Goal: Task Accomplishment & Management: Use online tool/utility

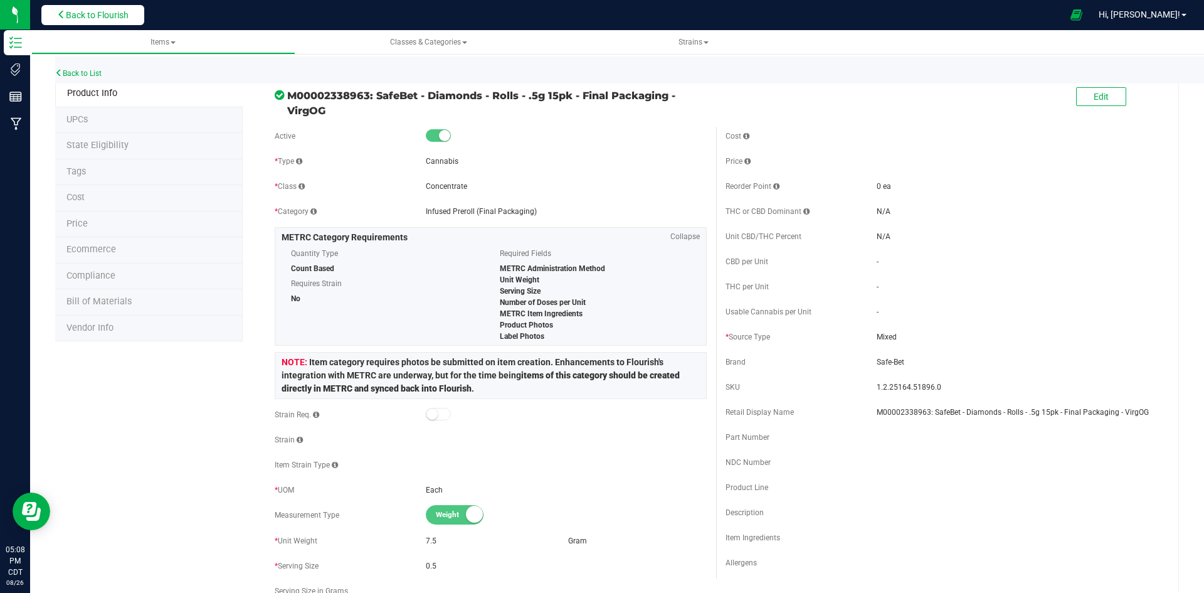
click at [93, 14] on span "Back to Flourish" at bounding box center [97, 15] width 63 height 10
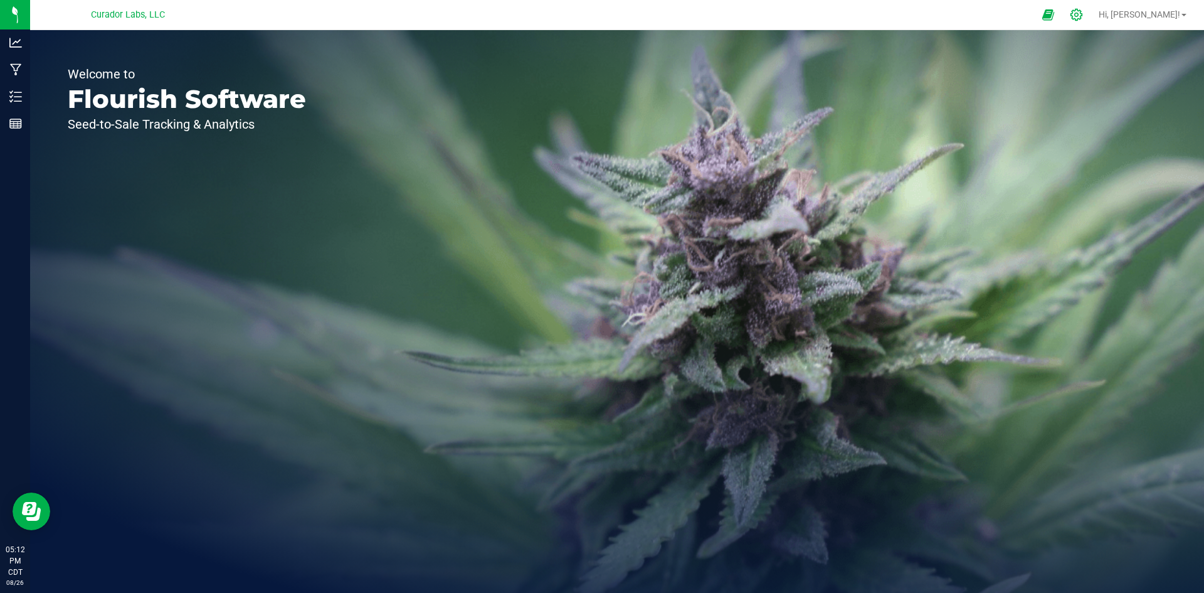
click at [1086, 14] on div at bounding box center [1077, 14] width 18 height 13
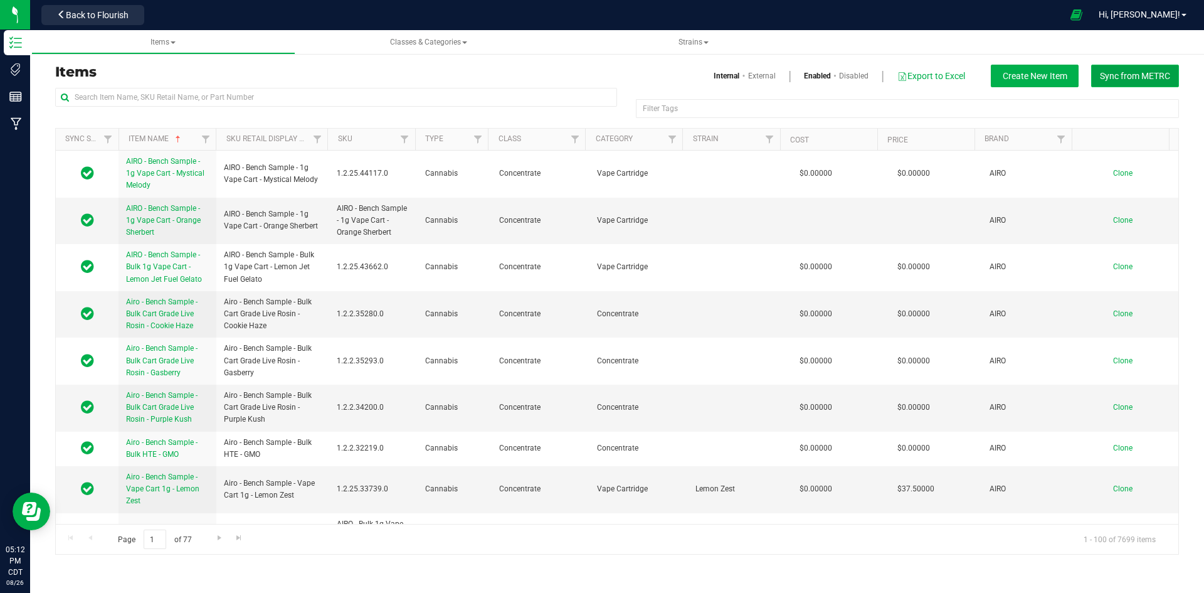
click at [1134, 73] on span "Sync from METRC" at bounding box center [1135, 76] width 70 height 10
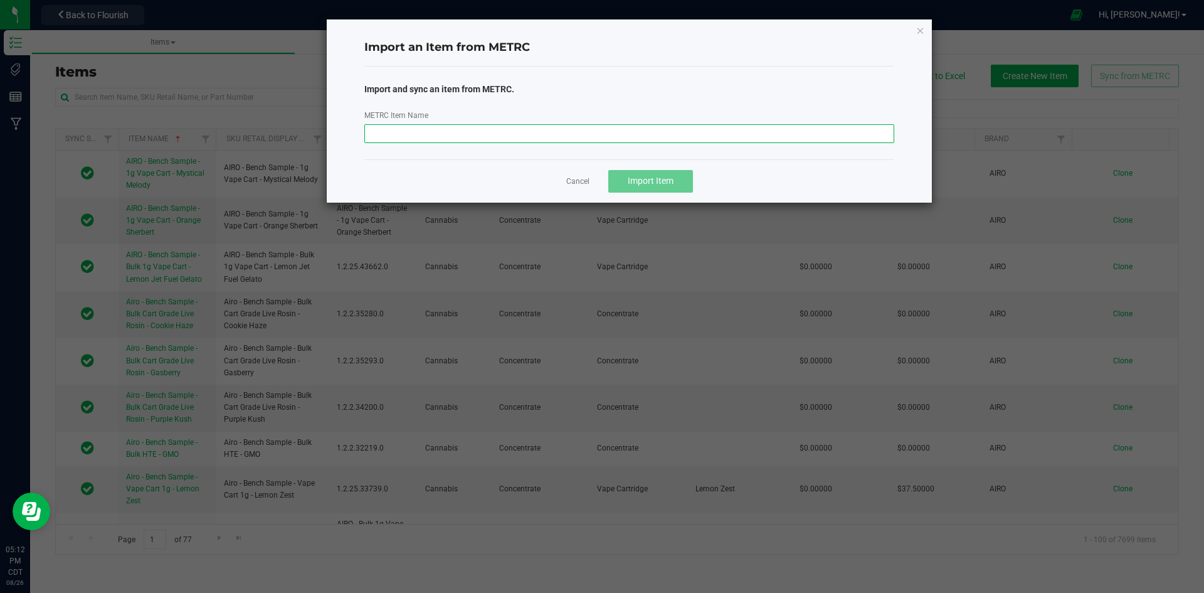
click at [614, 132] on input "METRC Item Name" at bounding box center [629, 133] width 531 height 19
paste input "M00002243605: SafeBet - Diamonds - Rolls - .5g 7pk - Final Packaging - VirgOG"
type input "M00002243605: SafeBet - Diamonds - Rolls - .5g 7pk - Final Packaging - VirgOG"
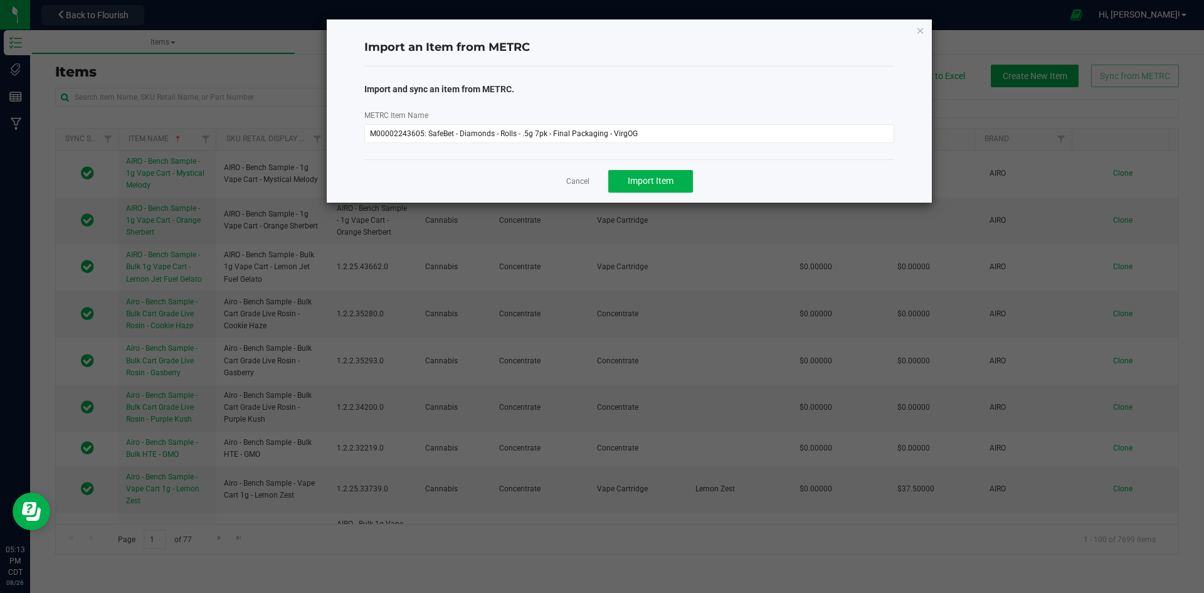
click at [629, 167] on div "Cancel Import Item" at bounding box center [629, 180] width 531 height 43
click at [639, 189] on button "Import Item" at bounding box center [650, 181] width 85 height 23
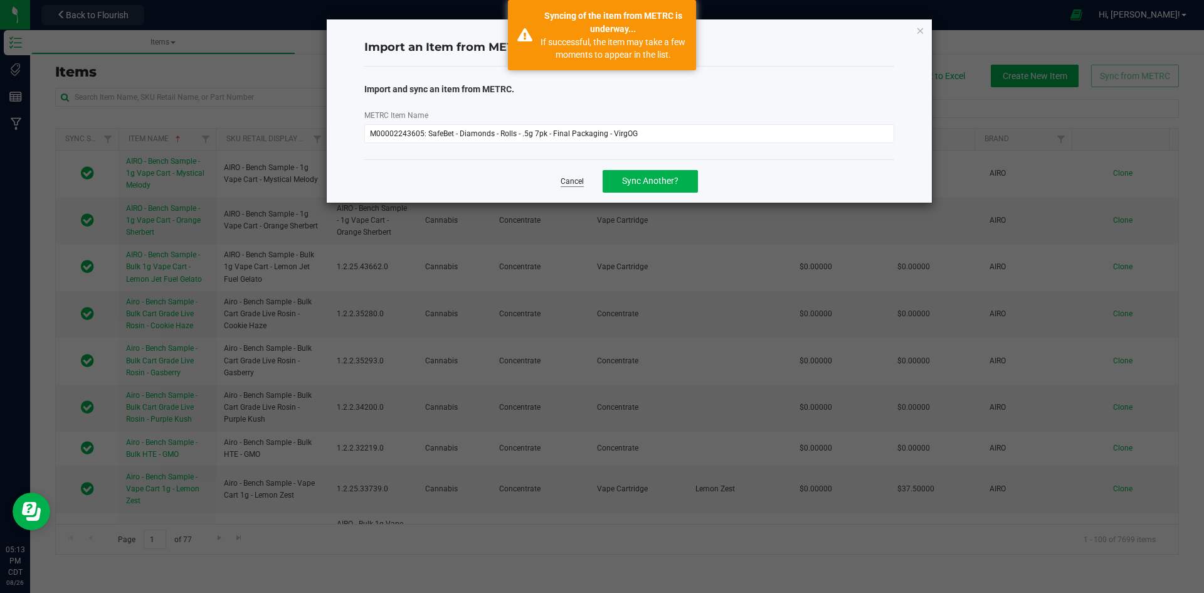
click at [567, 184] on link "Cancel" at bounding box center [572, 181] width 23 height 11
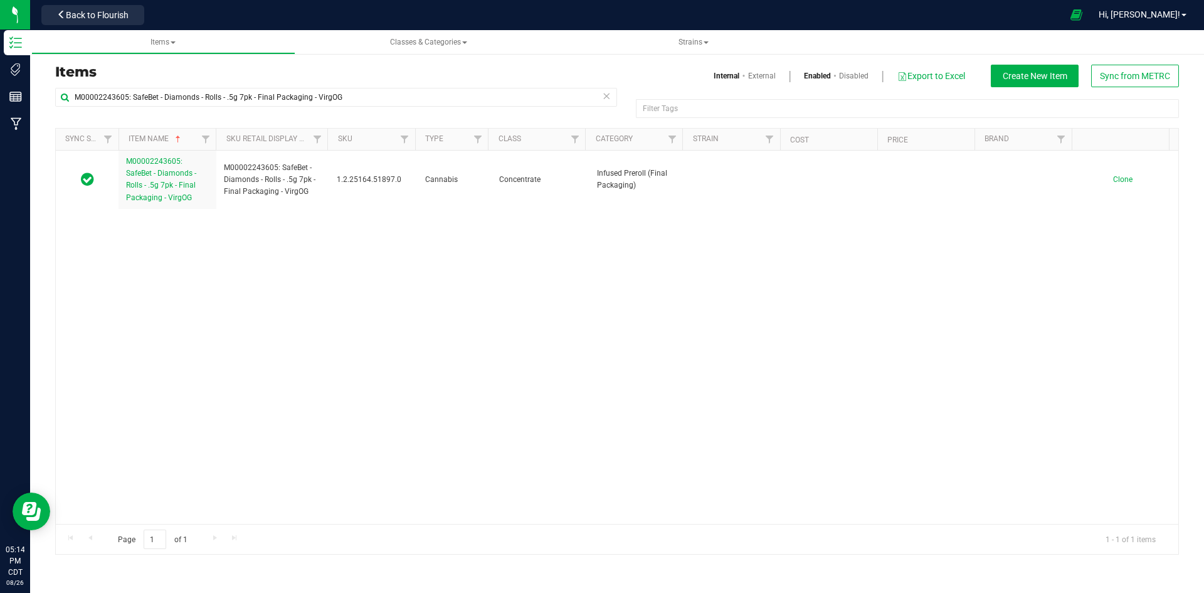
click at [103, 4] on div "Back to Flourish" at bounding box center [92, 15] width 113 height 24
click at [185, 98] on input "M00002243605: SafeBet - Diamonds - Rolls - .5g 7pk - Final Packaging - VirgOG" at bounding box center [336, 97] width 562 height 19
click at [188, 98] on input "M00002243605: SafeBet - Diamonds - Rolls - .5g 7pk - Final Packaging - VirgOG" at bounding box center [336, 97] width 562 height 19
click at [188, 97] on input "M00002243605: SafeBet - Diamonds - Rolls - .5g 7pk - Final Packaging - VirgOG" at bounding box center [336, 97] width 562 height 19
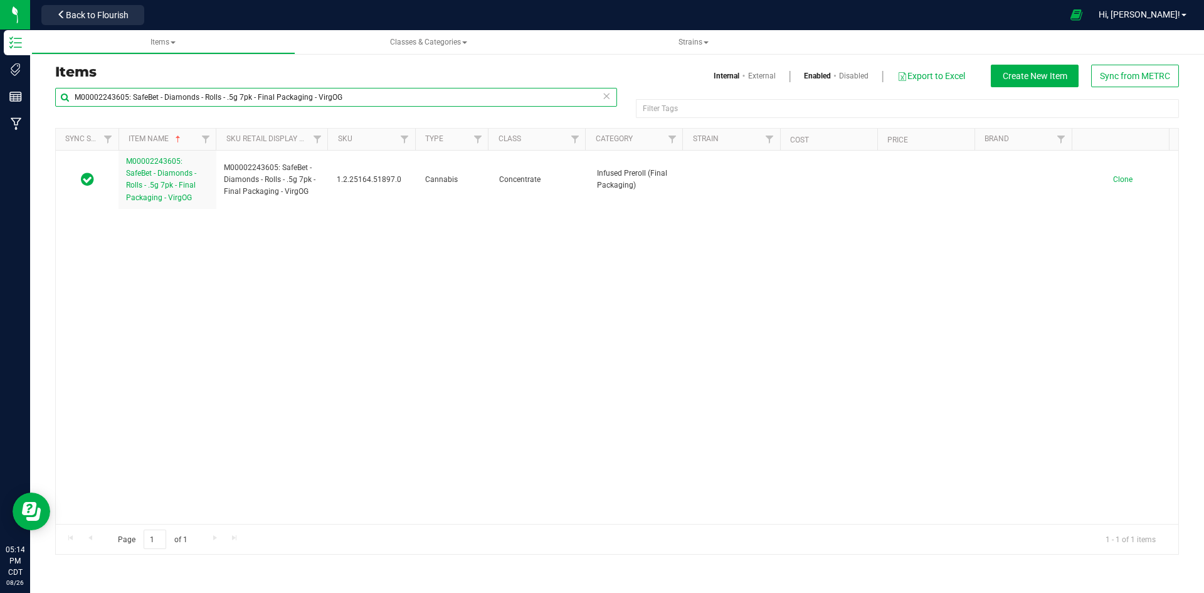
click at [188, 97] on input "M00002243605: SafeBet - Diamonds - Rolls - .5g 7pk - Final Packaging - VirgOG" at bounding box center [336, 97] width 562 height 19
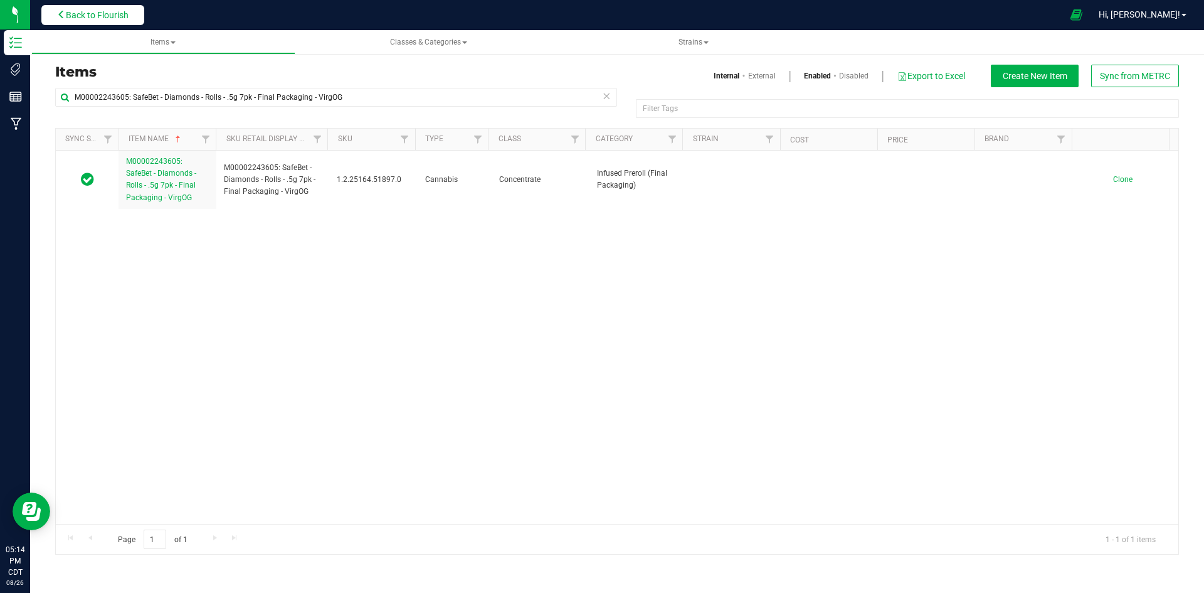
click at [67, 11] on span "Back to Flourish" at bounding box center [97, 15] width 63 height 10
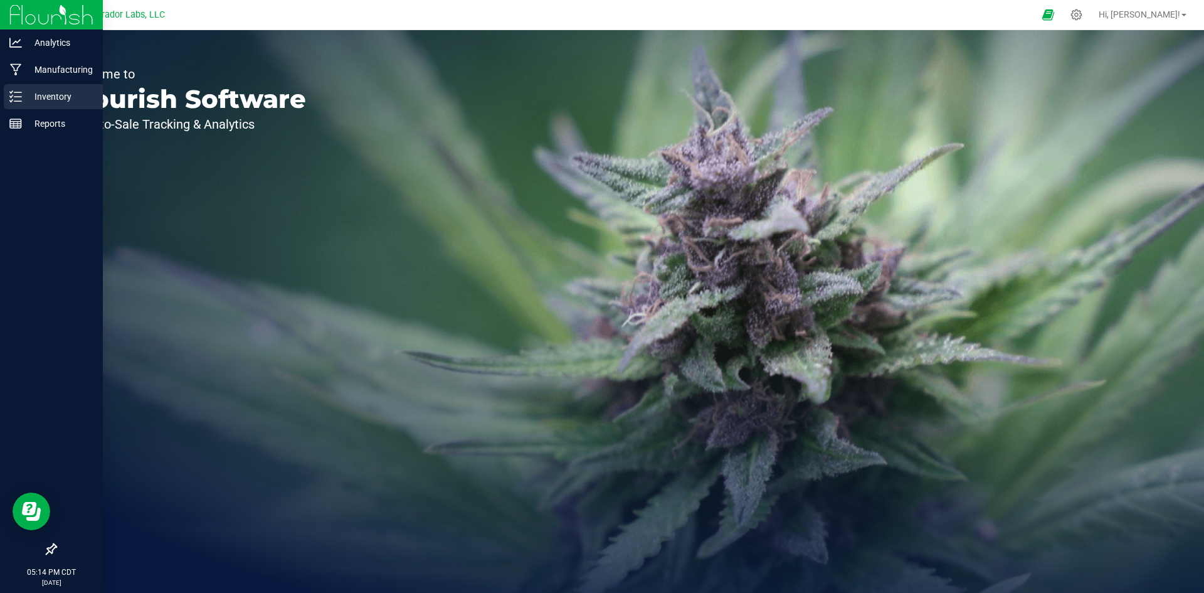
click at [21, 90] on icon at bounding box center [15, 96] width 13 height 13
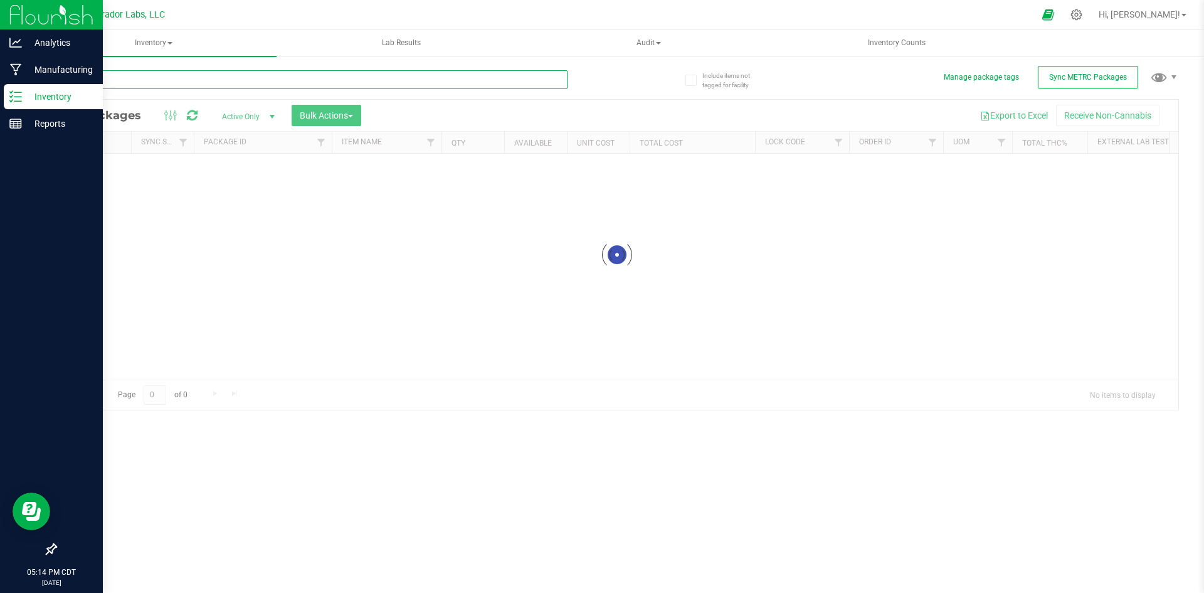
click at [207, 78] on input "text" at bounding box center [311, 79] width 512 height 19
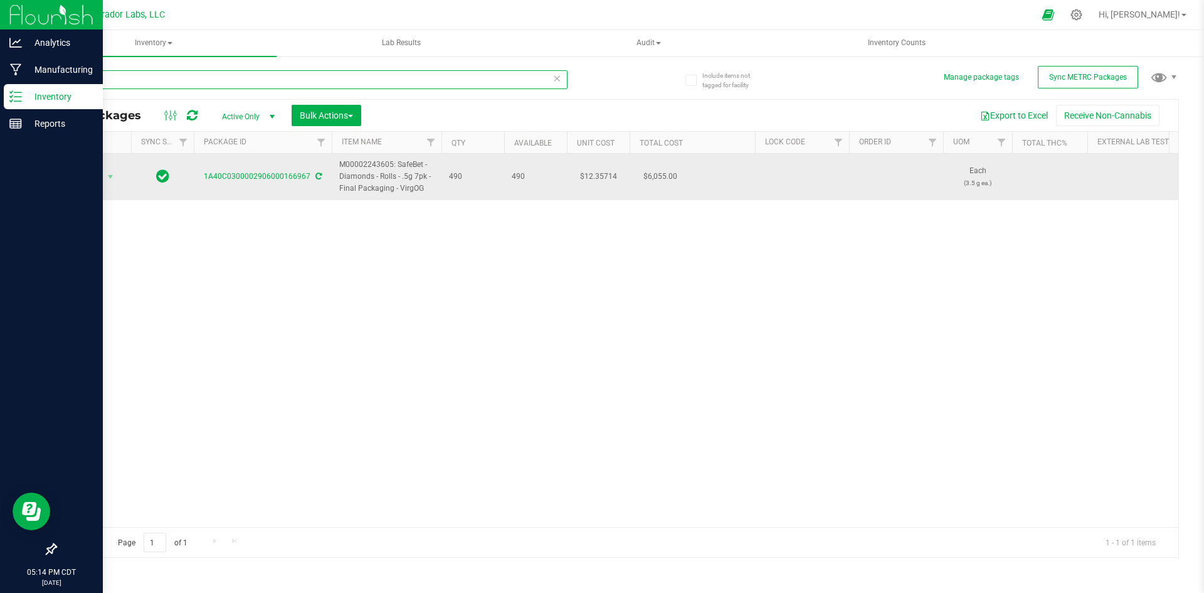
type input "166967"
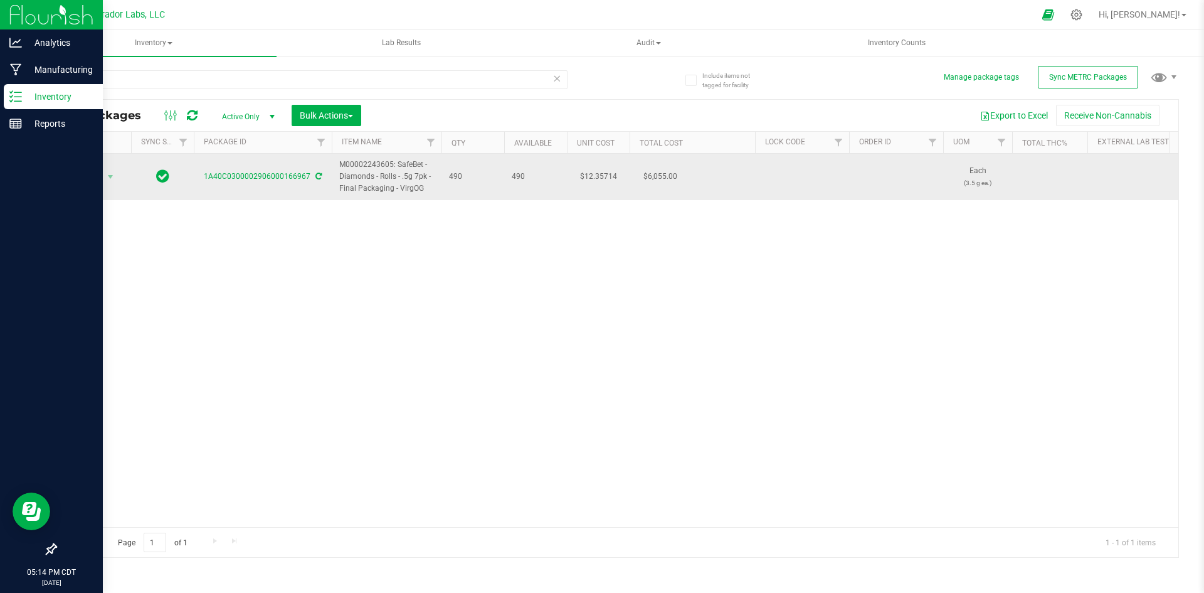
drag, startPoint x: 428, startPoint y: 188, endPoint x: 344, endPoint y: 157, distance: 88.9
click at [344, 157] on td "M00002243605: SafeBet - Diamonds - Rolls - .5g 7pk - Final Packaging - VirgOG" at bounding box center [387, 177] width 110 height 46
copy span "M00002243605: SafeBet - Diamonds - Rolls - .5g 7pk - Final Packaging - VirgOG"
drag, startPoint x: 199, startPoint y: 178, endPoint x: 309, endPoint y: 179, distance: 109.8
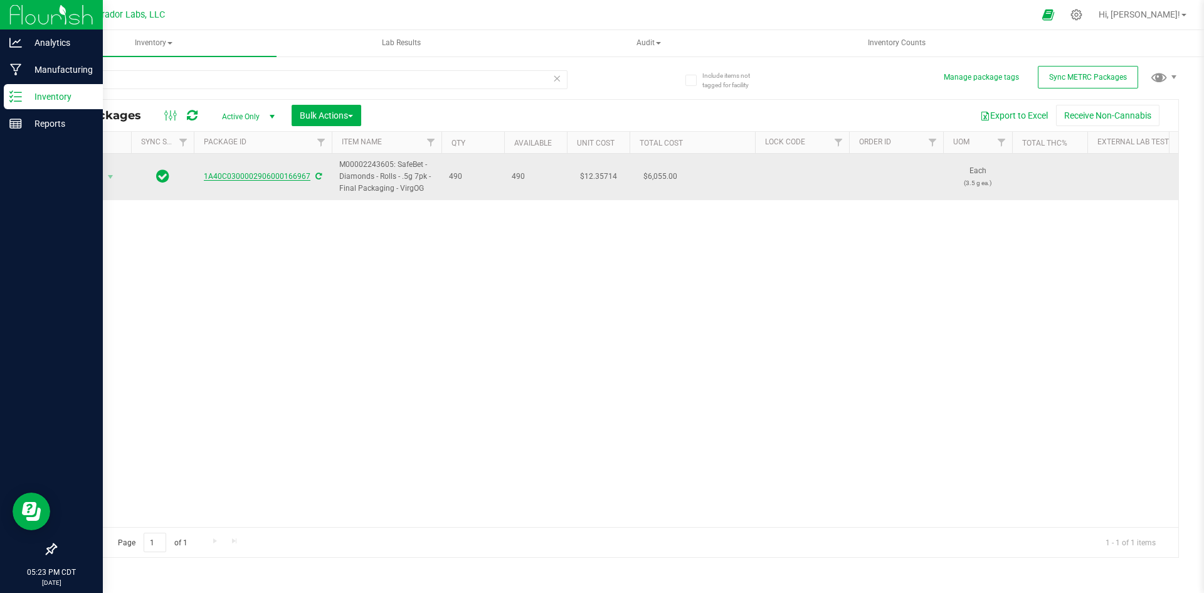
click at [309, 179] on div "1A40C0300002906000166967" at bounding box center [263, 177] width 142 height 12
copy link "1A40C0300002906000166967"
click at [83, 173] on span "Action" at bounding box center [85, 177] width 34 height 18
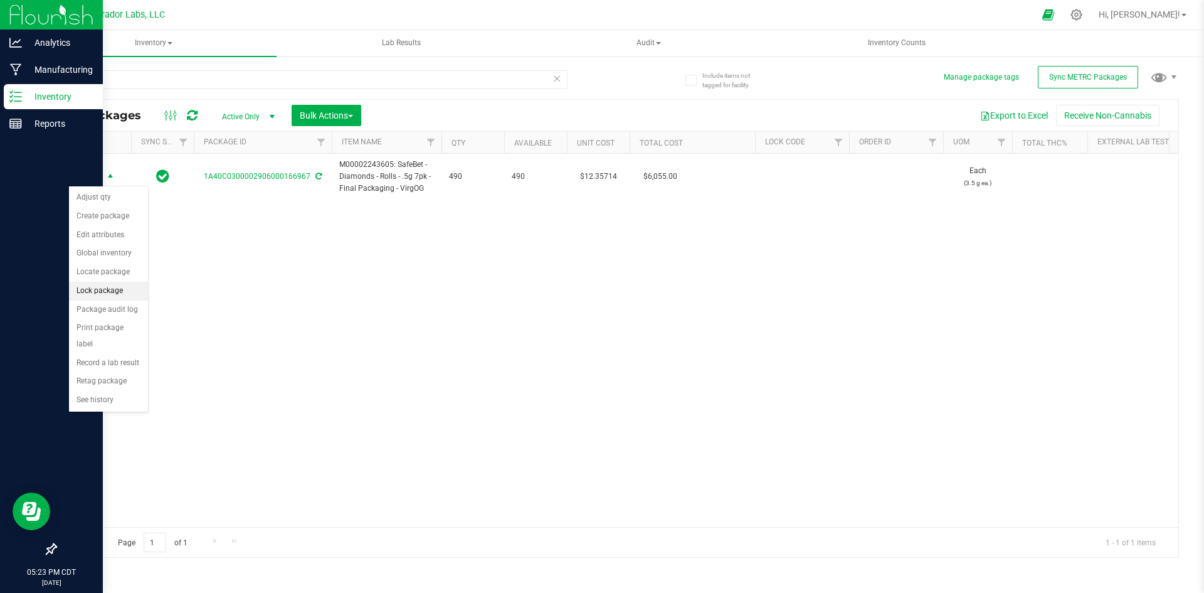
click at [83, 286] on li "Lock package" at bounding box center [108, 291] width 79 height 19
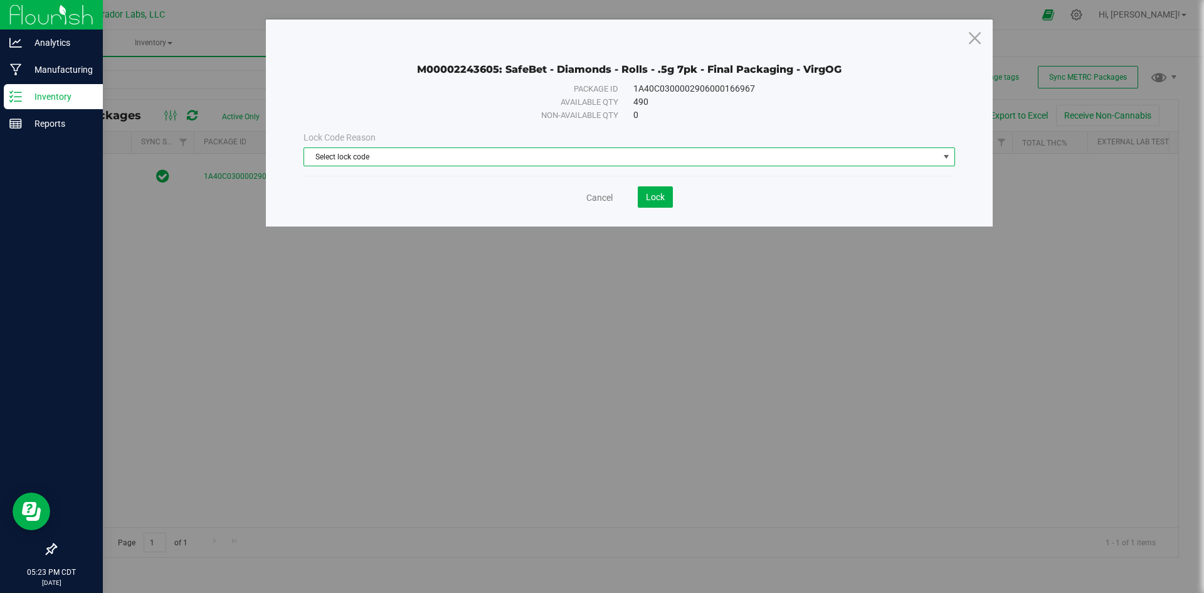
click at [534, 152] on span "Select lock code" at bounding box center [621, 157] width 635 height 18
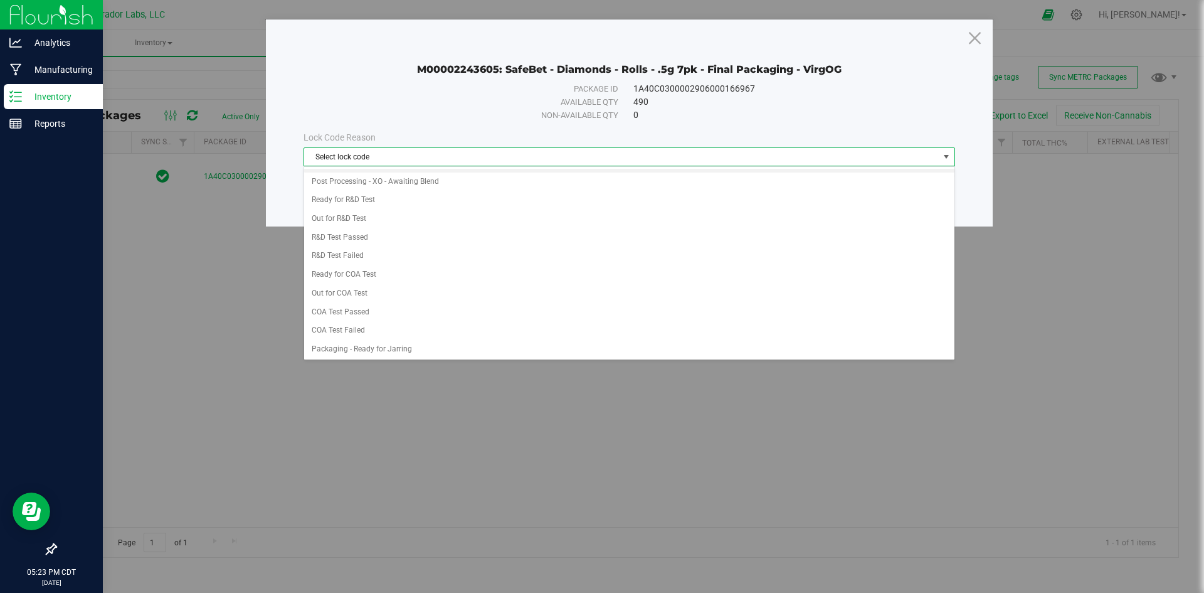
scroll to position [502, 0]
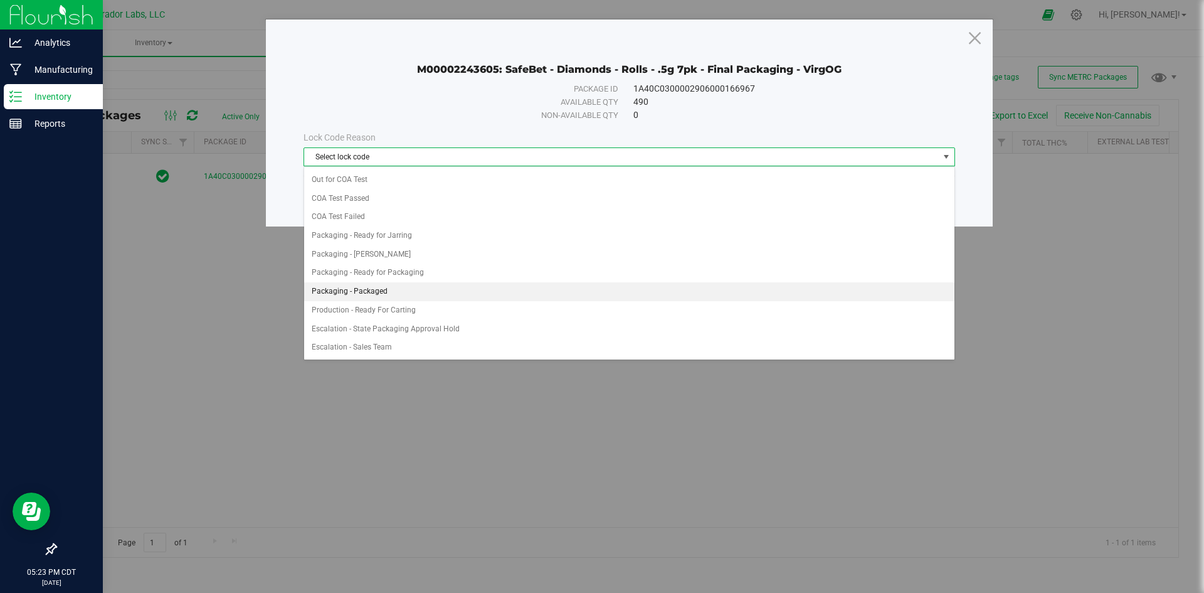
click at [405, 287] on li "Packaging - Packaged" at bounding box center [629, 291] width 651 height 19
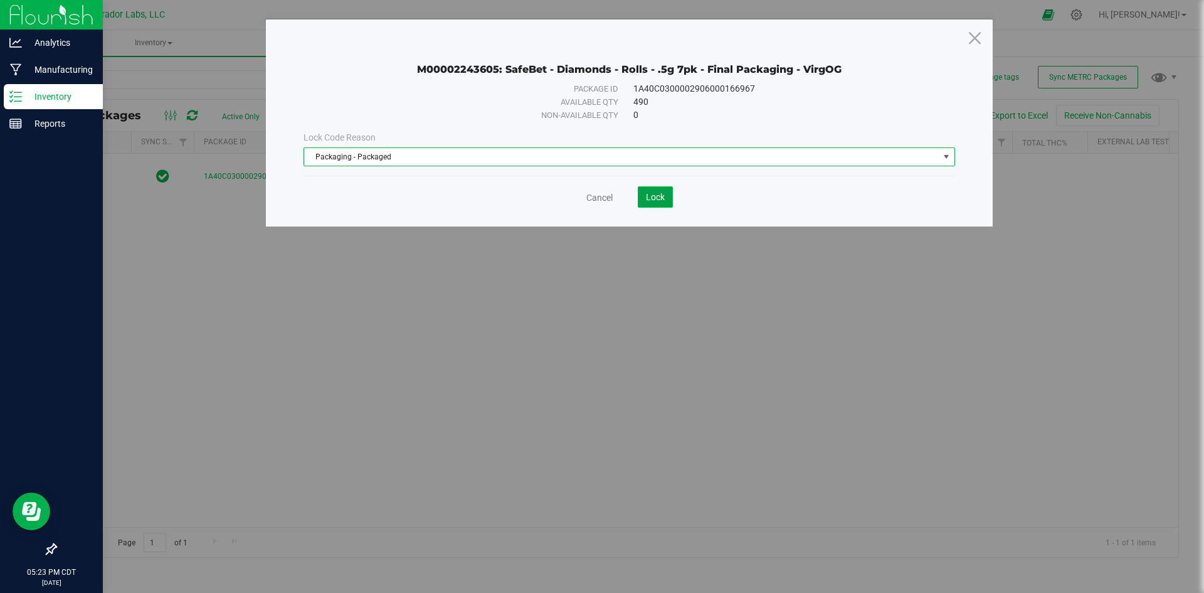
click at [649, 193] on span "Lock" at bounding box center [655, 197] width 19 height 10
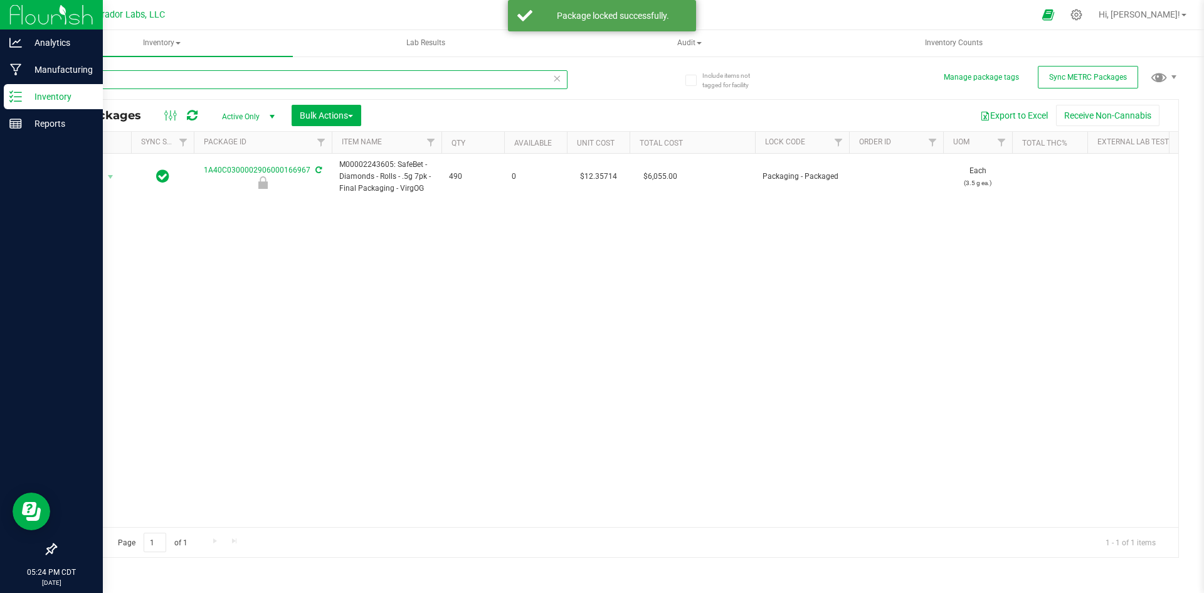
click at [382, 76] on input "166967" at bounding box center [311, 79] width 512 height 19
click at [381, 77] on input "166967" at bounding box center [311, 79] width 512 height 19
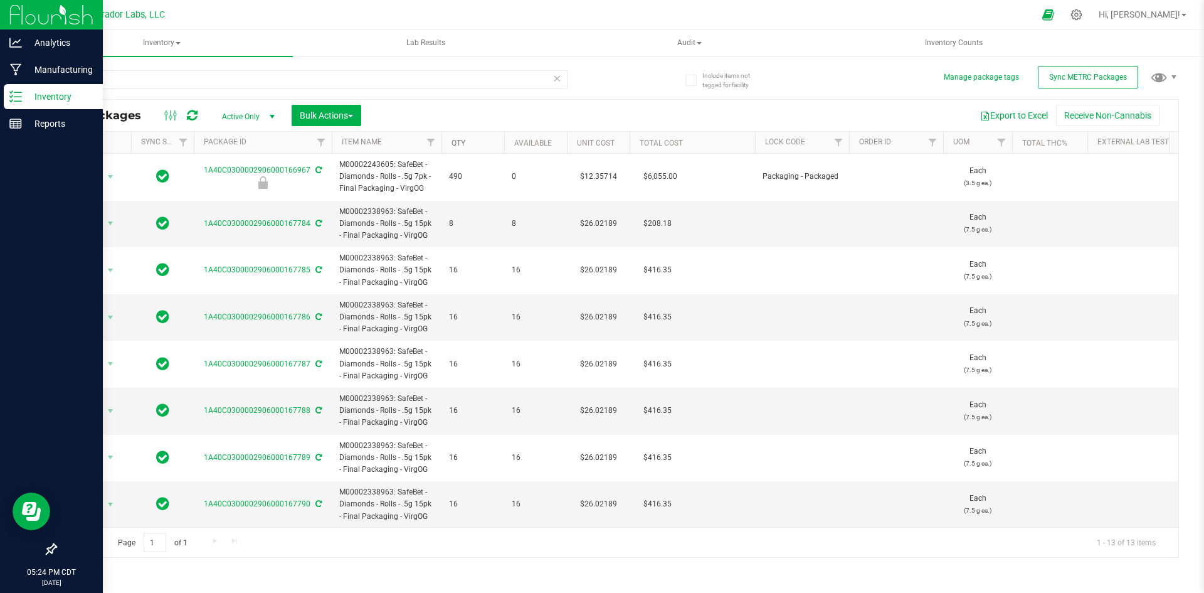
click at [453, 141] on link "Qty" at bounding box center [459, 143] width 14 height 9
drag, startPoint x: 427, startPoint y: 233, endPoint x: 334, endPoint y: 204, distance: 96.6
click at [334, 204] on td "M00002338963: SafeBet - Diamonds - Rolls - .5g 15pk - Final Packaging - VirgOG" at bounding box center [387, 224] width 110 height 47
copy span "M00002338963: SafeBet - Diamonds - Rolls - .5g 15pk - Final Packaging - VirgOG"
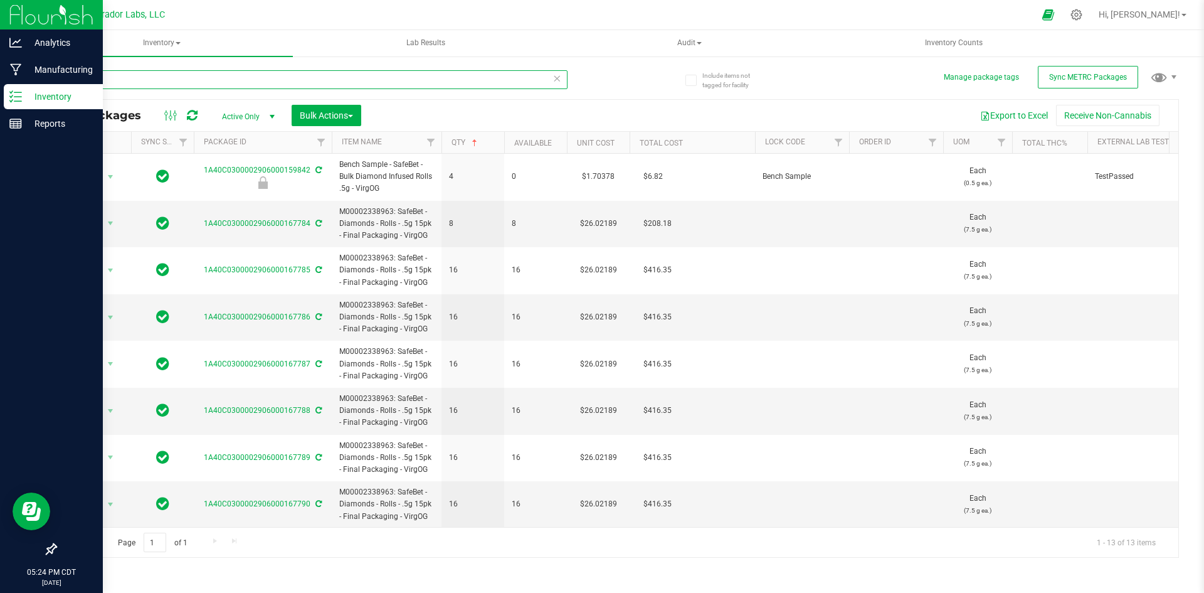
drag, startPoint x: 118, startPoint y: 77, endPoint x: 63, endPoint y: 76, distance: 55.2
click at [63, 76] on input "virgog" at bounding box center [311, 79] width 512 height 19
paste input "M00002338963: SafeBet - Diamonds - Rolls - .5g 15pk - Final Packaging - VirgOG"
type input "M00002338963: SafeBet - Diamonds - Rolls - .5g 15pk - Final Packaging - VirgOG"
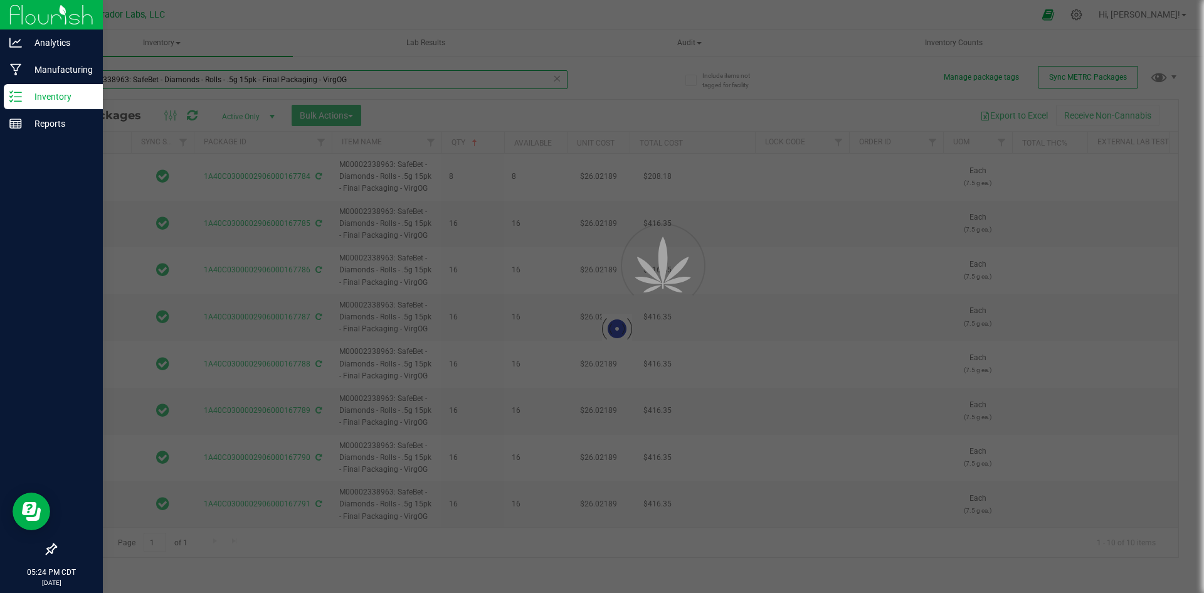
type input "[DATE]"
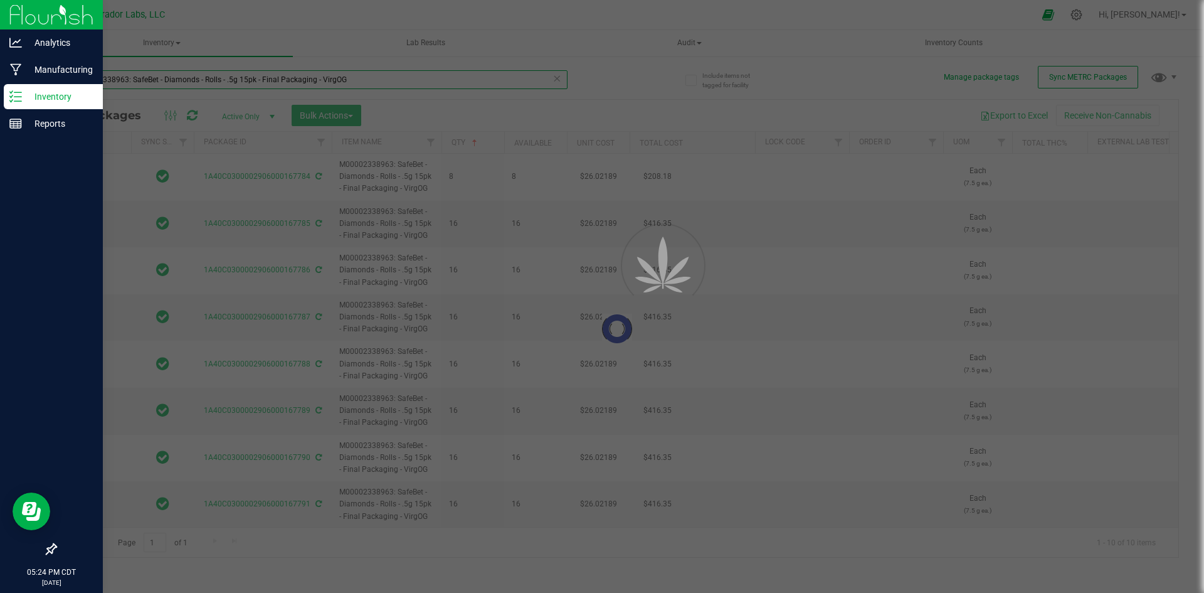
type input "[DATE]"
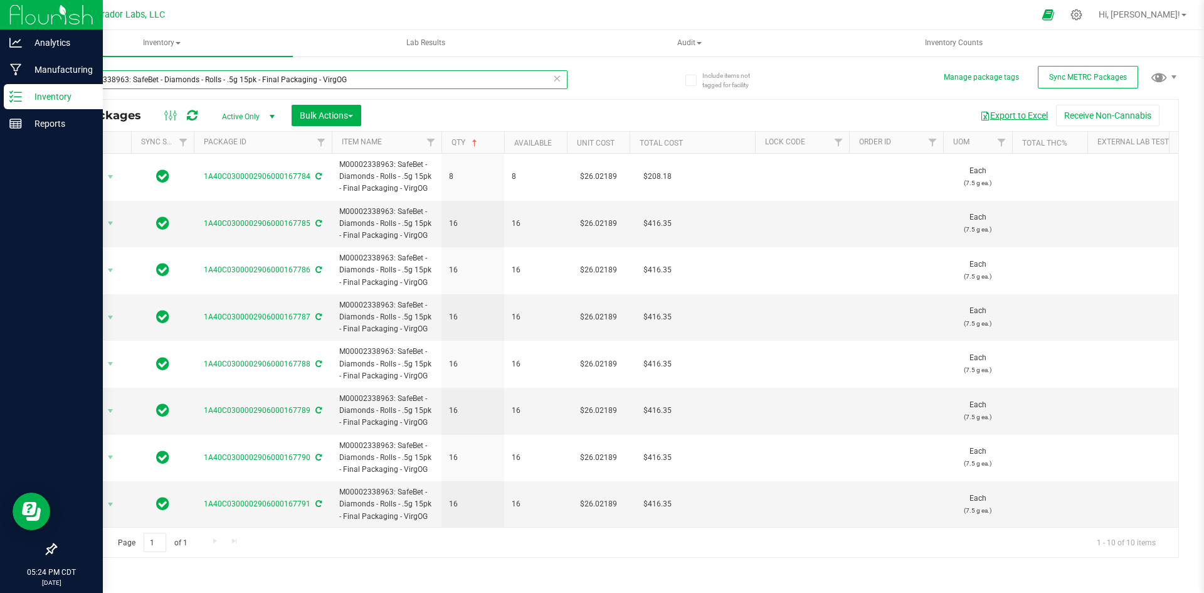
type input "M00002338963: SafeBet - Diamonds - Rolls - .5g 15pk - Final Packaging - VirgOG"
click at [1036, 114] on button "Export to Excel" at bounding box center [1014, 115] width 84 height 21
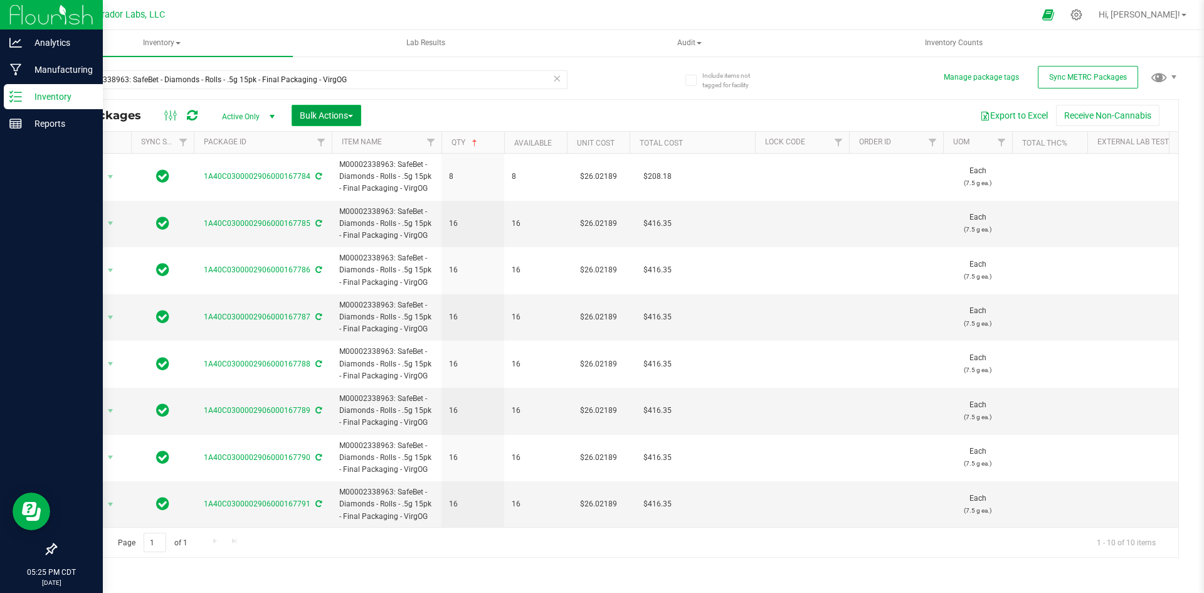
click at [311, 113] on span "Bulk Actions" at bounding box center [326, 115] width 53 height 10
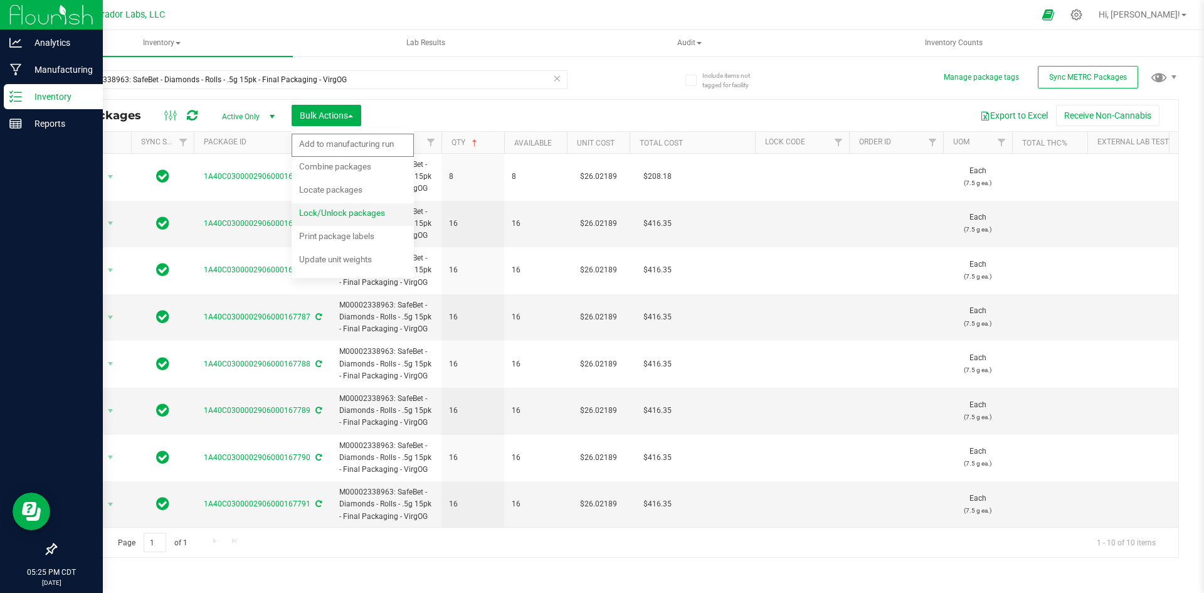
click at [331, 215] on span "Lock/Unlock packages" at bounding box center [342, 213] width 86 height 10
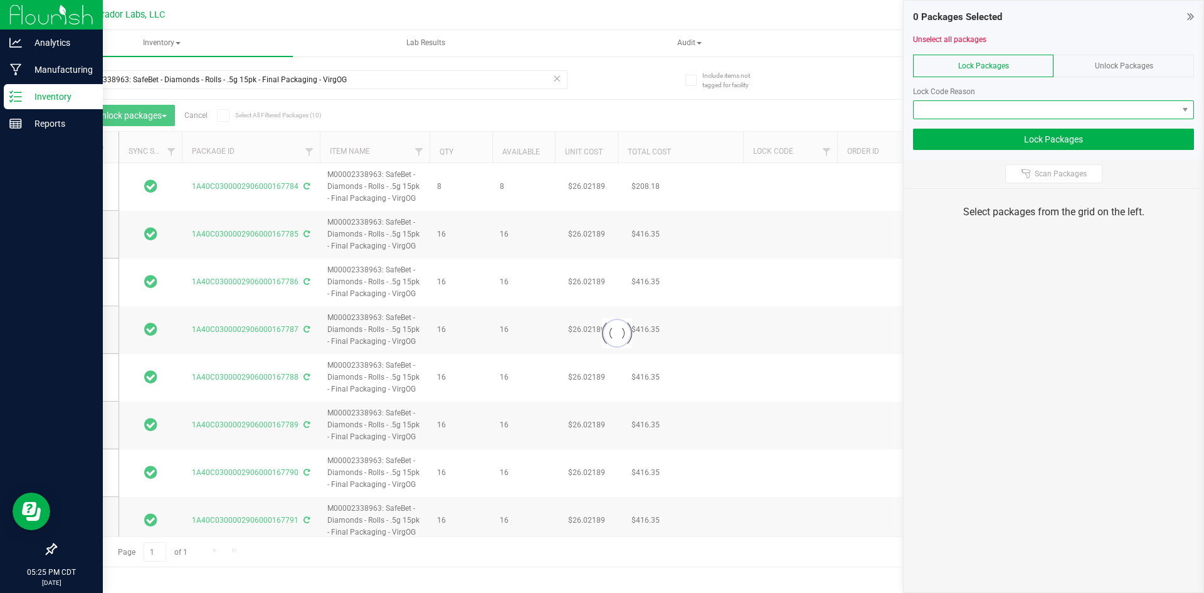
click at [1015, 115] on span at bounding box center [1046, 110] width 264 height 18
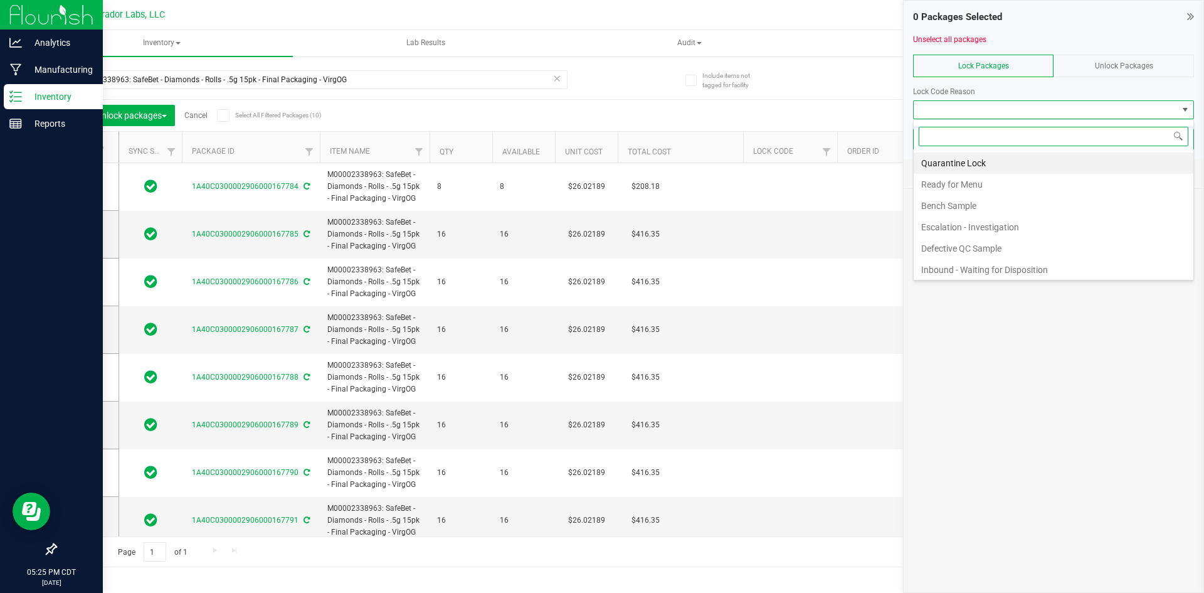
scroll to position [19, 281]
click at [87, 151] on span at bounding box center [83, 147] width 13 height 13
click at [0, 0] on input "checkbox" at bounding box center [0, 0] width 0 height 0
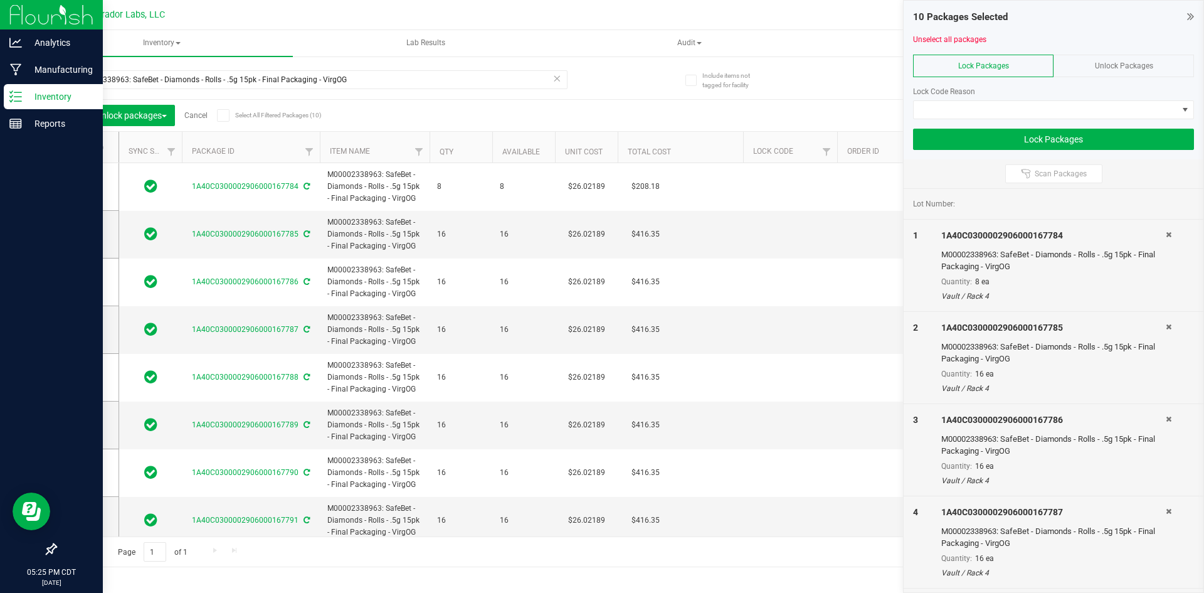
click at [224, 115] on icon at bounding box center [223, 115] width 8 height 0
click at [0, 0] on input "Select All Filtered Packages (10)" at bounding box center [0, 0] width 0 height 0
click at [938, 114] on span at bounding box center [1046, 110] width 264 height 18
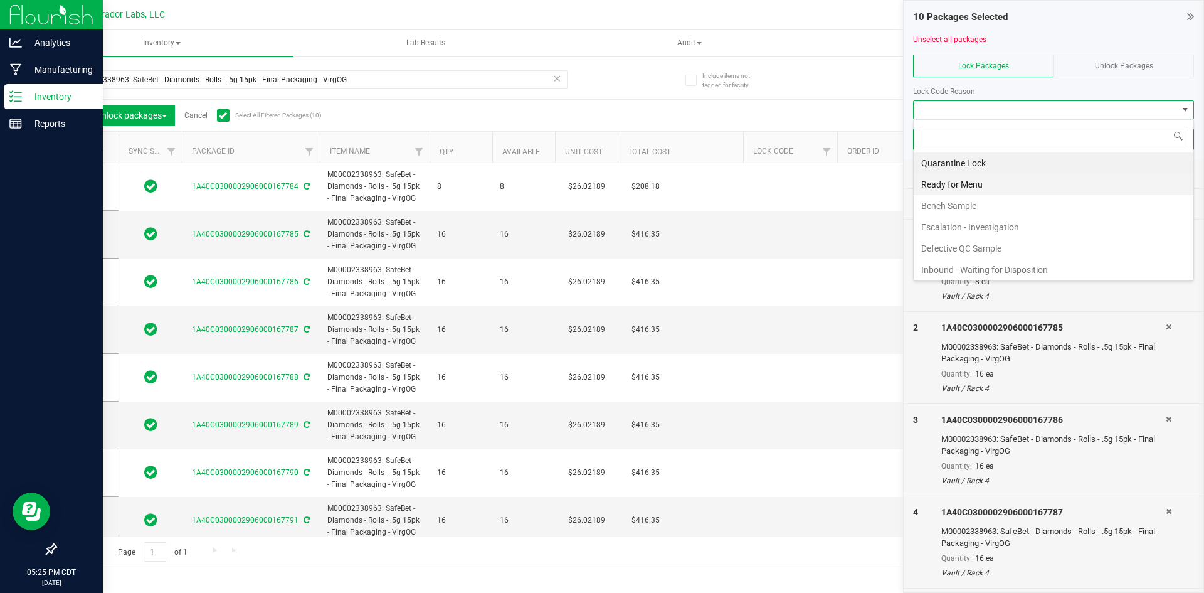
click at [953, 184] on li "Ready for Menu" at bounding box center [1054, 184] width 280 height 21
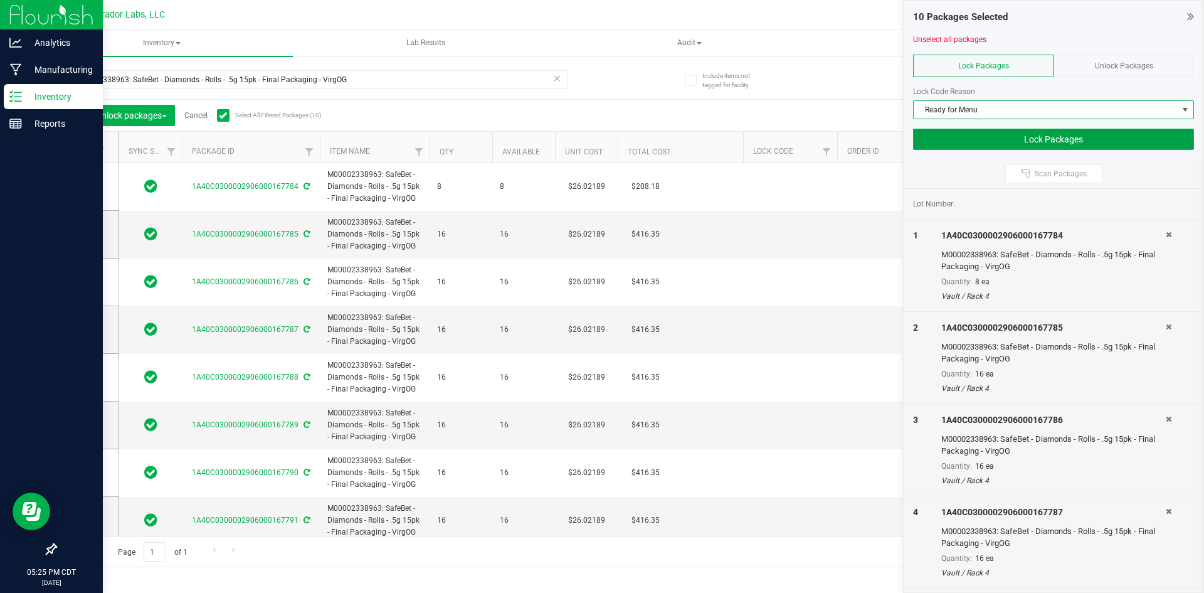
click at [955, 142] on button "Lock Packages" at bounding box center [1053, 139] width 281 height 21
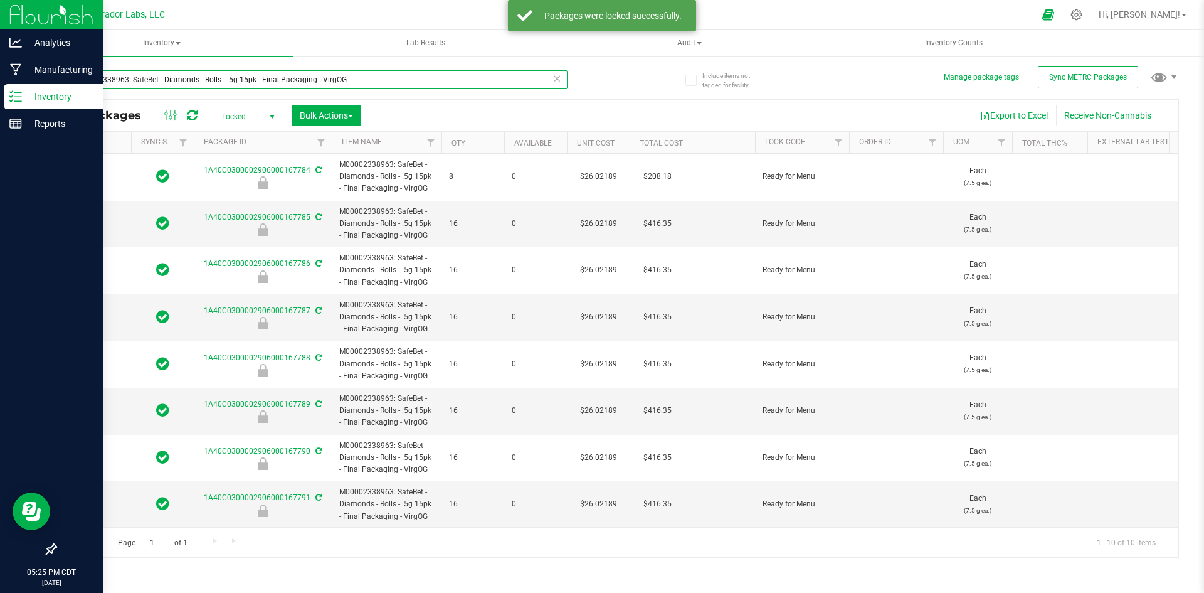
type input "[DATE]"
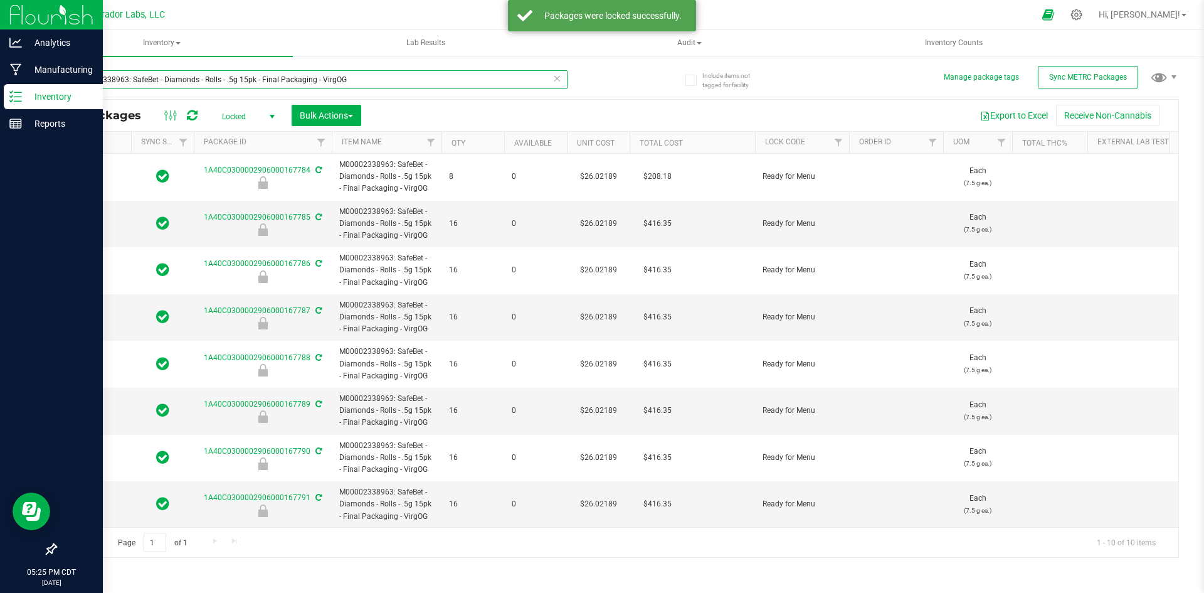
type input "[DATE]"
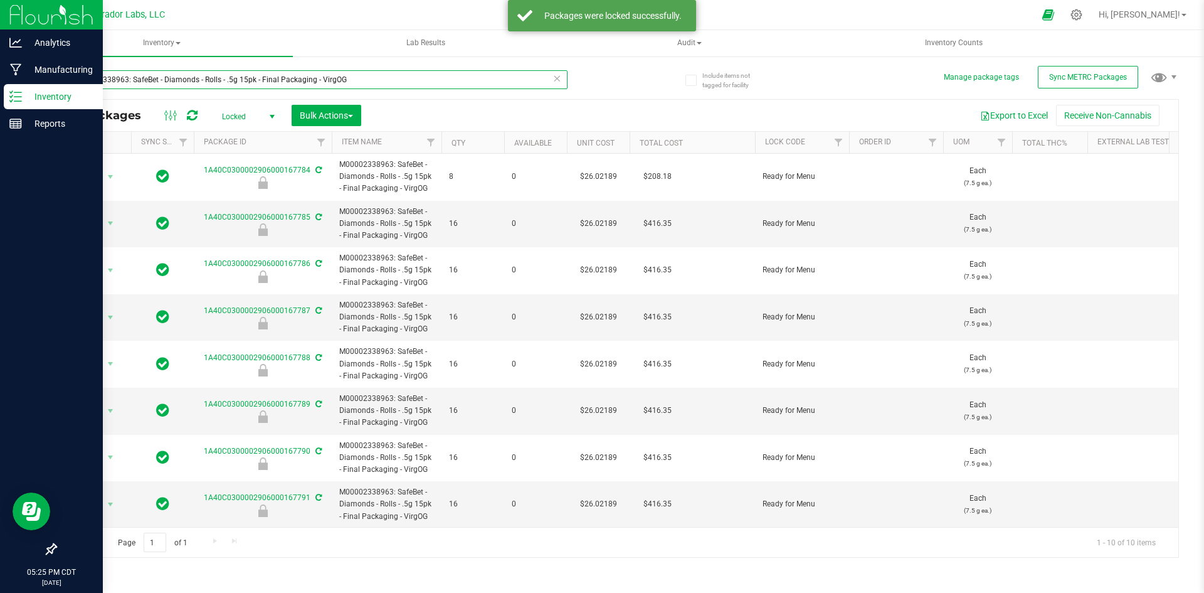
drag, startPoint x: 319, startPoint y: 79, endPoint x: 43, endPoint y: 82, distance: 276.0
click at [43, 82] on div "Include items not tagged for facility Manage package tags Sync METRC Packages M…" at bounding box center [617, 246] width 1174 height 383
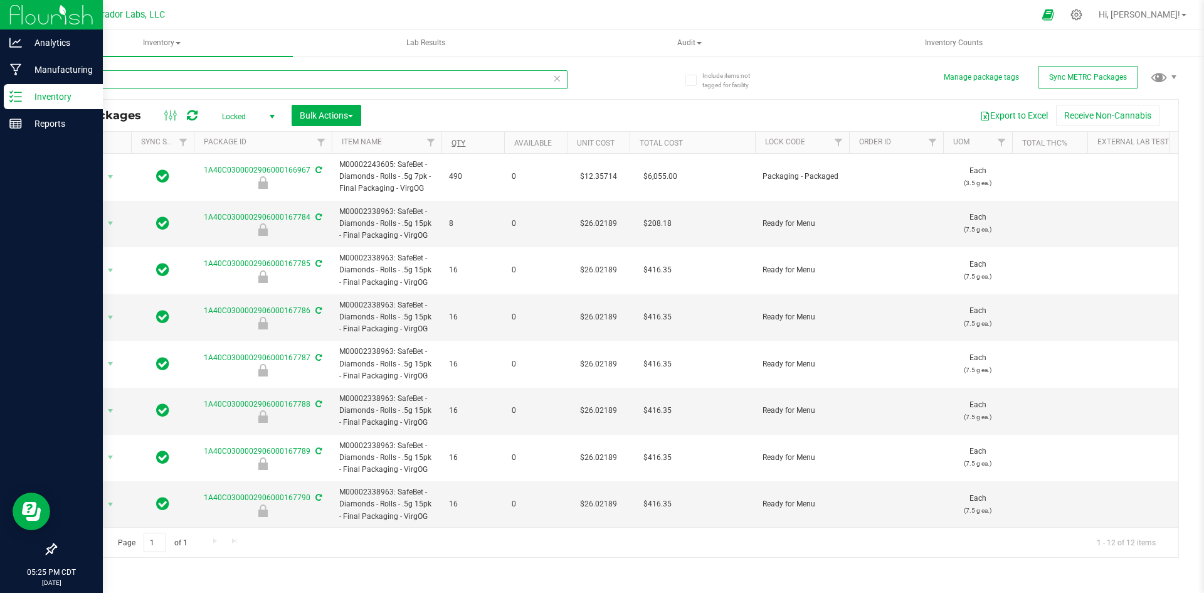
type input "VirgOG"
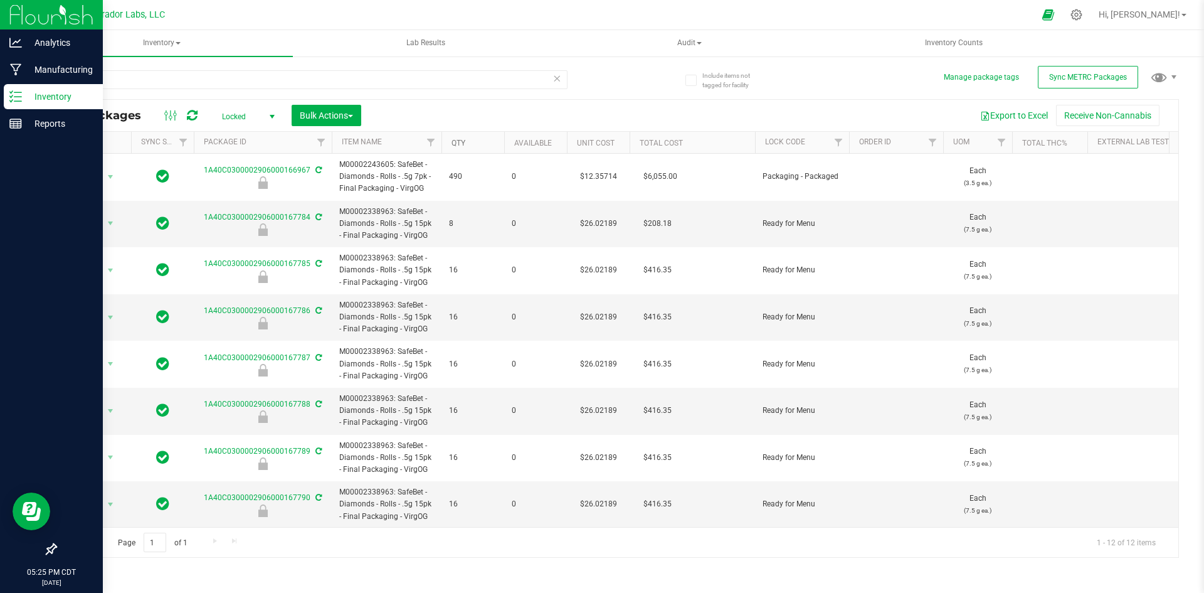
click at [465, 144] on link "Qty" at bounding box center [459, 143] width 14 height 9
click at [270, 115] on span "select" at bounding box center [272, 117] width 10 height 10
click at [253, 135] on li "Active Only" at bounding box center [245, 136] width 68 height 19
click at [465, 141] on link "Qty" at bounding box center [459, 143] width 14 height 9
click at [477, 143] on span at bounding box center [475, 143] width 10 height 10
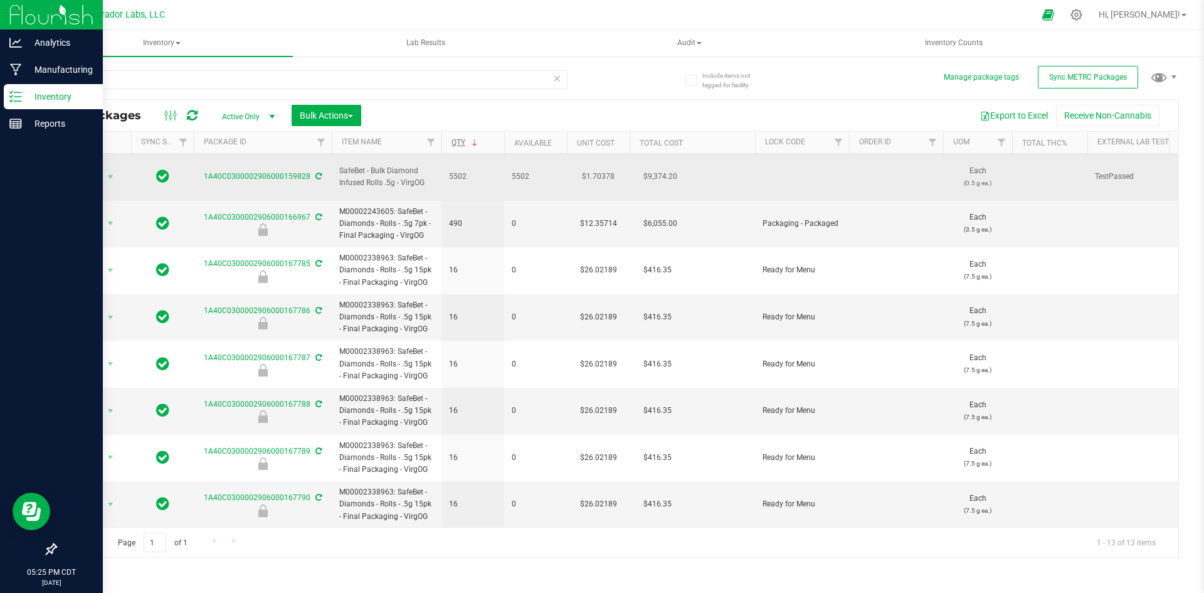
drag, startPoint x: 425, startPoint y: 178, endPoint x: 334, endPoint y: 167, distance: 92.2
click at [334, 167] on td "SafeBet - Bulk Diamond Infused Rolls .5g - VirgOG" at bounding box center [387, 177] width 110 height 47
copy span "SafeBet - Bulk Diamond Infused Rolls .5g - VirgOG"
drag, startPoint x: 201, startPoint y: 171, endPoint x: 307, endPoint y: 171, distance: 106.0
click at [307, 171] on div "1A40C0300002906000159828" at bounding box center [263, 177] width 142 height 12
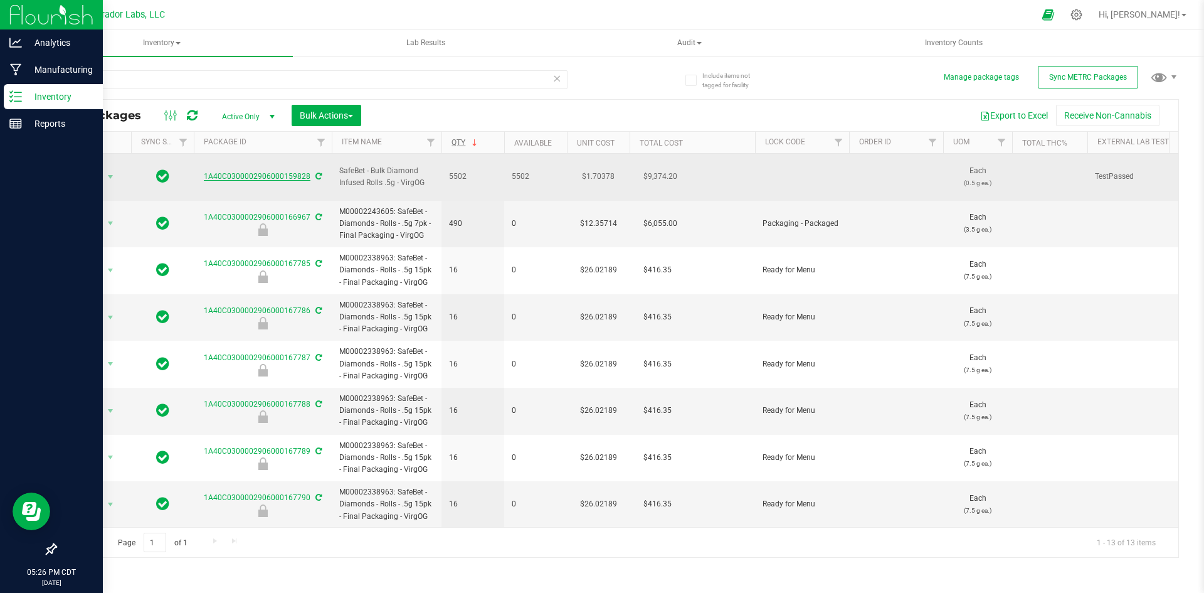
copy link "1A40C0300002906000159828"
drag, startPoint x: 425, startPoint y: 178, endPoint x: 341, endPoint y: 164, distance: 85.8
click at [341, 165] on span "SafeBet - Bulk Diamond Infused Rolls .5g - VirgOG" at bounding box center [386, 177] width 95 height 24
copy span "SafeBet - Bulk Diamond Infused Rolls .5g - VirgOG"
click at [84, 173] on span "Action" at bounding box center [85, 177] width 34 height 18
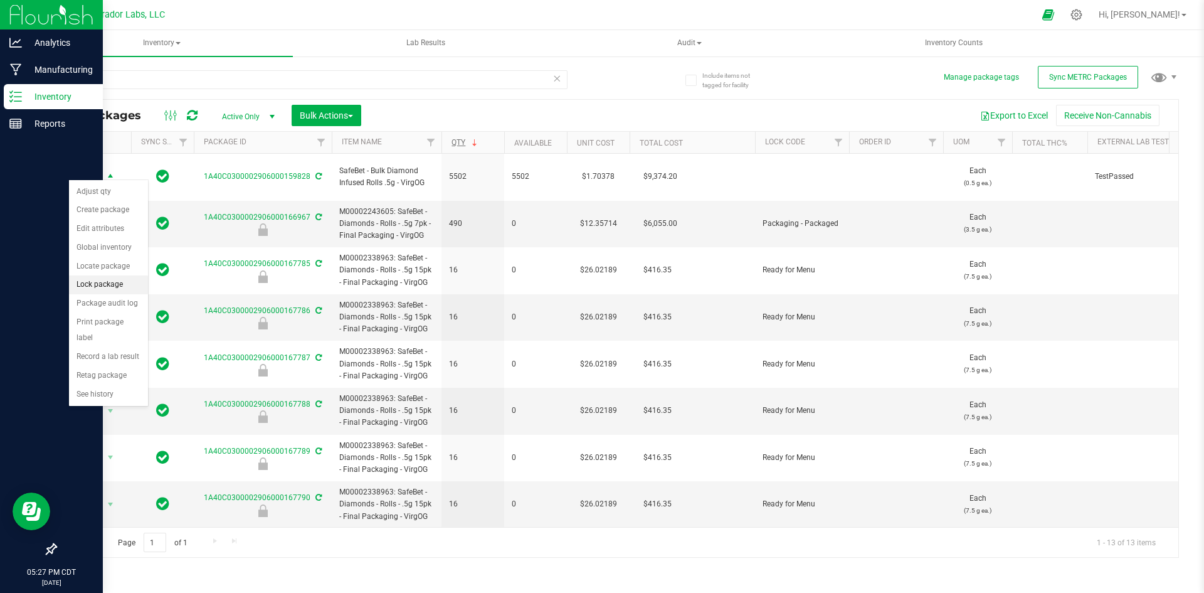
click at [104, 282] on li "Lock package" at bounding box center [108, 284] width 79 height 19
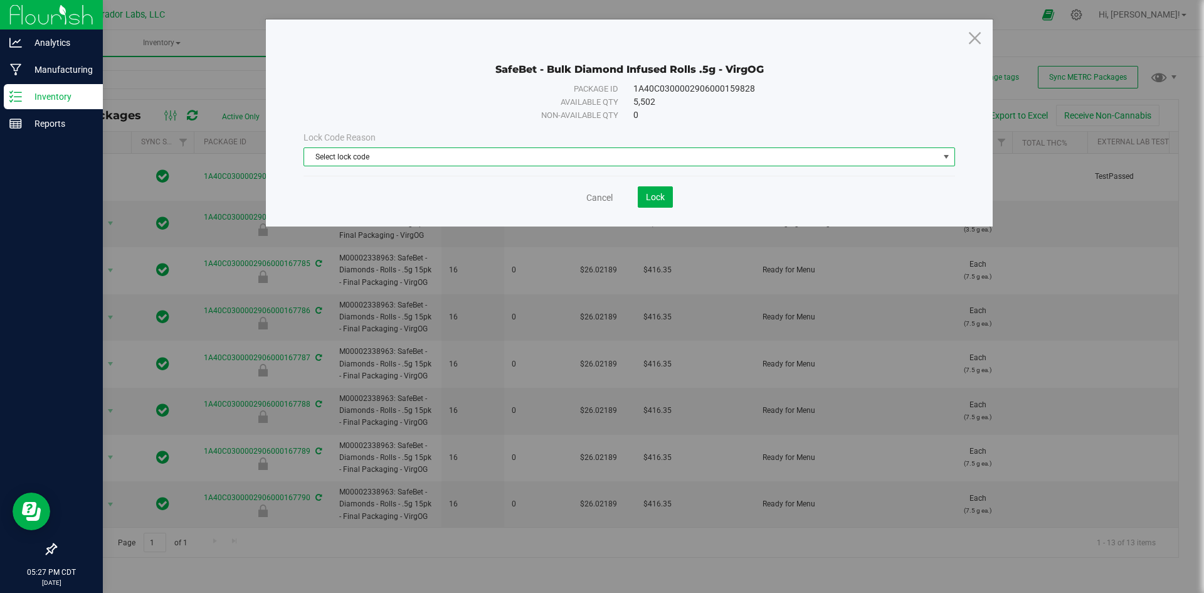
click at [365, 149] on span "Select lock code" at bounding box center [621, 157] width 635 height 18
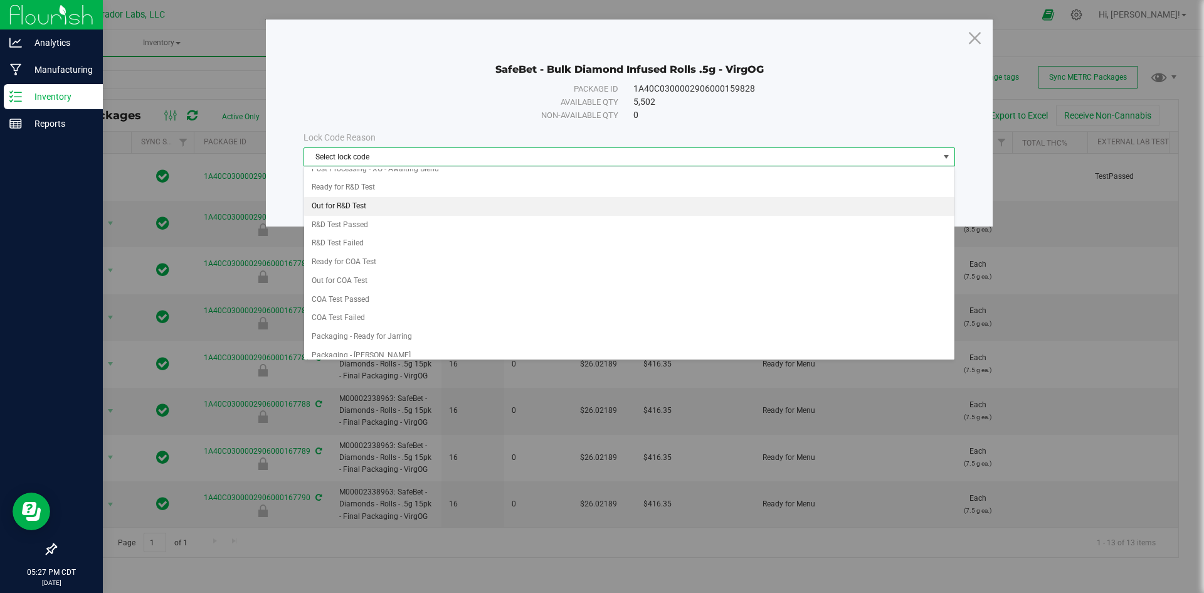
scroll to position [439, 0]
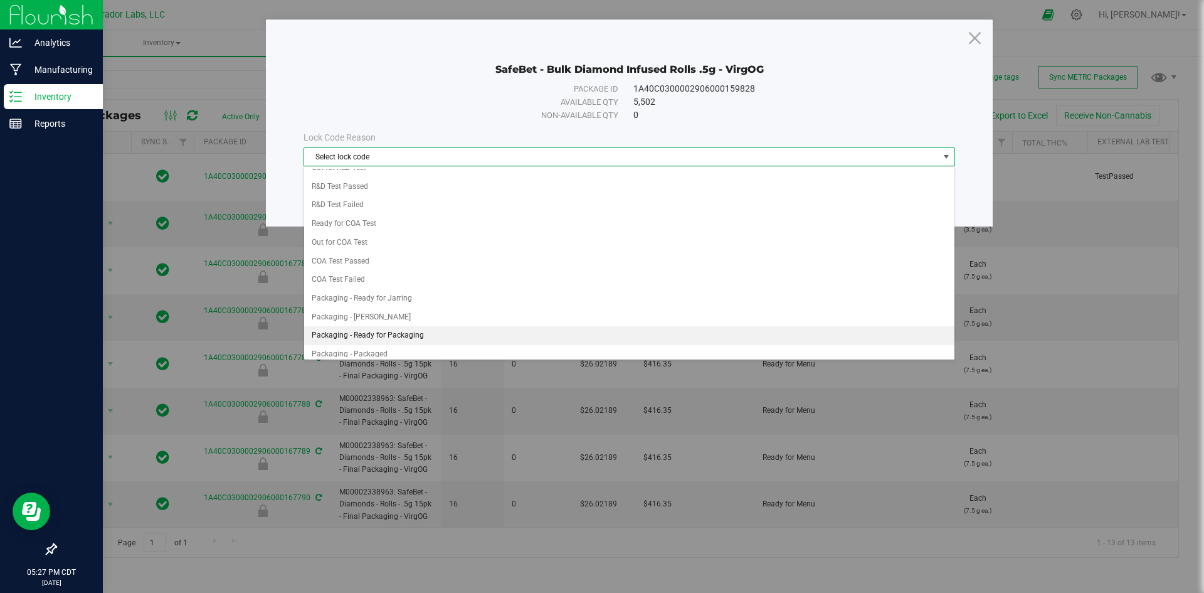
click at [408, 334] on li "Packaging - Ready for Packaging" at bounding box center [629, 335] width 651 height 19
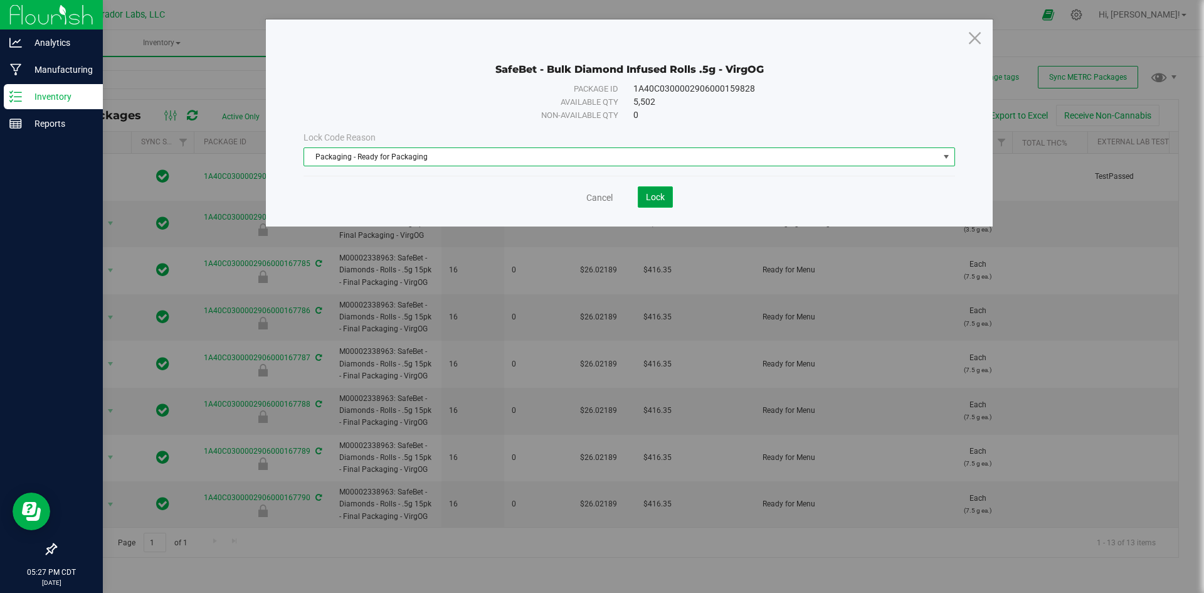
click at [665, 199] on button "Lock" at bounding box center [655, 196] width 35 height 21
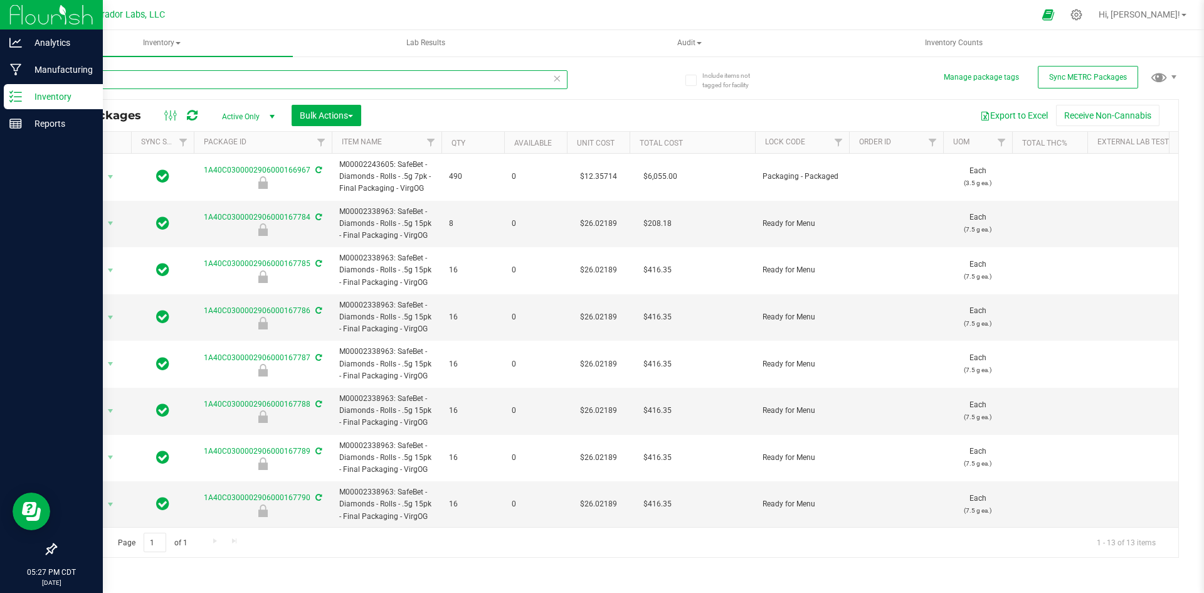
drag, startPoint x: 108, startPoint y: 76, endPoint x: 50, endPoint y: 80, distance: 58.5
click at [50, 80] on div "Include items not tagged for facility Manage package tags Sync METRC Packages V…" at bounding box center [617, 246] width 1174 height 383
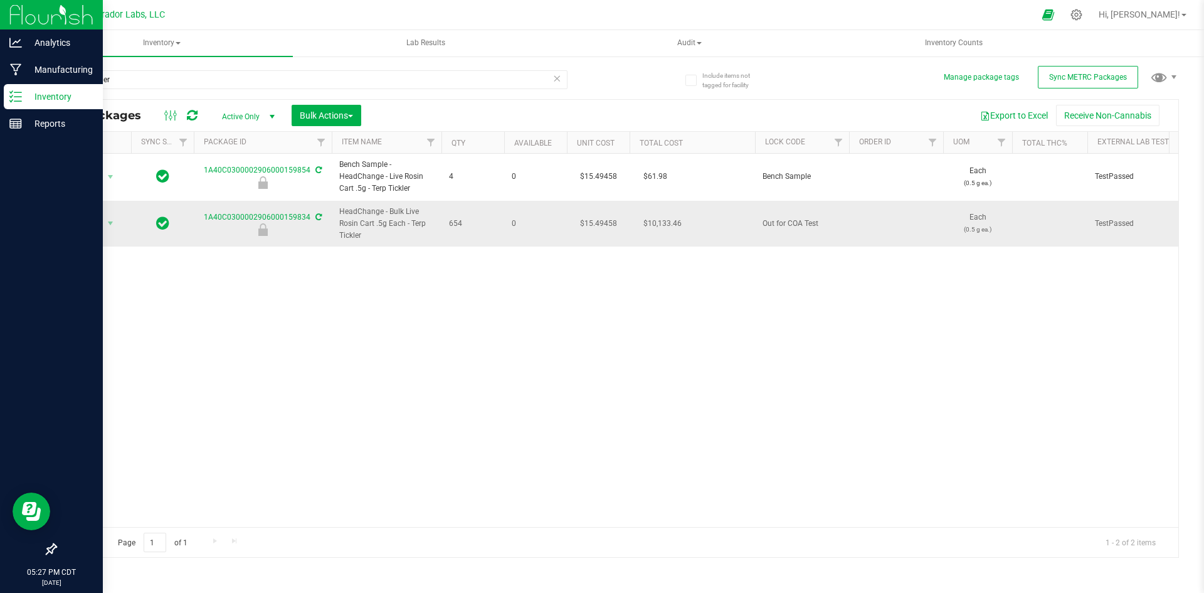
drag, startPoint x: 366, startPoint y: 235, endPoint x: 336, endPoint y: 211, distance: 37.9
click at [336, 211] on td "HeadChange - Bulk Live Rosin Cart .5g Each - Terp Tickler" at bounding box center [387, 224] width 110 height 46
copy span "HeadChange - Bulk Live Rosin Cart .5g Each - Terp Tickler"
drag, startPoint x: 203, startPoint y: 217, endPoint x: 300, endPoint y: 224, distance: 98.1
click at [300, 224] on div "1A40C0300002906000159834" at bounding box center [263, 223] width 142 height 24
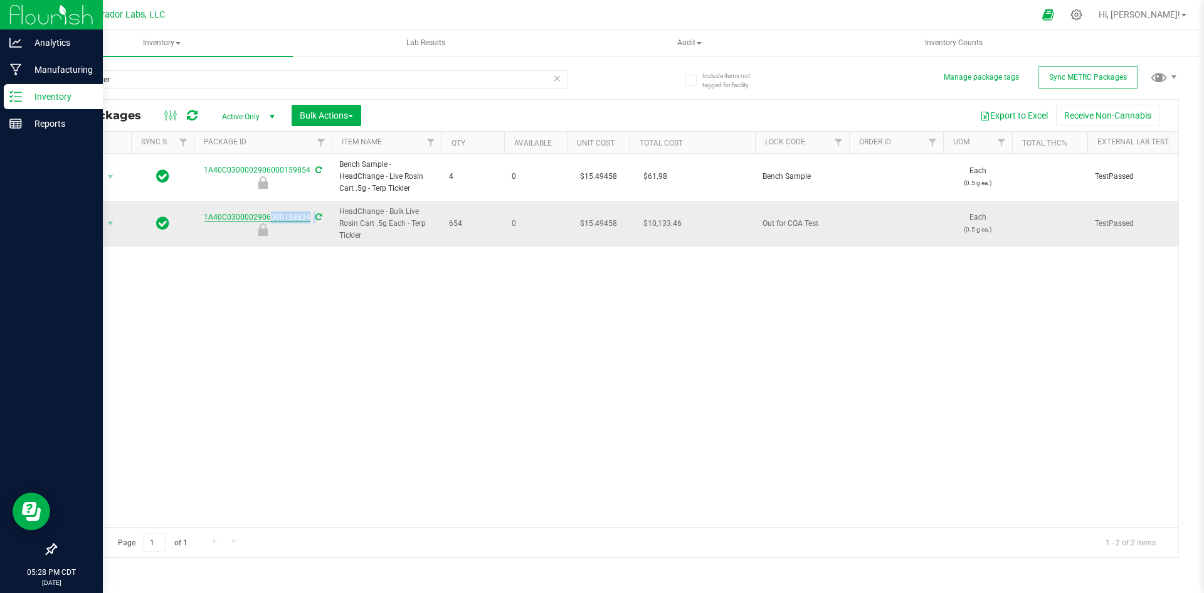
copy tr "1A40C0300002906000159834"
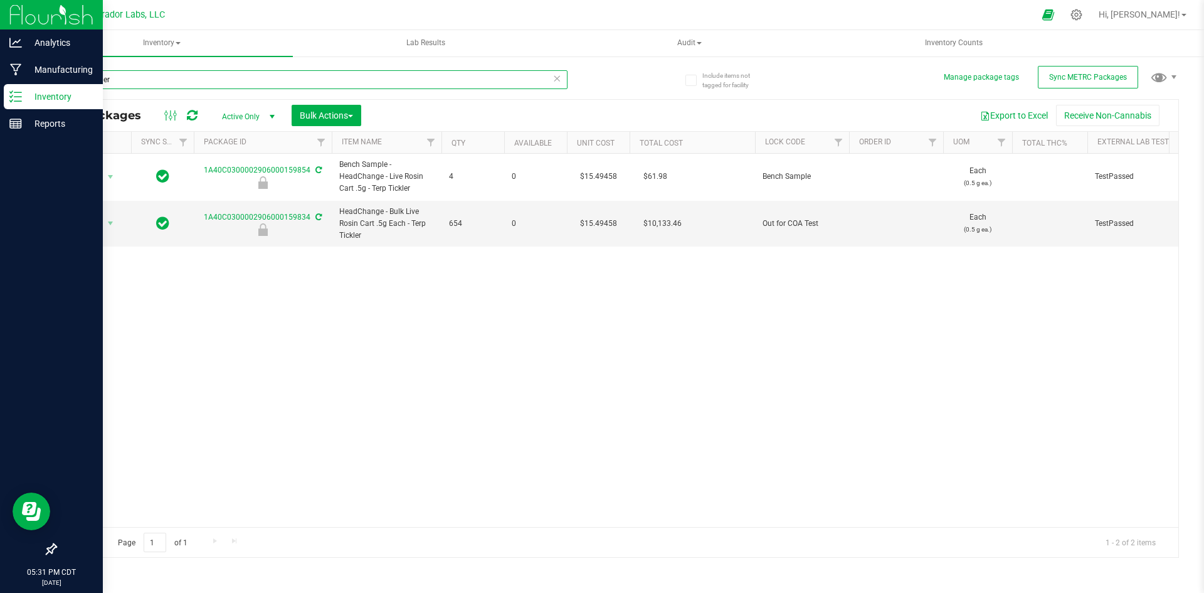
drag, startPoint x: 141, startPoint y: 78, endPoint x: 32, endPoint y: 99, distance: 111.1
click at [32, 99] on div "Include items not tagged for facility Manage package tags Sync METRC Packages t…" at bounding box center [617, 246] width 1174 height 383
type input "blunt"
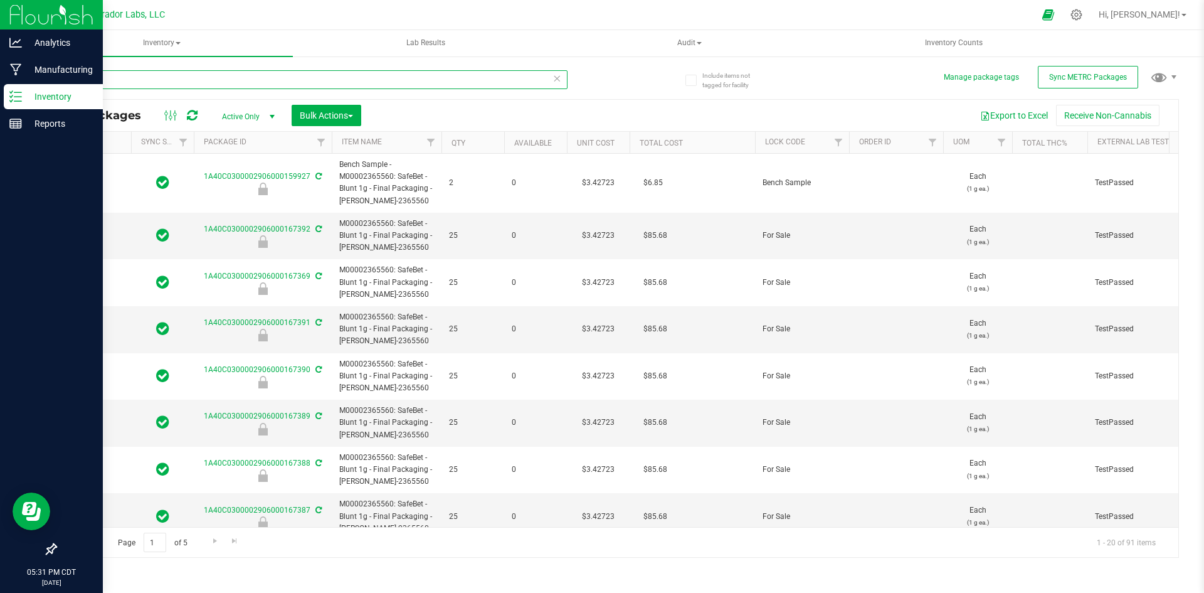
type input "2026-08-22"
type input "2026-07-24"
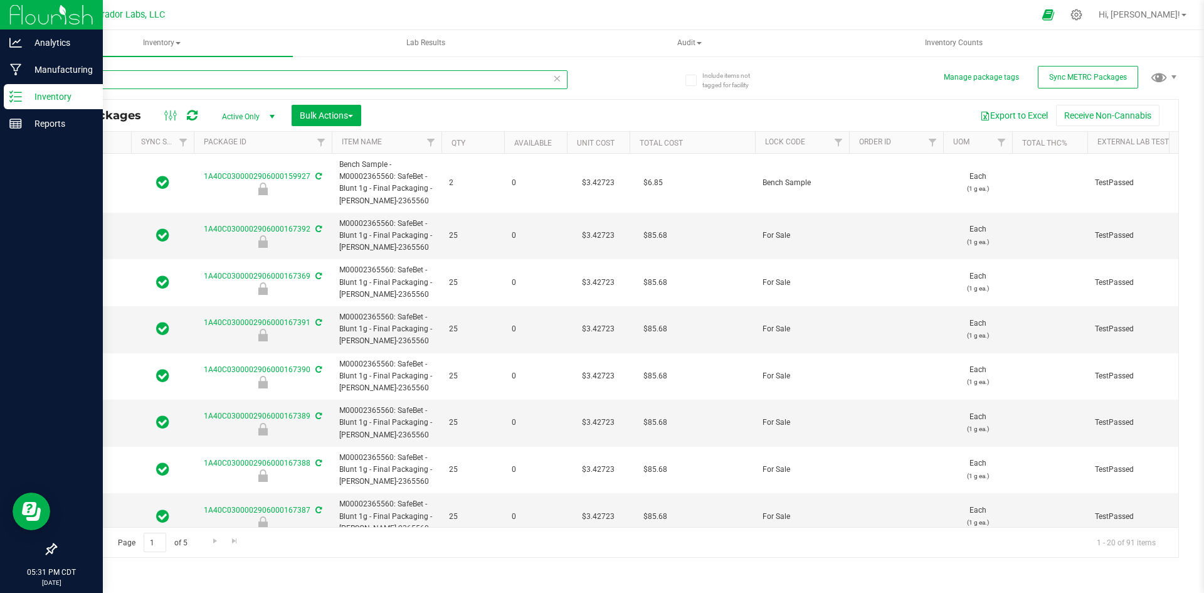
type input "2026-07-24"
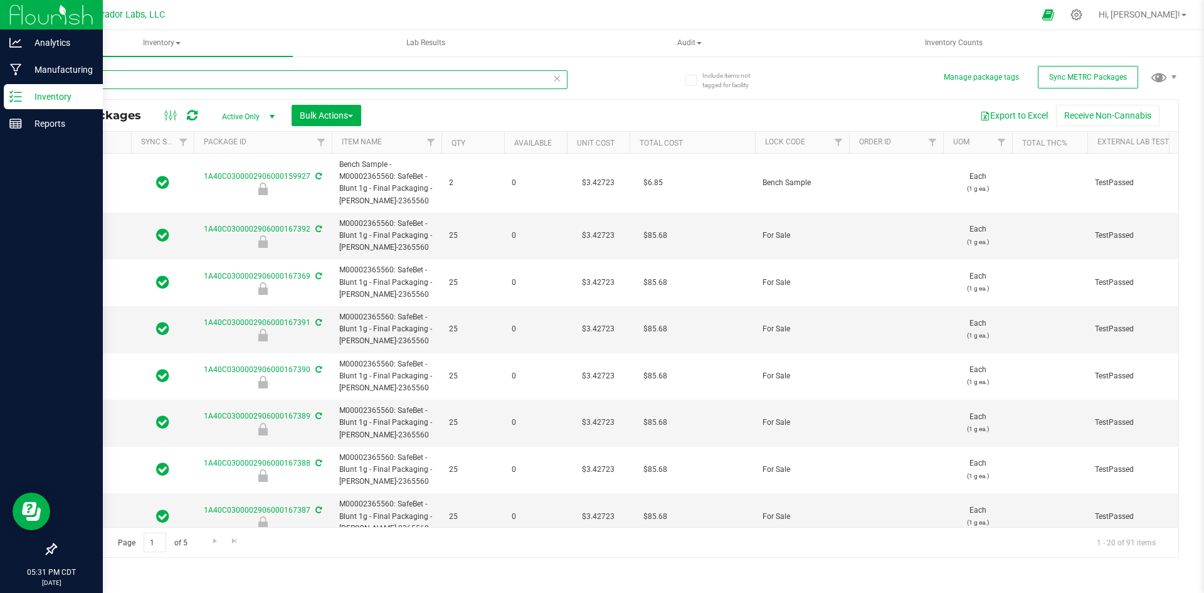
type input "2026-07-24"
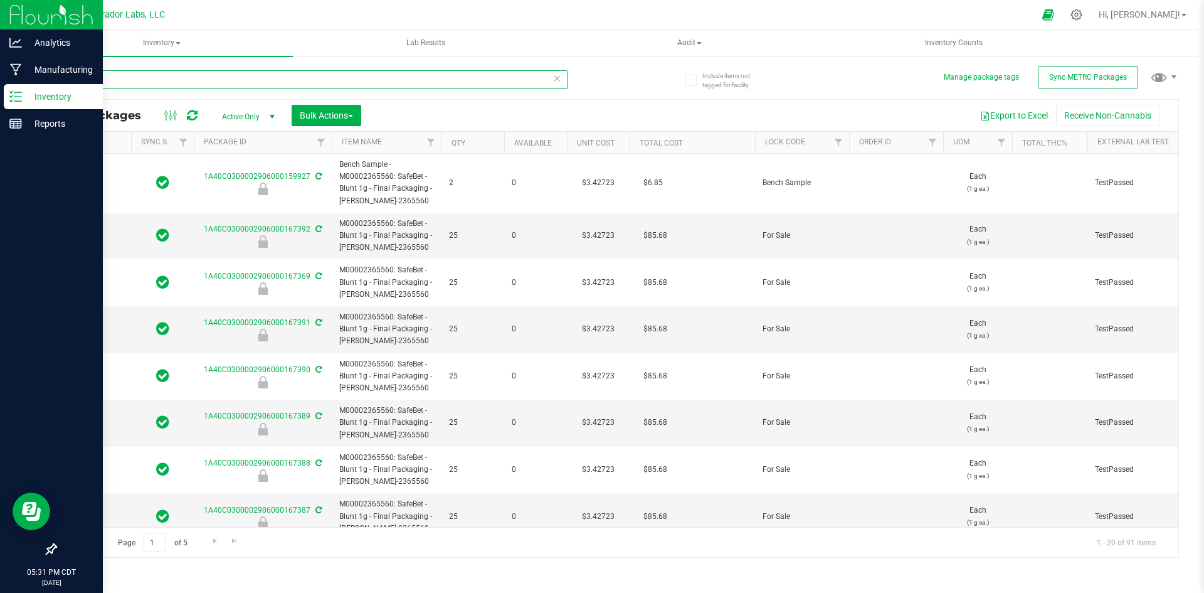
type input "2026-07-24"
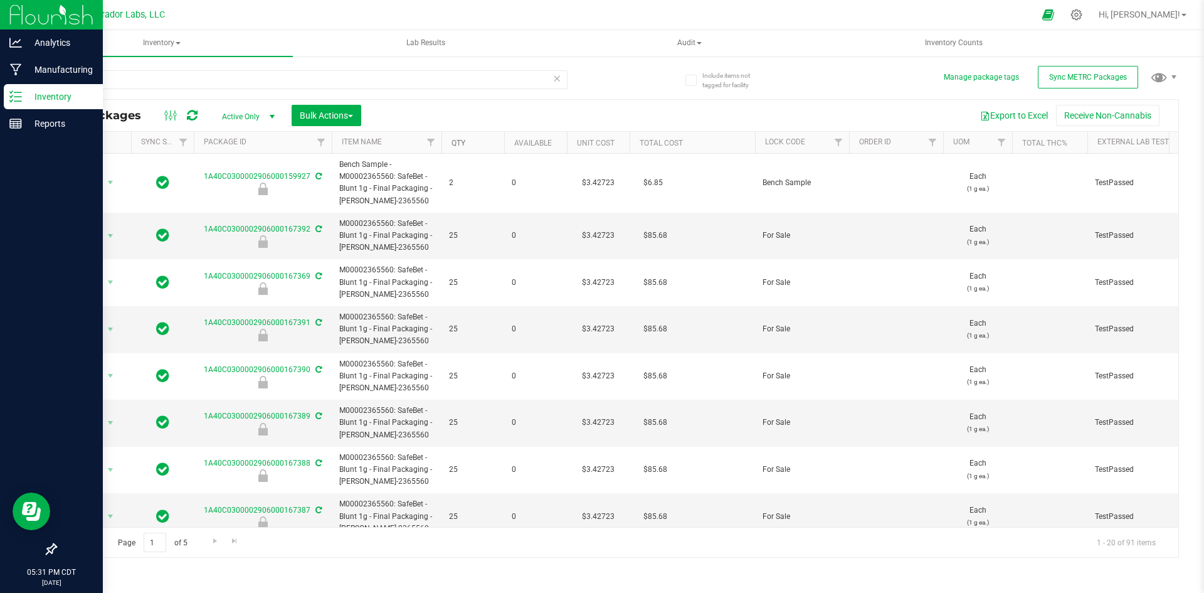
click at [462, 140] on link "Qty" at bounding box center [459, 143] width 14 height 9
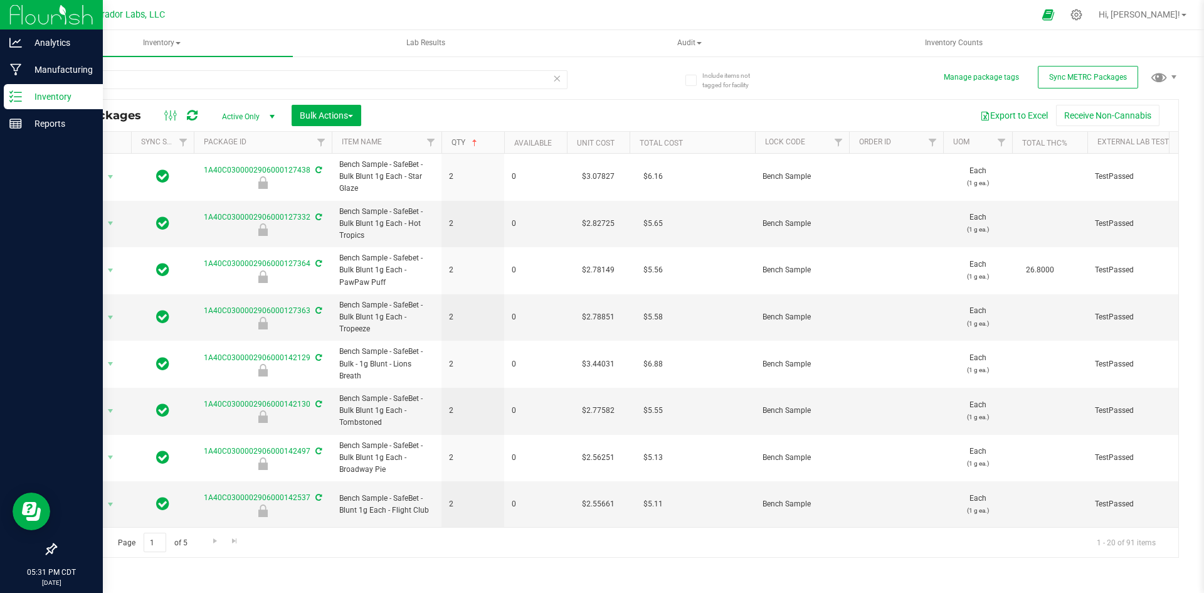
click at [462, 140] on link "Qty" at bounding box center [466, 142] width 28 height 9
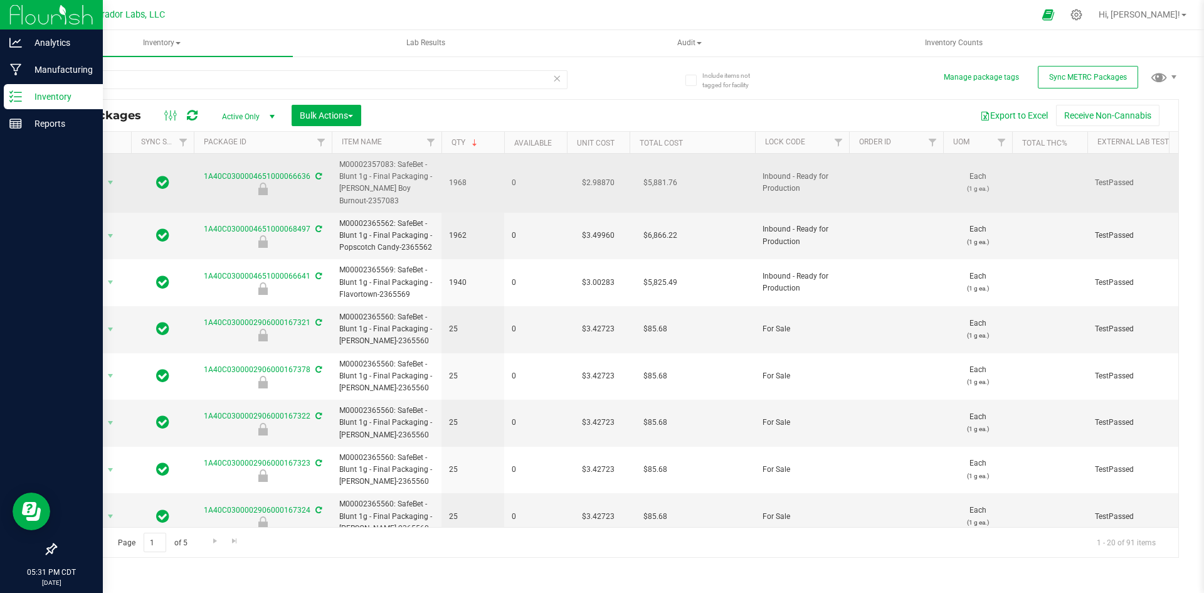
drag, startPoint x: 369, startPoint y: 202, endPoint x: 336, endPoint y: 168, distance: 47.0
click at [336, 168] on td "M00002357083: SafeBet - Blunt 1g - Final Packaging - Beamer Boy Burnout-2357083" at bounding box center [387, 183] width 110 height 59
copy span "M00002357083: SafeBet - Blunt 1g - Final Packaging - Beamer Boy Burnout-2357083"
drag, startPoint x: 203, startPoint y: 173, endPoint x: 310, endPoint y: 177, distance: 106.7
click at [310, 177] on div "1A40C0300004651000066636" at bounding box center [263, 183] width 142 height 24
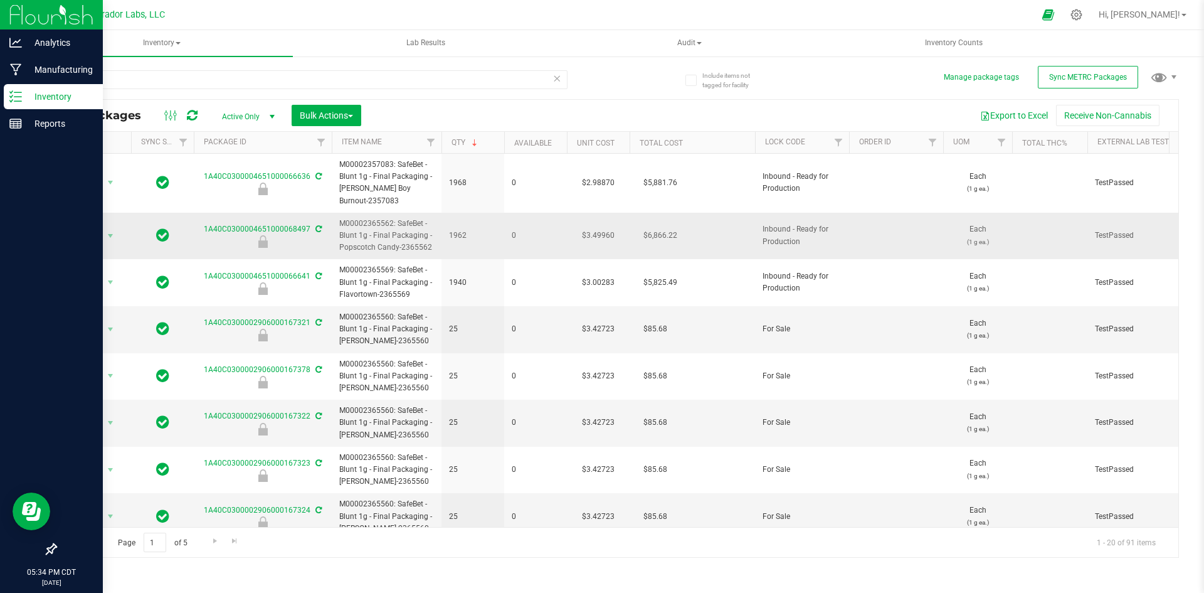
drag, startPoint x: 432, startPoint y: 247, endPoint x: 341, endPoint y: 221, distance: 94.1
click at [341, 221] on span "M00002365562: SafeBet - Blunt 1g - Final Packaging - Popscotch Candy-2365562" at bounding box center [386, 236] width 95 height 36
drag, startPoint x: 202, startPoint y: 228, endPoint x: 298, endPoint y: 231, distance: 96.0
click at [299, 235] on div "1A40C0300004651000068497" at bounding box center [263, 235] width 142 height 24
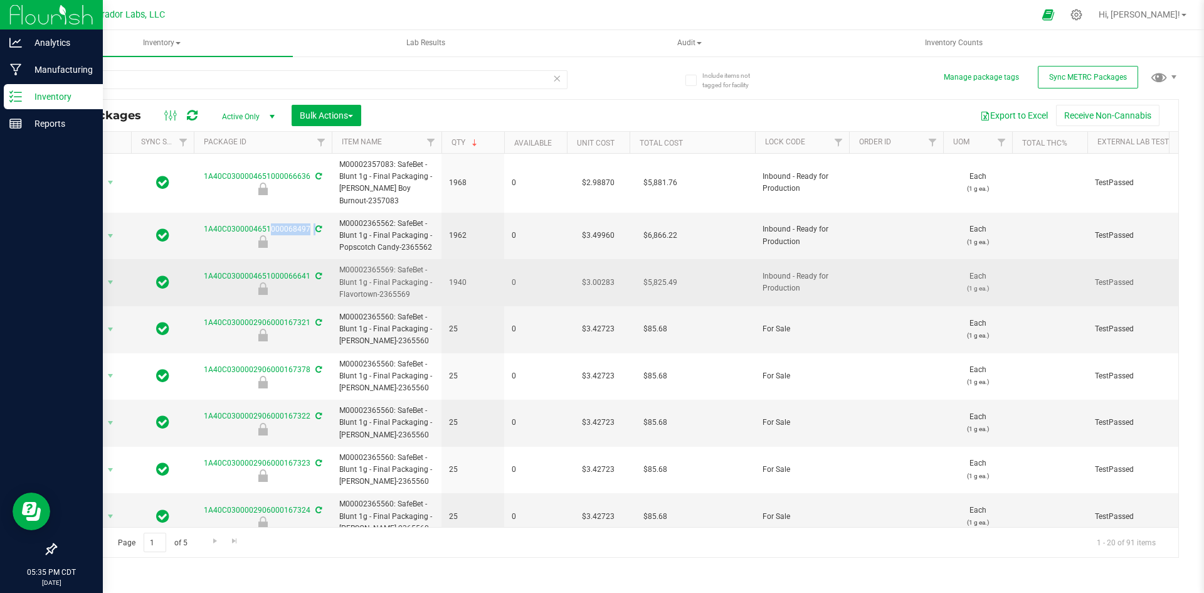
drag, startPoint x: 412, startPoint y: 295, endPoint x: 339, endPoint y: 266, distance: 79.1
click at [339, 266] on td "M00002365569: SafeBet - Blunt 1g - Final Packaging - Flavortown-2365569" at bounding box center [387, 282] width 110 height 47
drag, startPoint x: 203, startPoint y: 275, endPoint x: 299, endPoint y: 277, distance: 96.0
click at [311, 278] on div "1A40C0300004651000066641" at bounding box center [263, 282] width 142 height 24
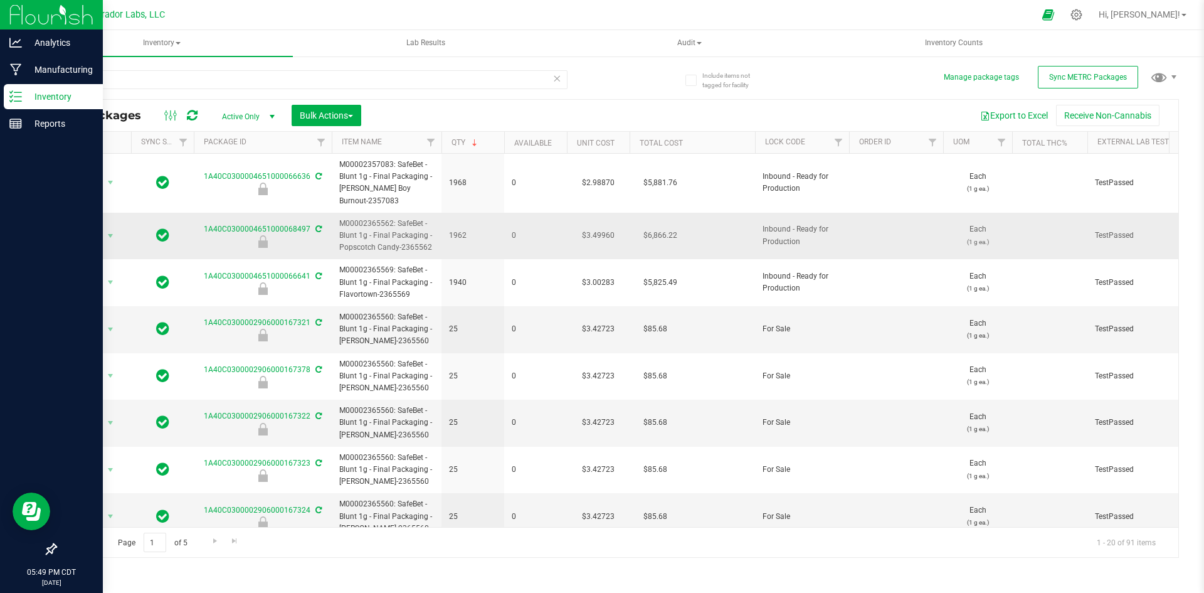
click at [395, 235] on span "M00002365562: SafeBet - Blunt 1g - Final Packaging - Popscotch Candy-2365562" at bounding box center [386, 236] width 95 height 36
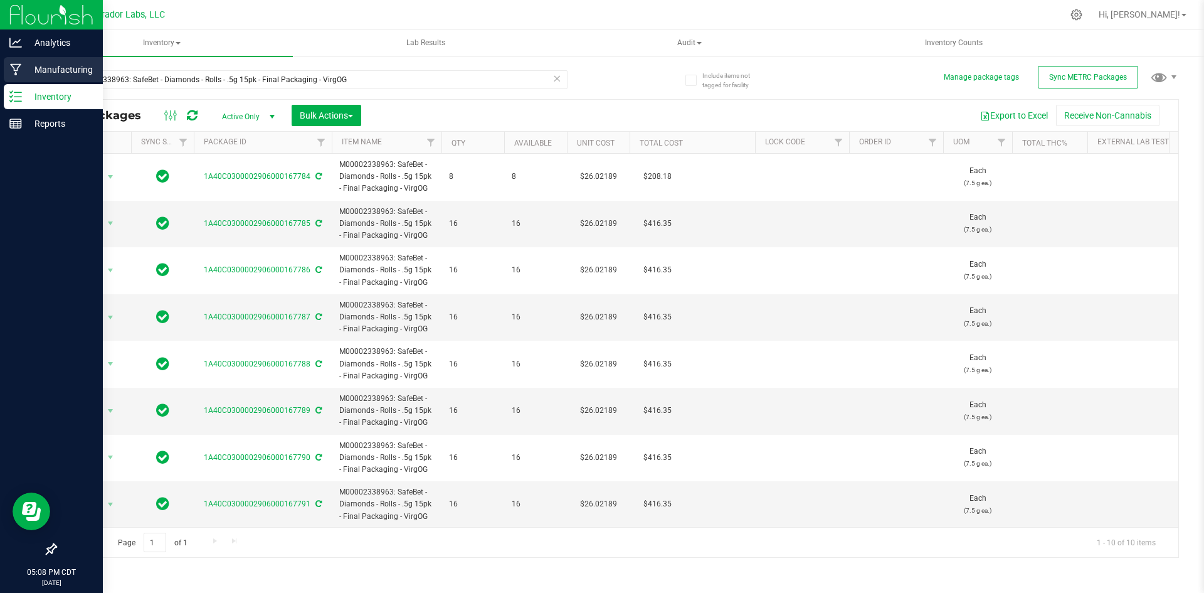
click at [21, 75] on icon at bounding box center [16, 69] width 12 height 13
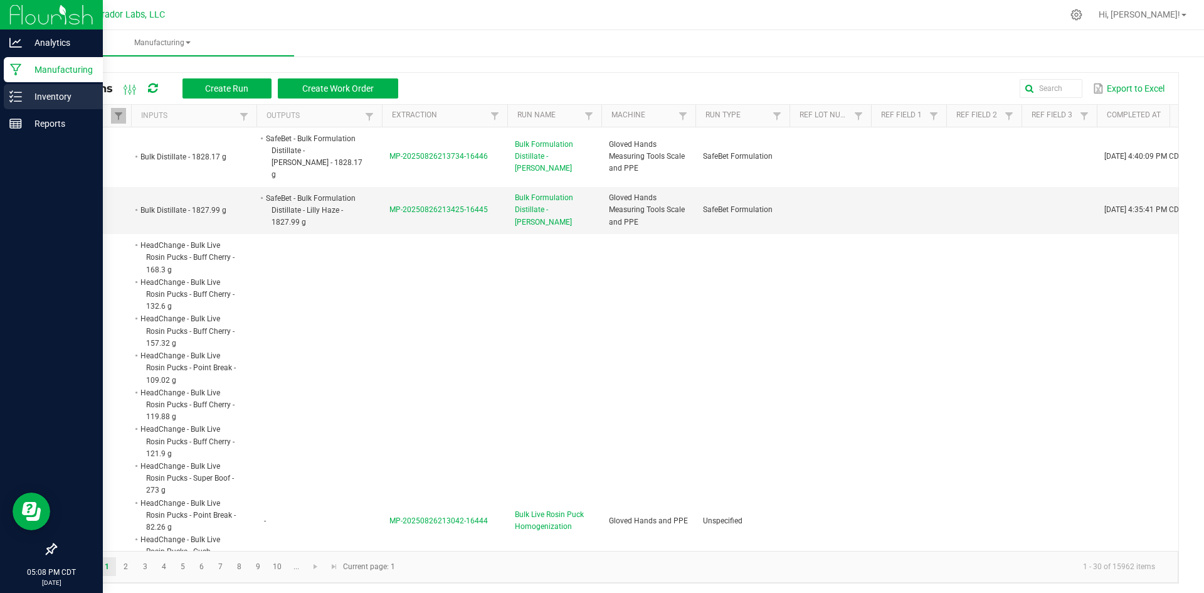
click at [5, 98] on div "Inventory" at bounding box center [53, 96] width 99 height 25
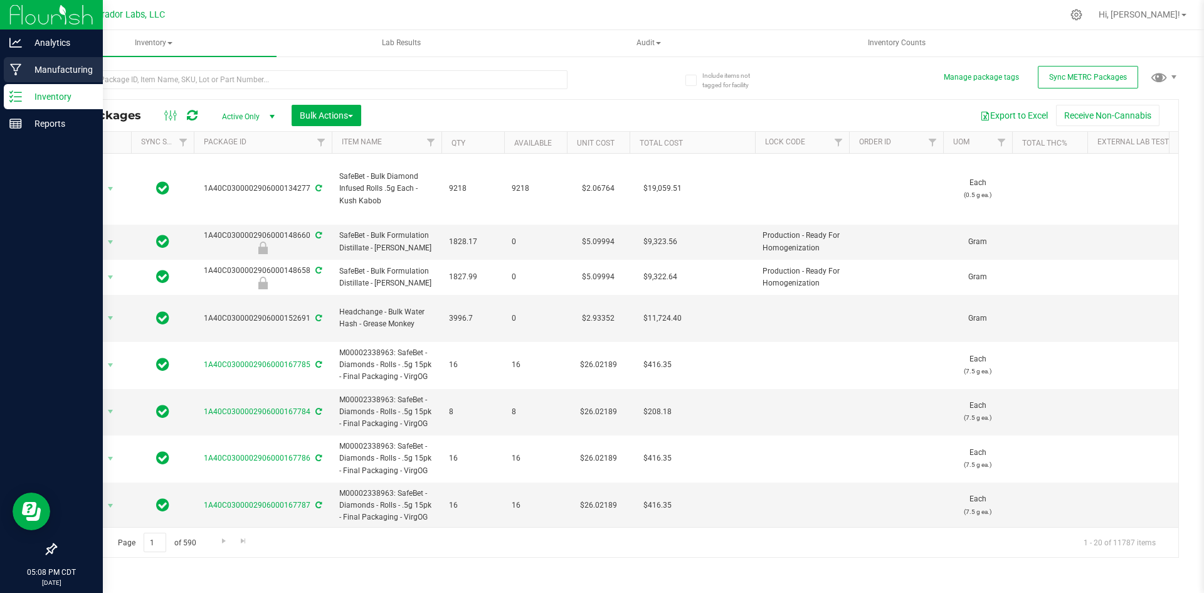
click at [10, 66] on icon at bounding box center [16, 69] width 12 height 13
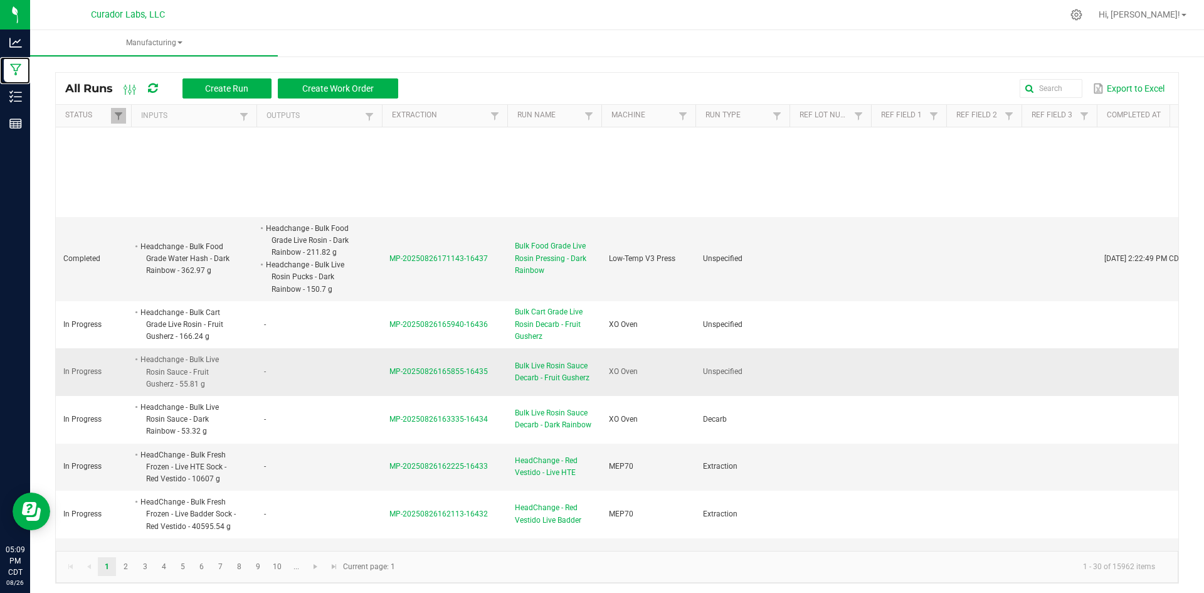
scroll to position [1380, 0]
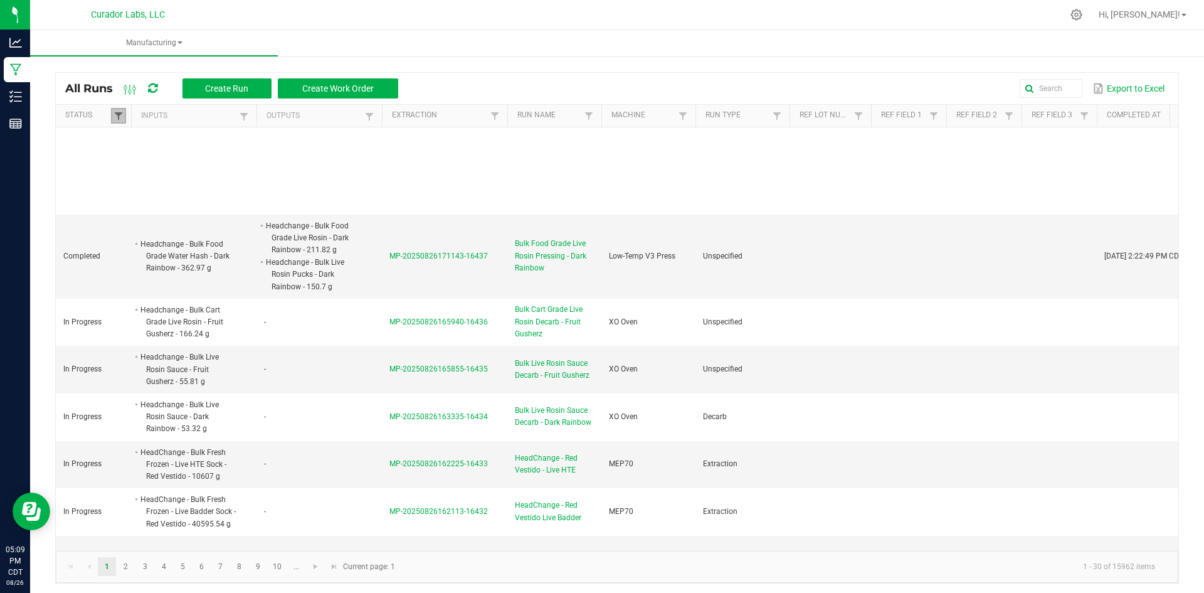
click at [119, 113] on span at bounding box center [119, 116] width 10 height 10
click at [132, 183] on li "Completed" at bounding box center [180, 184] width 122 height 16
checkbox input "false"
click at [226, 223] on button "Filter" at bounding box center [217, 229] width 63 height 28
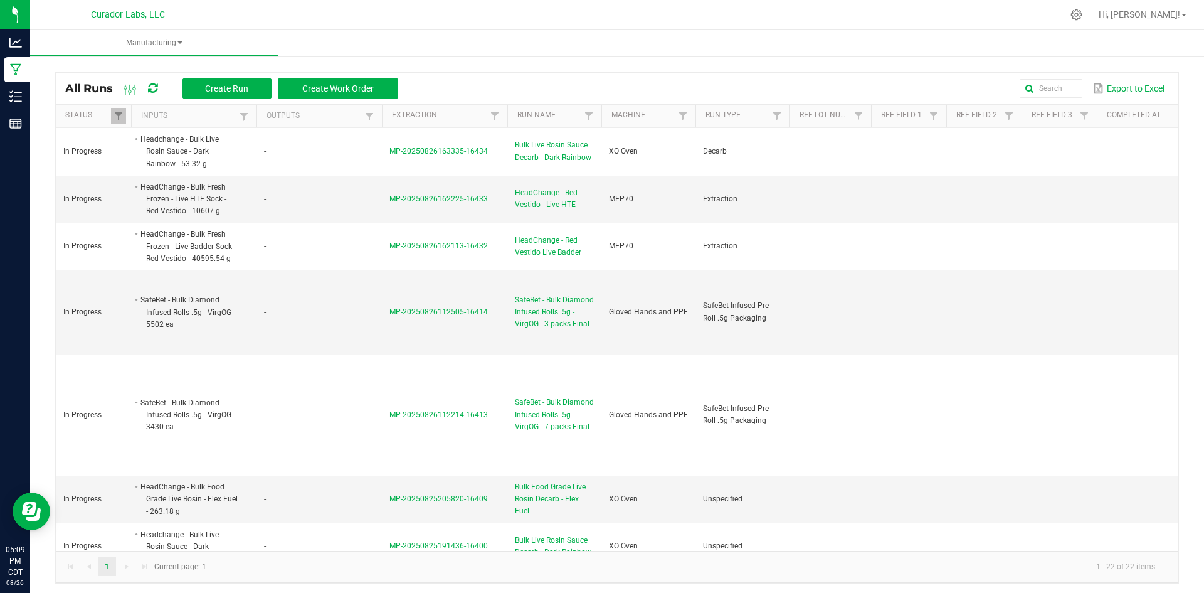
scroll to position [815, 0]
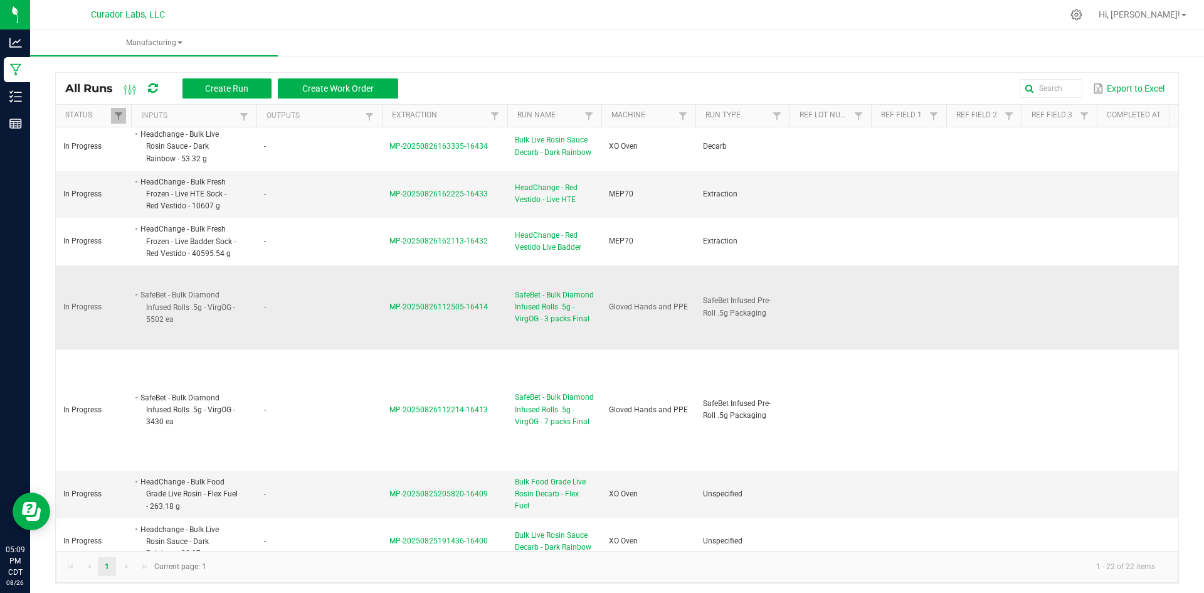
click at [553, 289] on span "SafeBet - Bulk Diamond Infused Rolls .5g - VirgOG - 3 packs Final" at bounding box center [554, 307] width 79 height 36
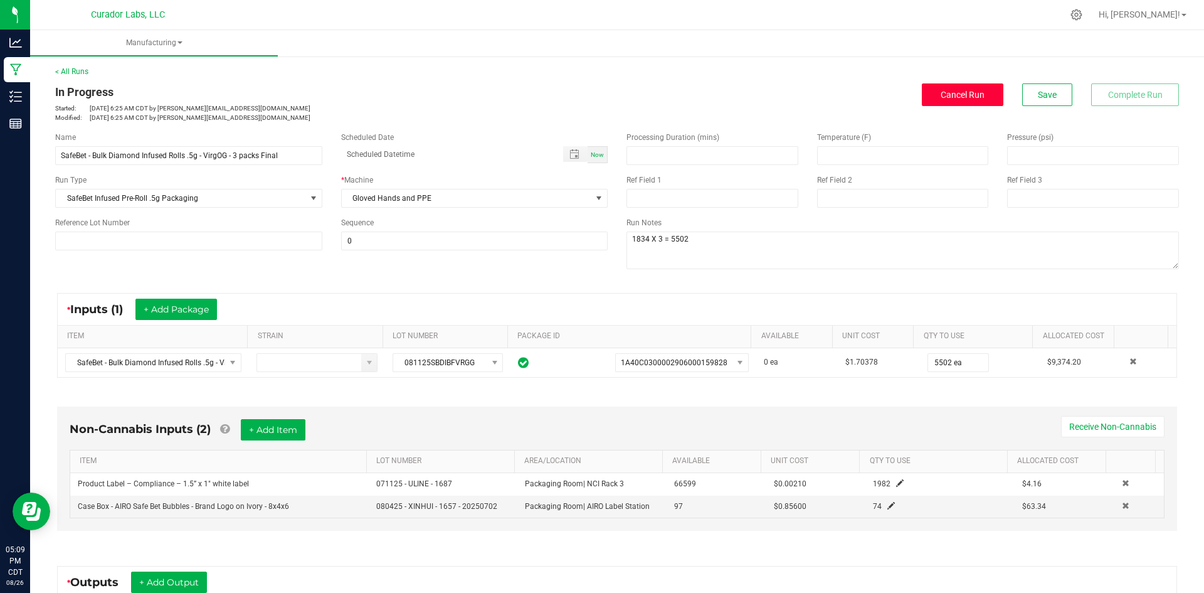
click at [943, 95] on span "Cancel Run" at bounding box center [963, 95] width 44 height 10
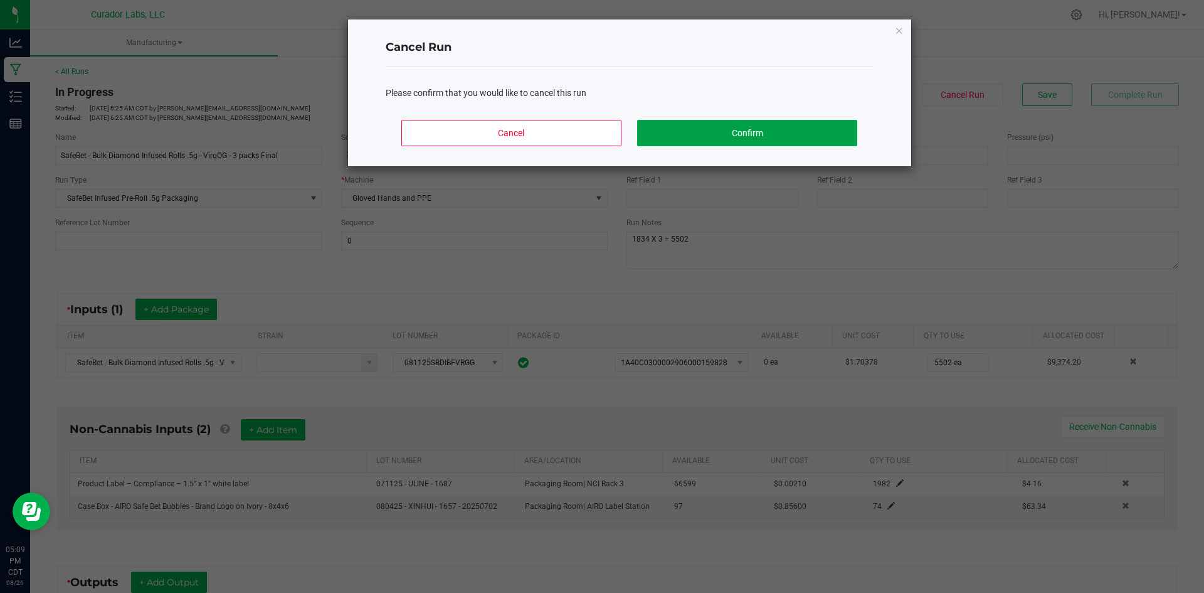
drag, startPoint x: 773, startPoint y: 137, endPoint x: 527, endPoint y: 222, distance: 260.9
click at [770, 139] on button "Confirm" at bounding box center [747, 133] width 220 height 26
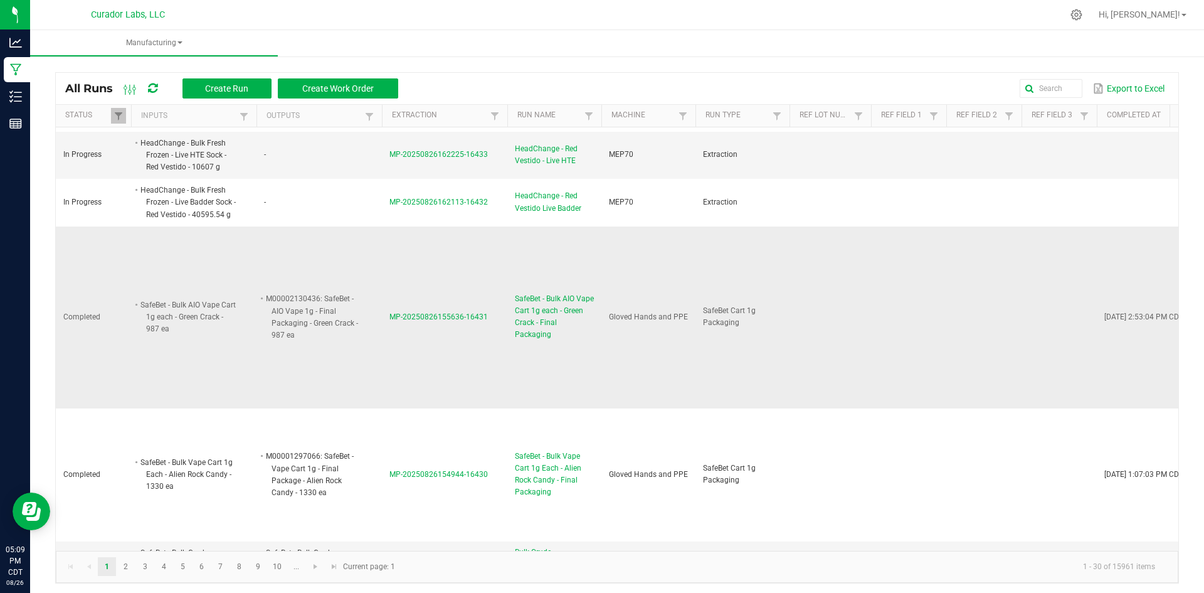
scroll to position [1694, 0]
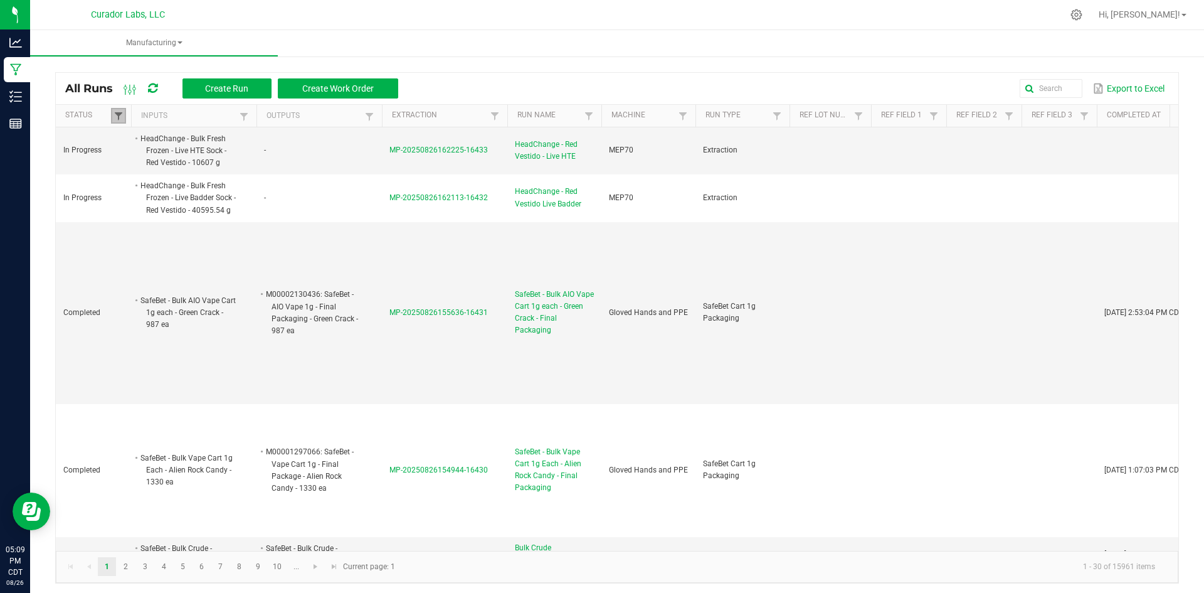
click at [118, 116] on span at bounding box center [119, 116] width 10 height 10
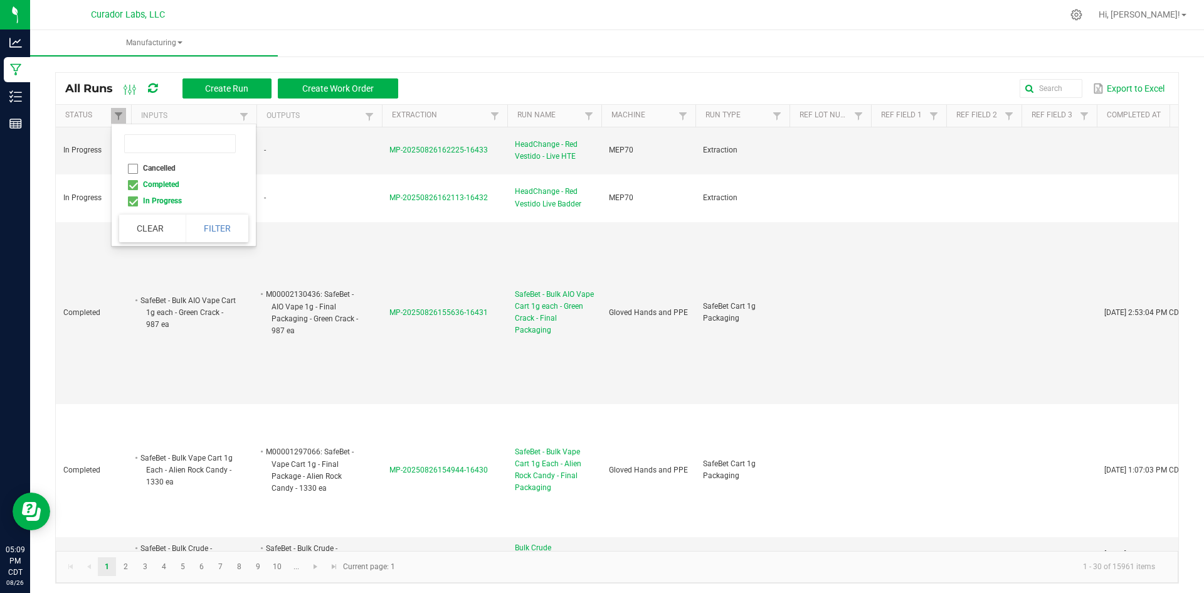
click at [134, 189] on li "Completed" at bounding box center [180, 184] width 122 height 16
checkbox input "false"
click at [233, 225] on button "Filter" at bounding box center [217, 229] width 63 height 28
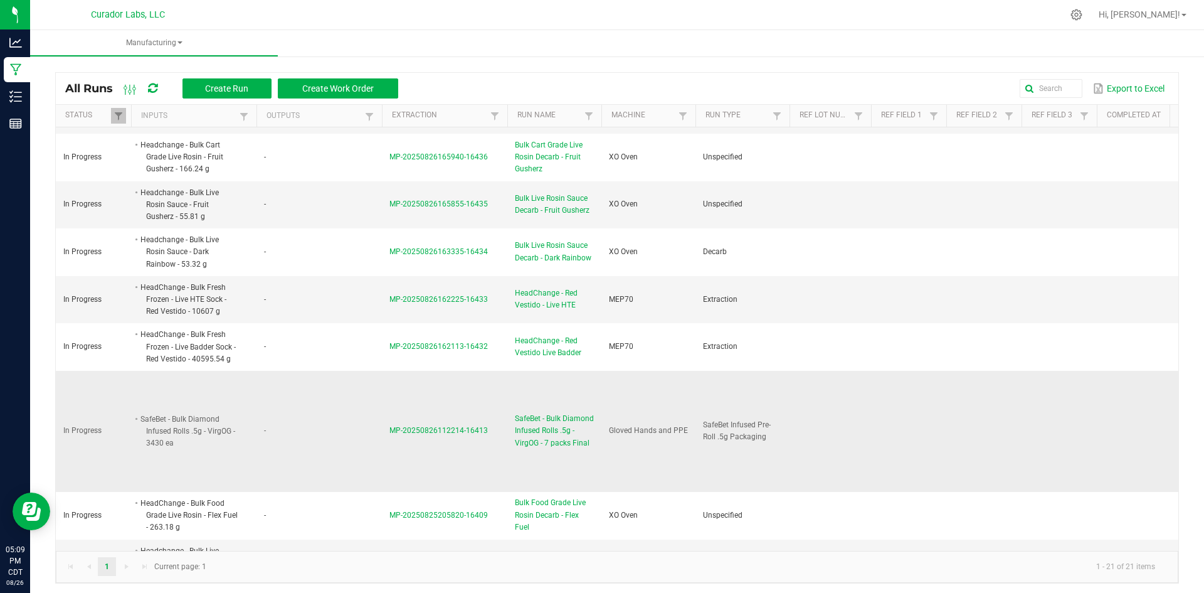
scroll to position [690, 0]
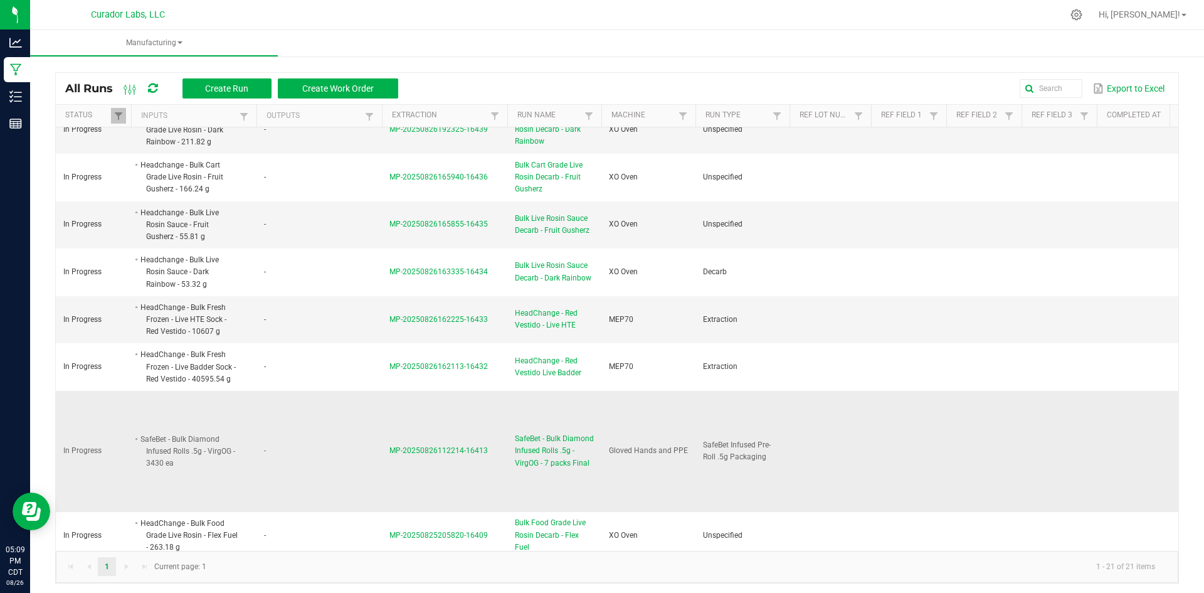
click at [551, 433] on span "SafeBet - Bulk Diamond Infused Rolls .5g - VirgOG - 7 packs Final" at bounding box center [554, 451] width 79 height 36
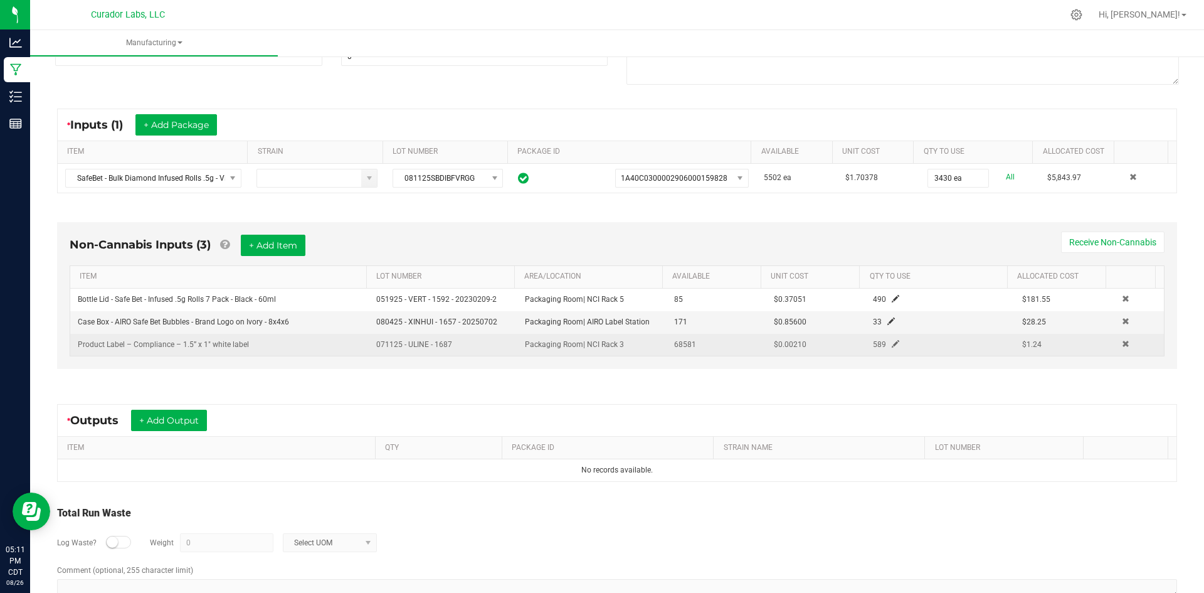
scroll to position [188, 0]
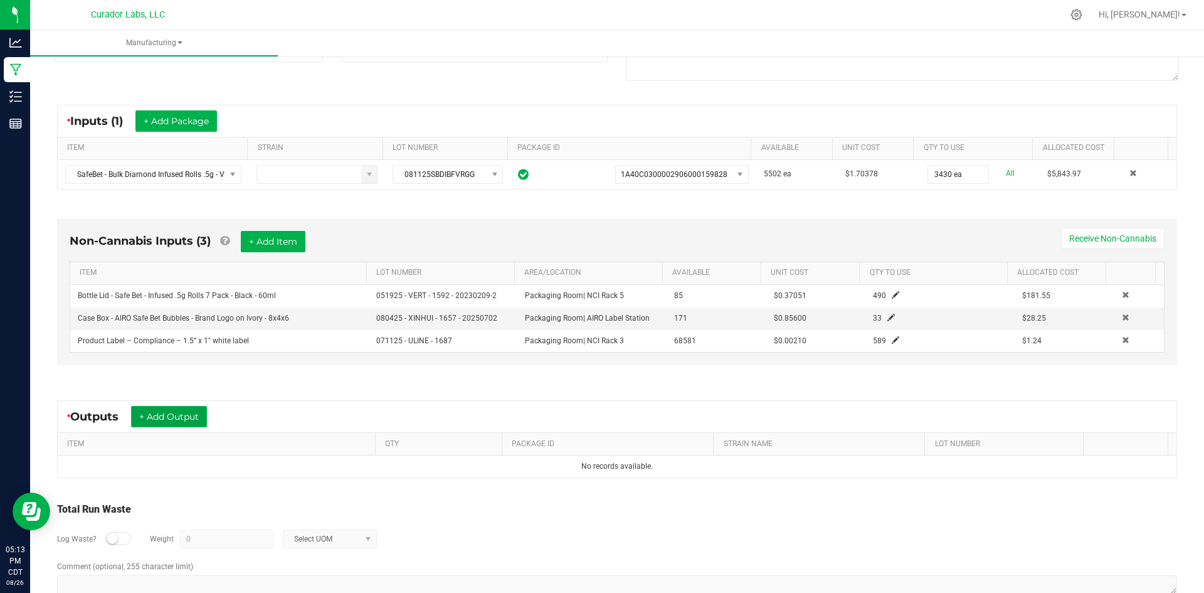
click at [179, 421] on button "+ Add Output" at bounding box center [169, 416] width 76 height 21
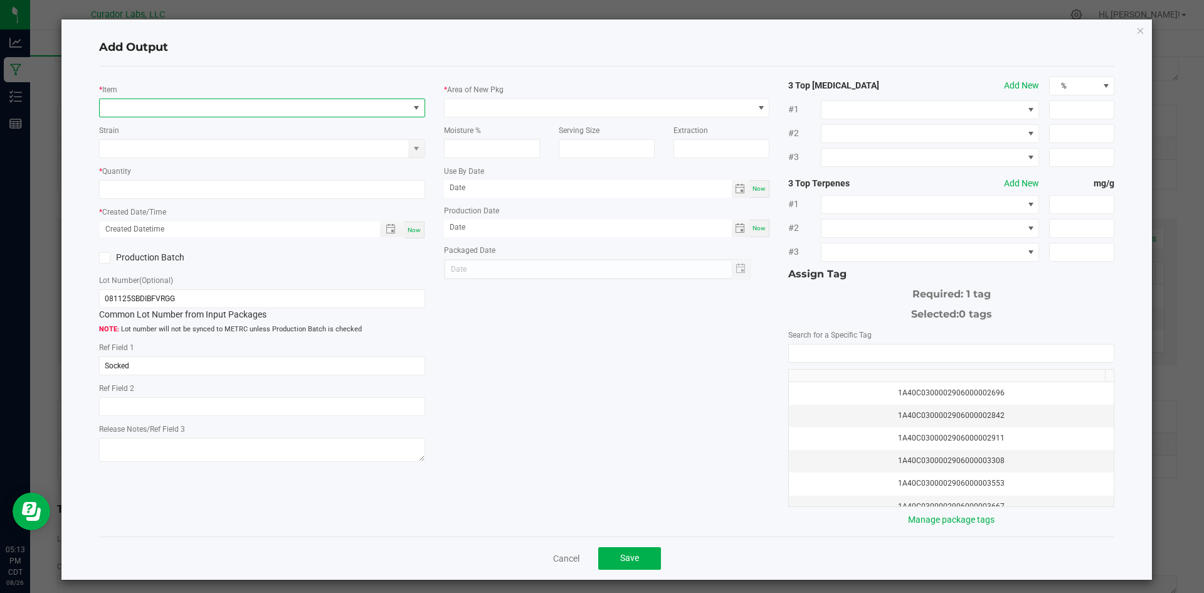
click at [196, 111] on span "NO DATA FOUND" at bounding box center [254, 108] width 309 height 18
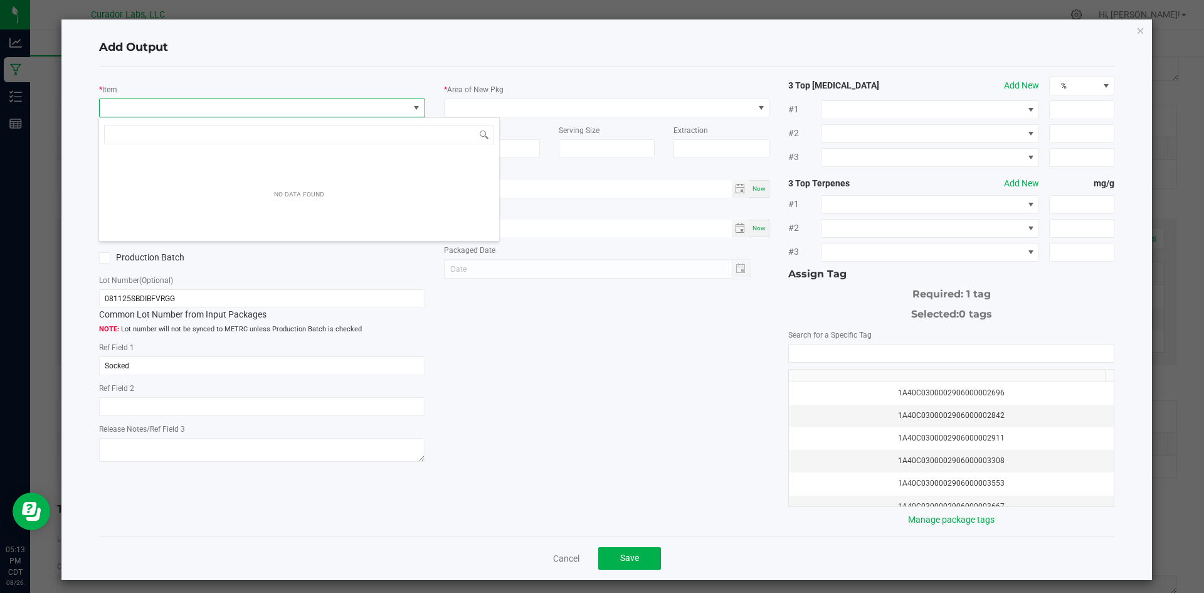
scroll to position [19, 324]
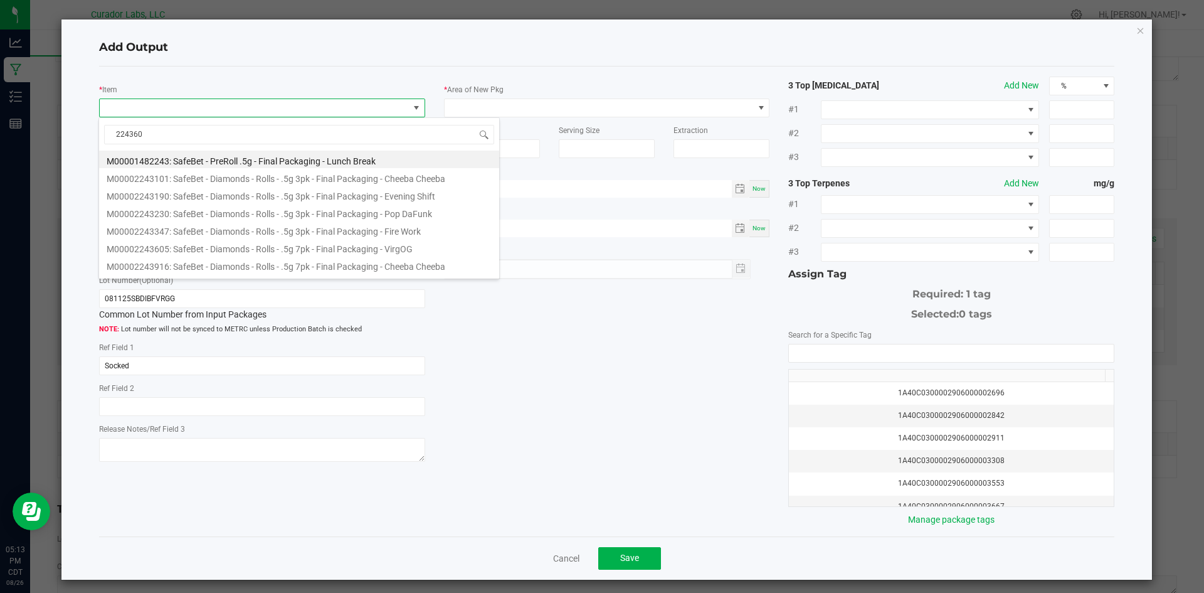
type input "2243605"
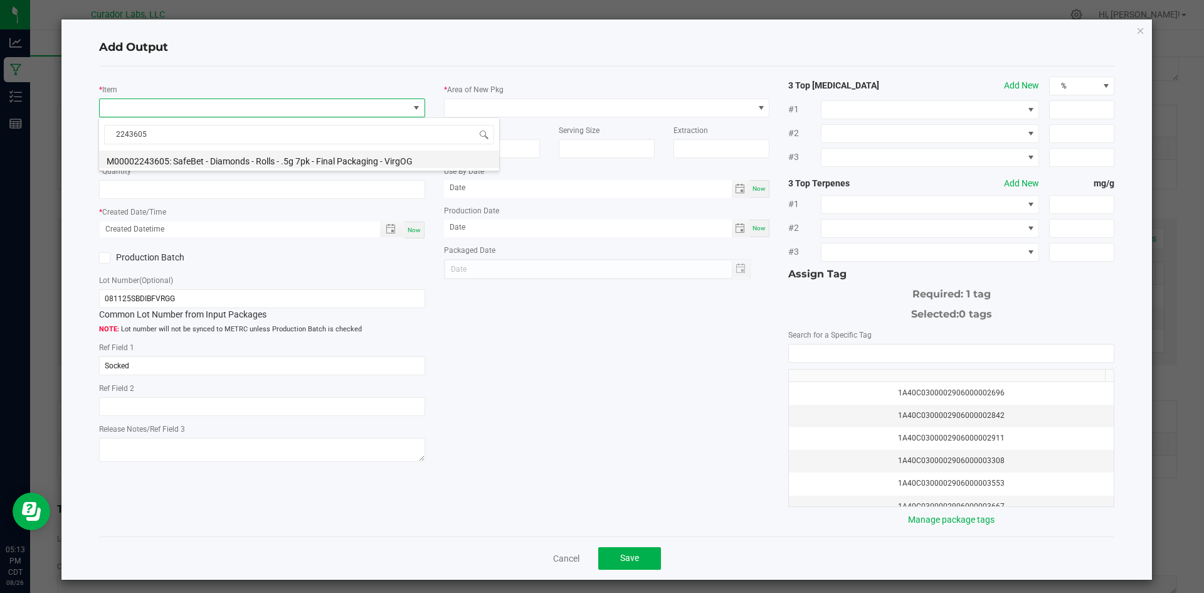
click at [197, 156] on li "M00002243605: SafeBet - Diamonds - Rolls - .5g 7pk - Final Packaging - VirgOG" at bounding box center [299, 160] width 400 height 18
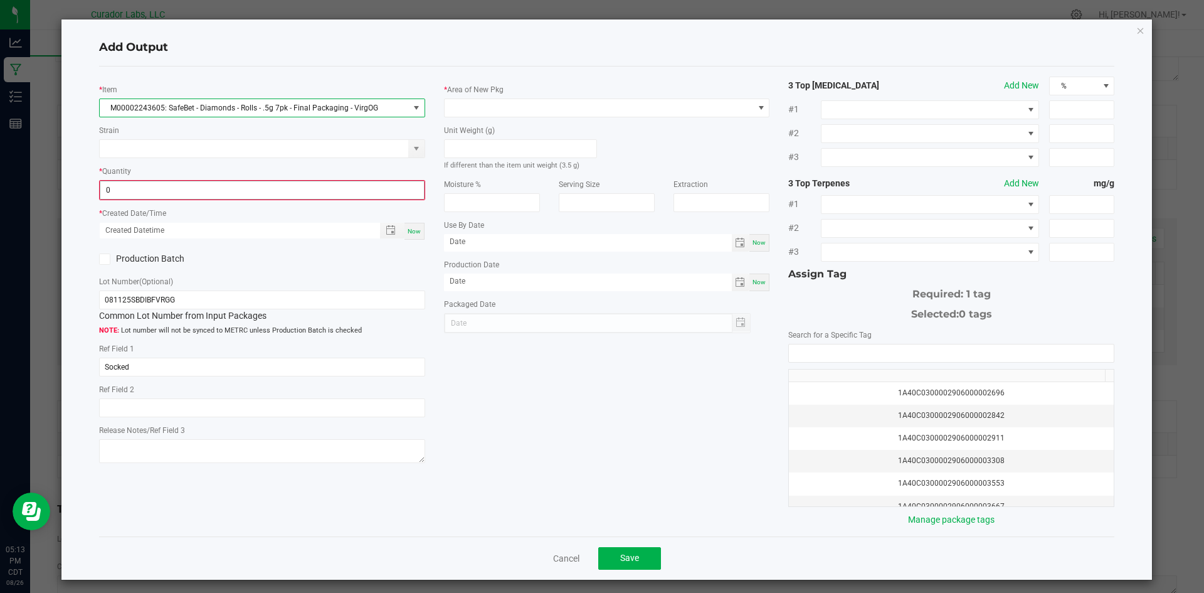
click at [186, 184] on input "0" at bounding box center [262, 190] width 324 height 18
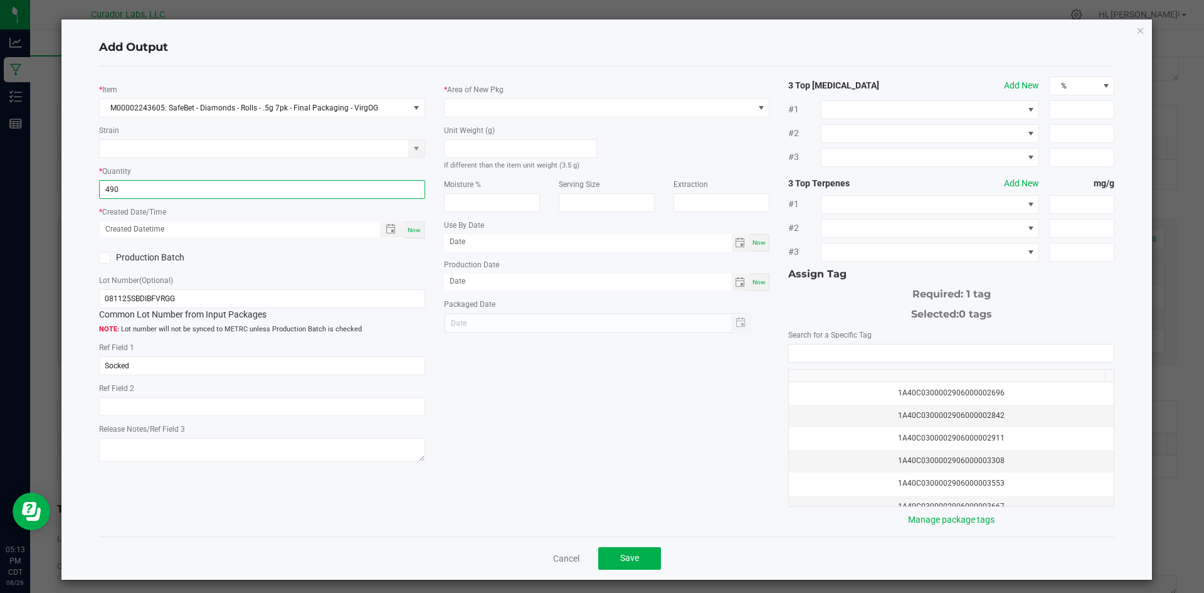
type input "490 ea"
click at [408, 226] on span "Now" at bounding box center [414, 229] width 13 height 7
type input "[DATE] 5:13 PM"
type input "[DATE]"
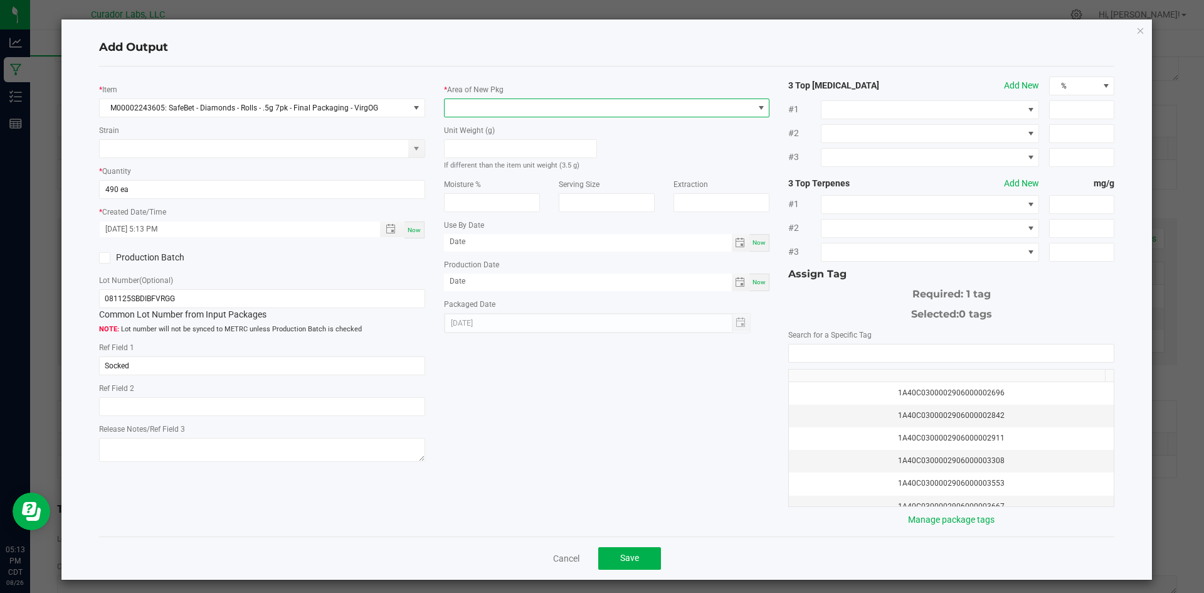
click at [457, 112] on span at bounding box center [599, 108] width 309 height 18
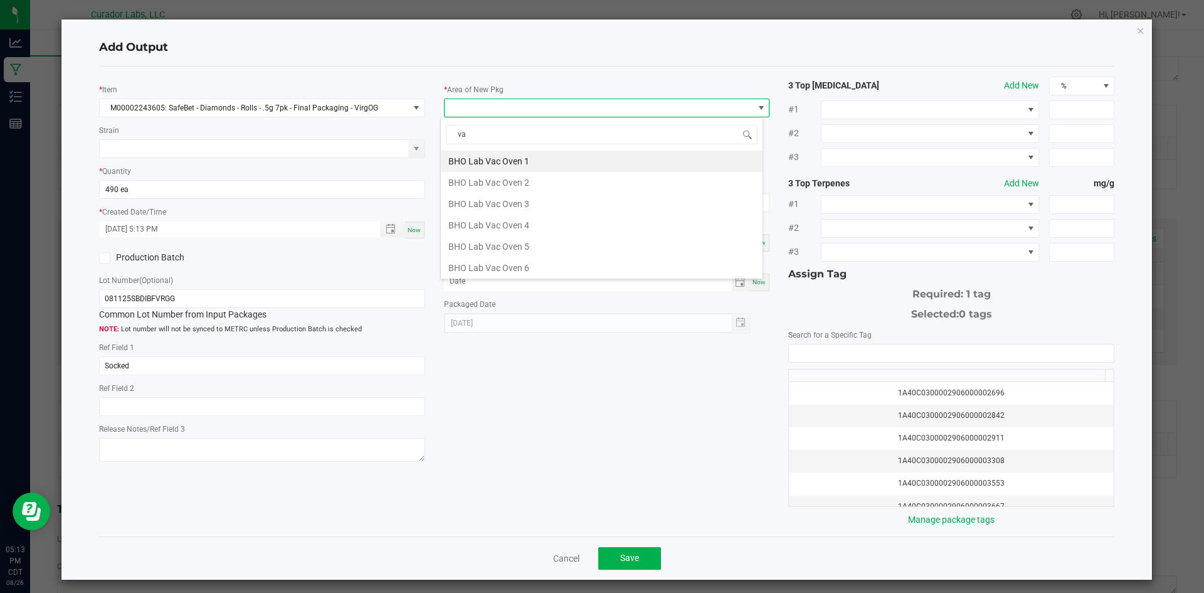
type input "vau"
click at [462, 264] on li "Vault" at bounding box center [602, 267] width 322 height 21
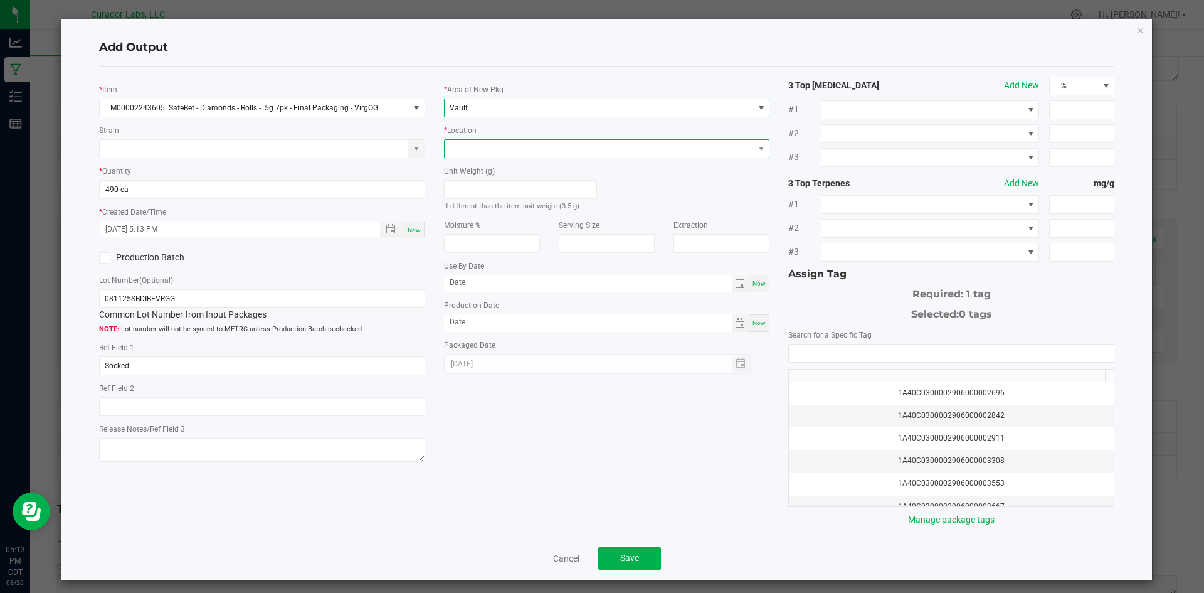
click at [470, 148] on span at bounding box center [599, 149] width 309 height 18
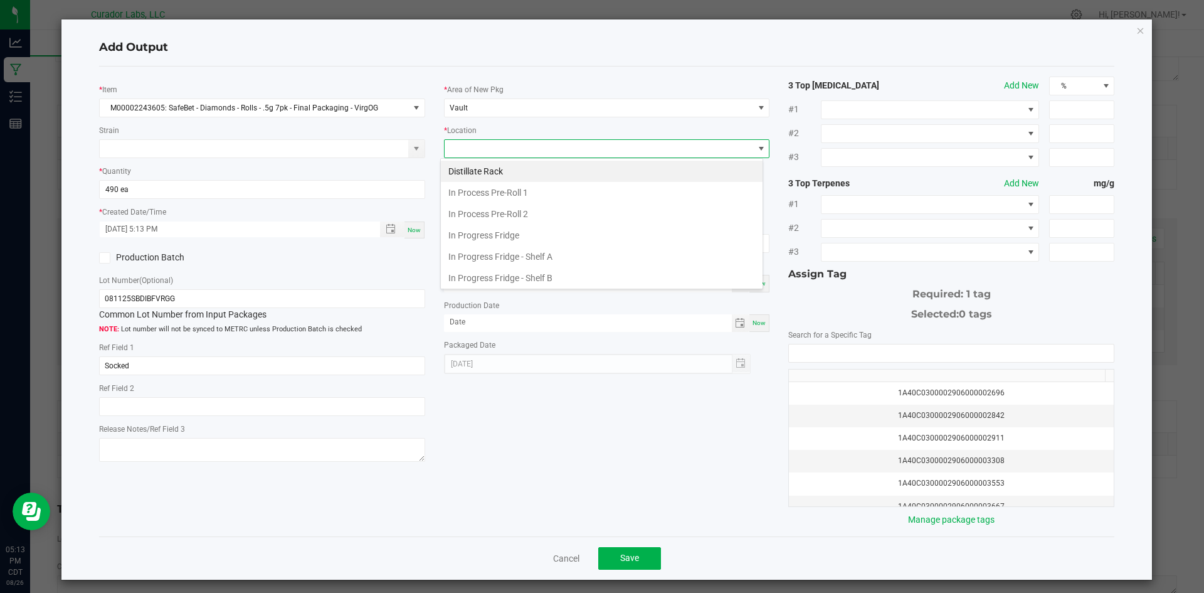
scroll to position [194, 0]
click at [472, 144] on span "Packaging Rack" at bounding box center [477, 148] width 55 height 9
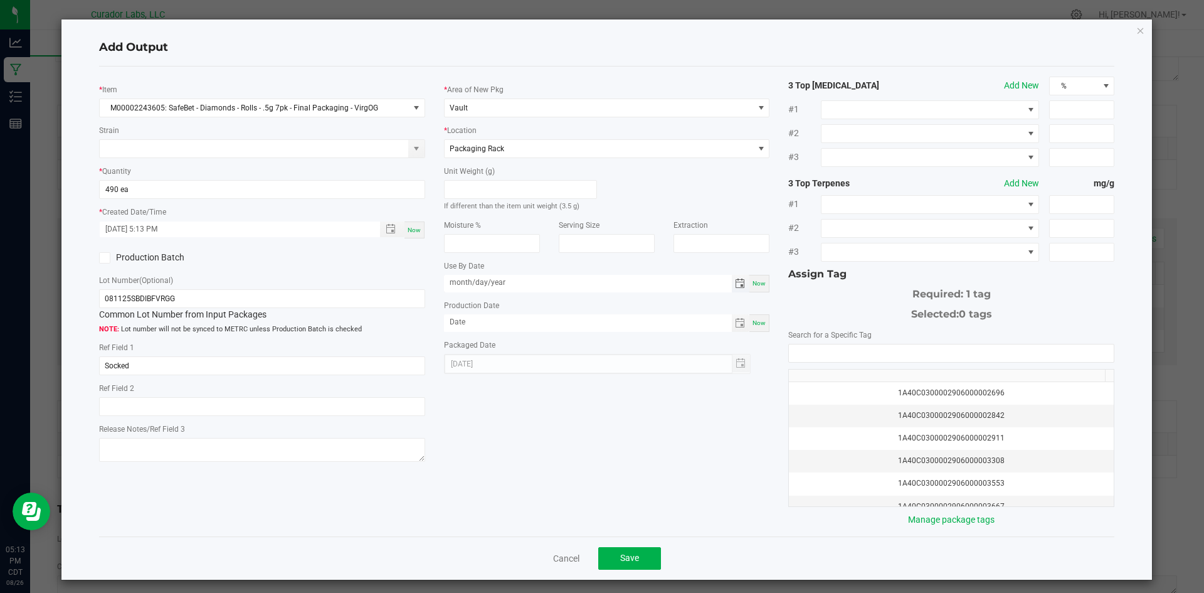
click at [483, 288] on input "month/day/year" at bounding box center [588, 283] width 288 height 16
type input "[DATE]"
click at [472, 327] on input "month/day/year" at bounding box center [588, 322] width 288 height 16
type input "[DATE]"
click at [814, 355] on input "NO DATA FOUND" at bounding box center [951, 353] width 325 height 18
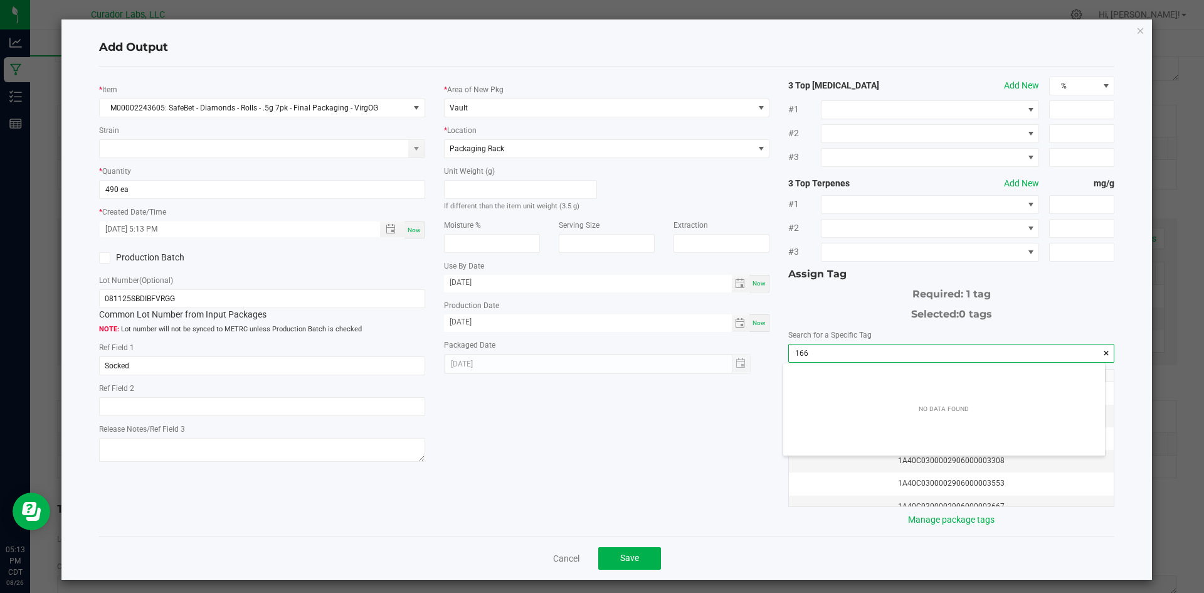
scroll to position [18, 322]
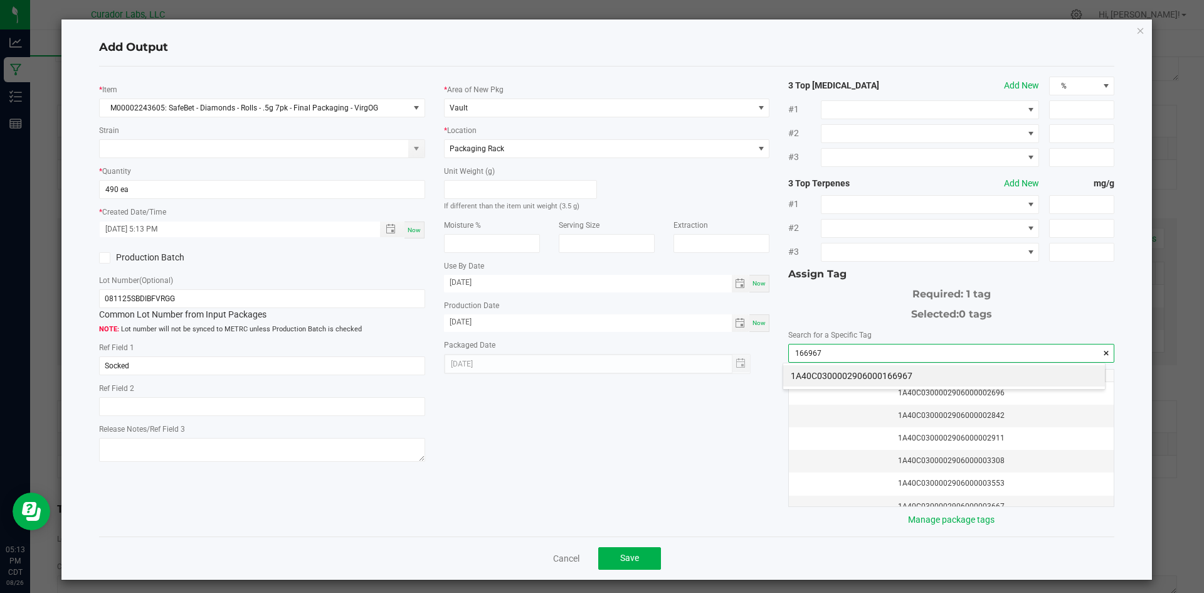
click at [835, 370] on li "1A40C0300002906000166967" at bounding box center [944, 375] width 322 height 21
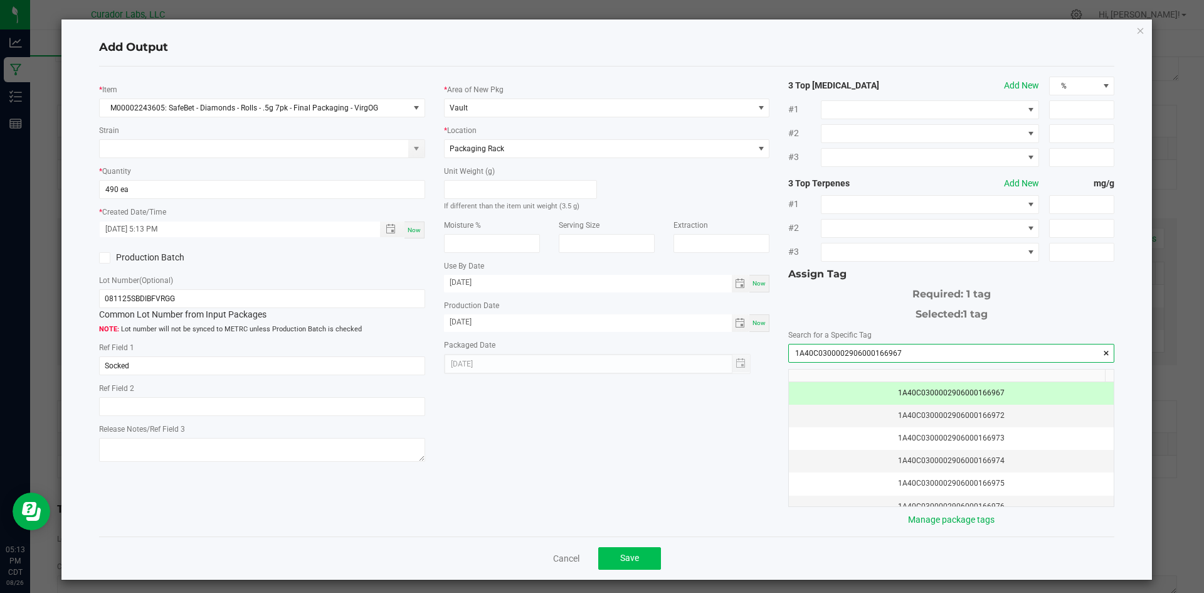
type input "1A40C0300002906000166967"
click at [632, 557] on span "Save" at bounding box center [629, 558] width 19 height 10
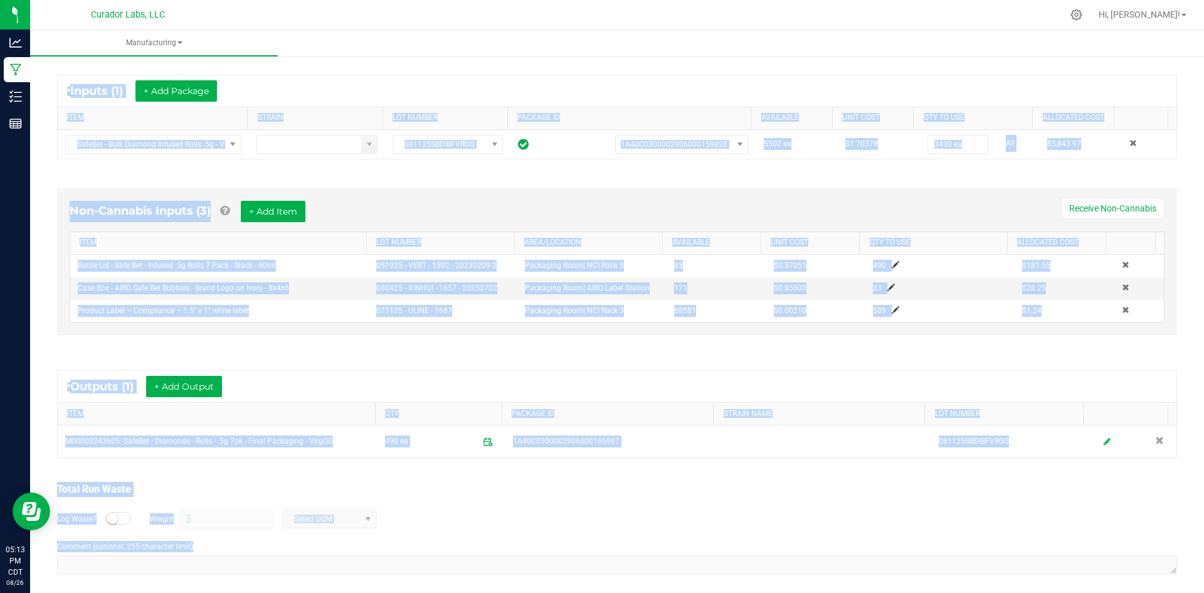
scroll to position [226, 0]
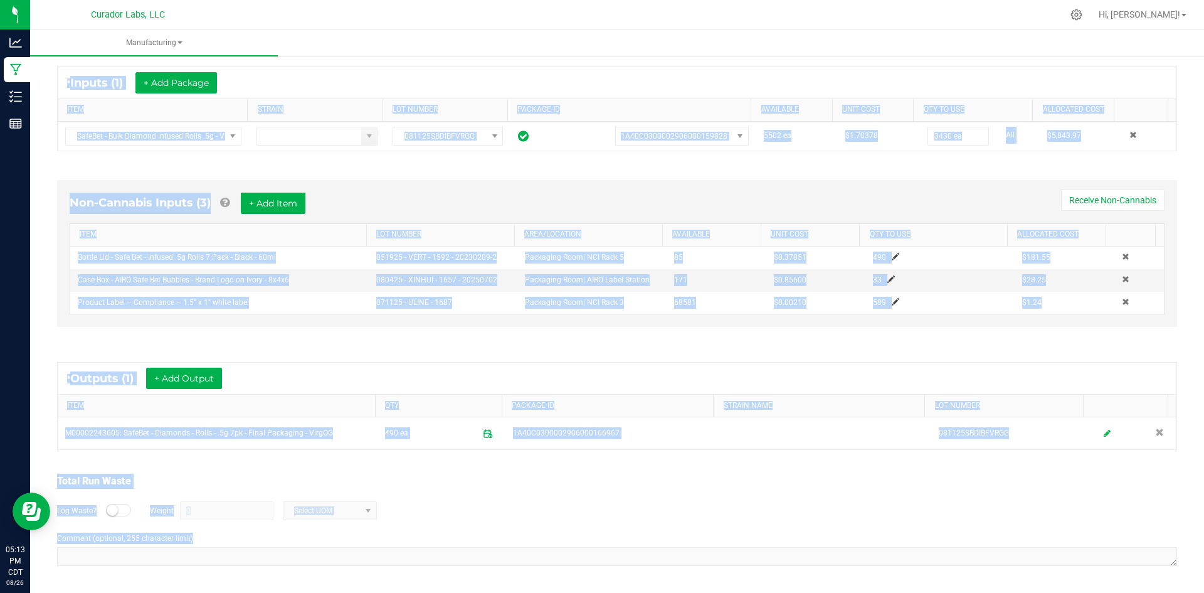
drag, startPoint x: 55, startPoint y: 91, endPoint x: 680, endPoint y: 622, distance: 820.6
click at [680, 592] on html "Analytics Manufacturing Inventory Reports 05:13 PM CDT [DATE] 08/26 Curador Lab…" at bounding box center [602, 296] width 1204 height 593
copy manufacturing-process-run "Lo Ipsumdol Sitamet: Con 14, 1903 9:28 AD ELI se doeiu@temporincidid.utl Etdolo…"
click at [438, 489] on div "Log Waste? Weight 0 Select UOM" at bounding box center [617, 511] width 1120 height 44
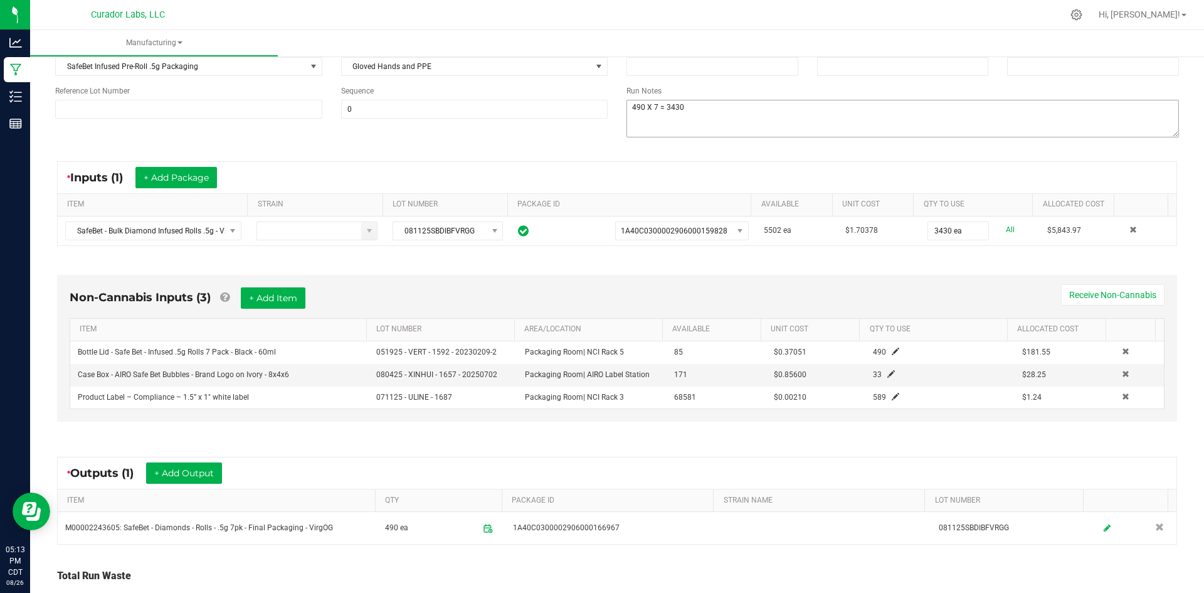
scroll to position [0, 0]
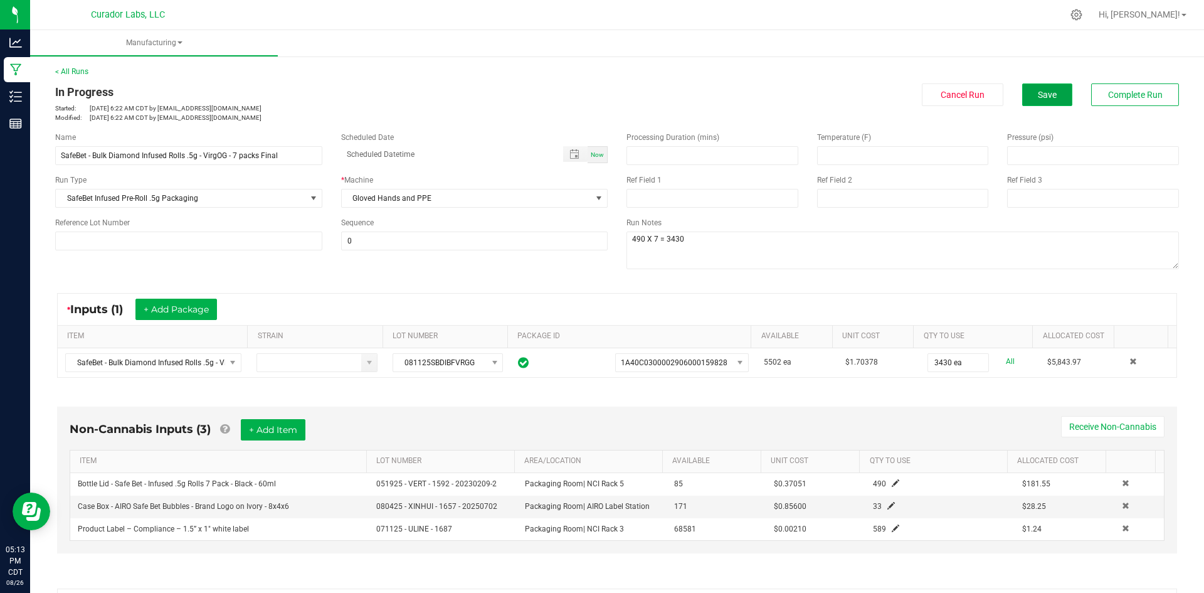
click at [1038, 92] on span "Save" at bounding box center [1047, 95] width 19 height 10
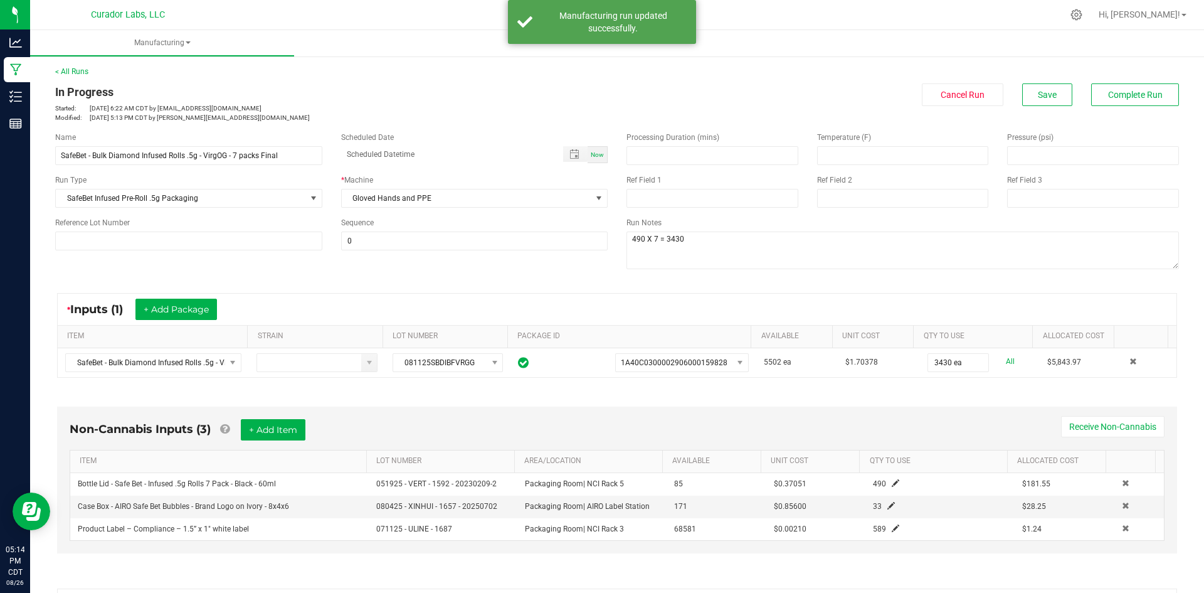
scroll to position [226, 0]
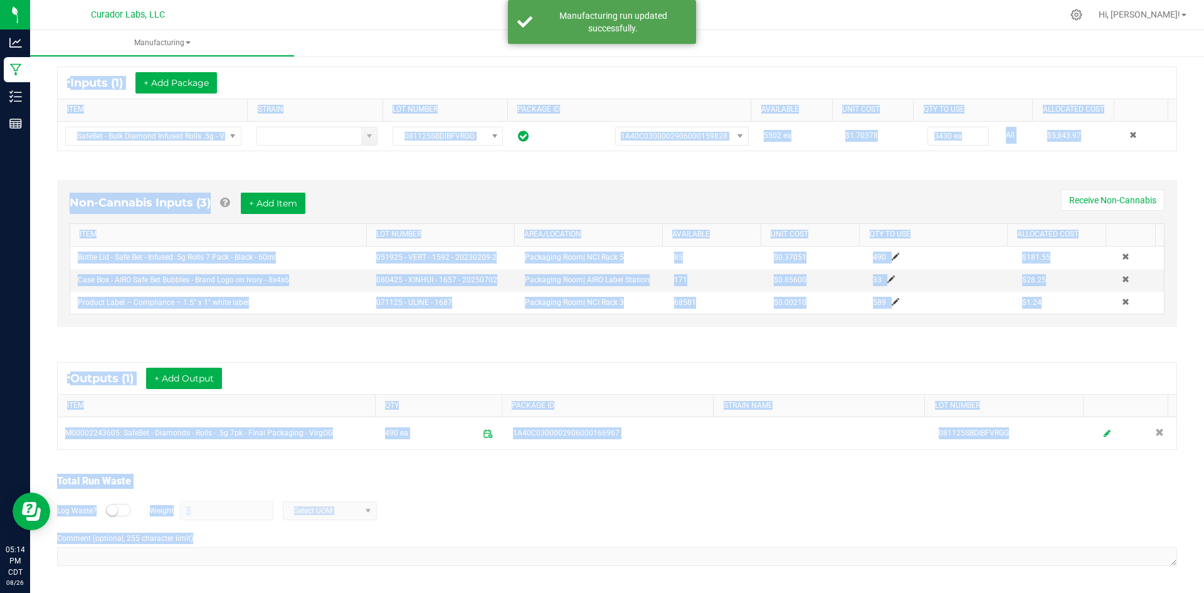
drag, startPoint x: 64, startPoint y: 92, endPoint x: 449, endPoint y: 491, distance: 553.7
click at [761, 592] on html "Analytics Manufacturing Inventory Reports 05:14 PM CDT [DATE] 08/26 Curador Lab…" at bounding box center [602, 296] width 1204 height 593
copy manufacturing-process-run "Lo Ipsumdol Sitamet: Con 86, 0115 6:38 AD ELI se doeiu@temporincidid.utl Etdolo…"
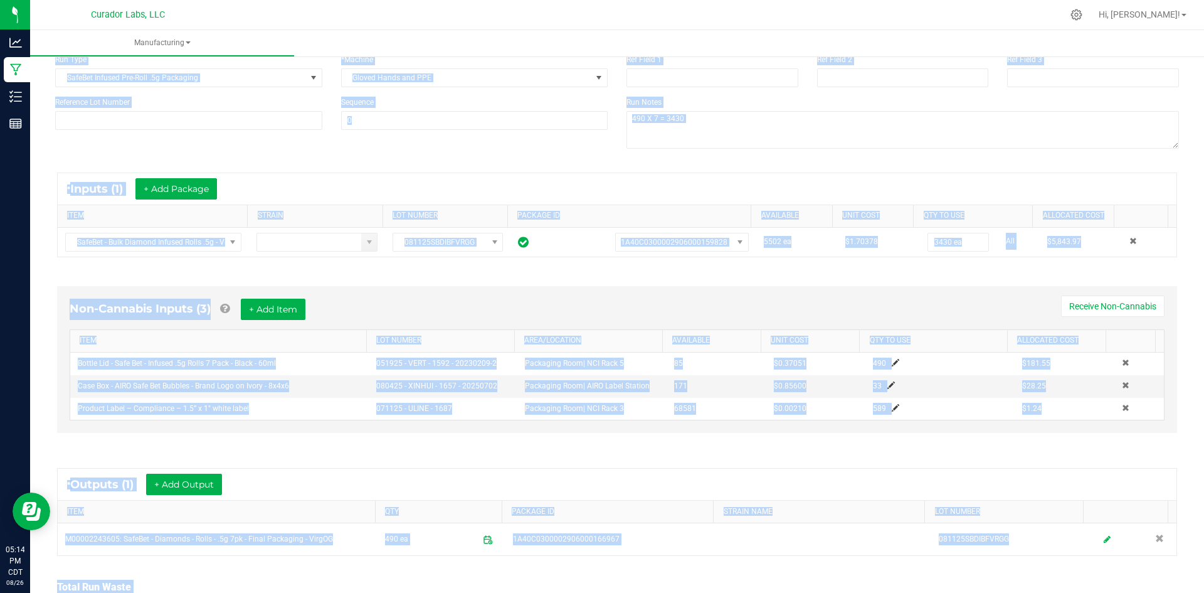
scroll to position [0, 0]
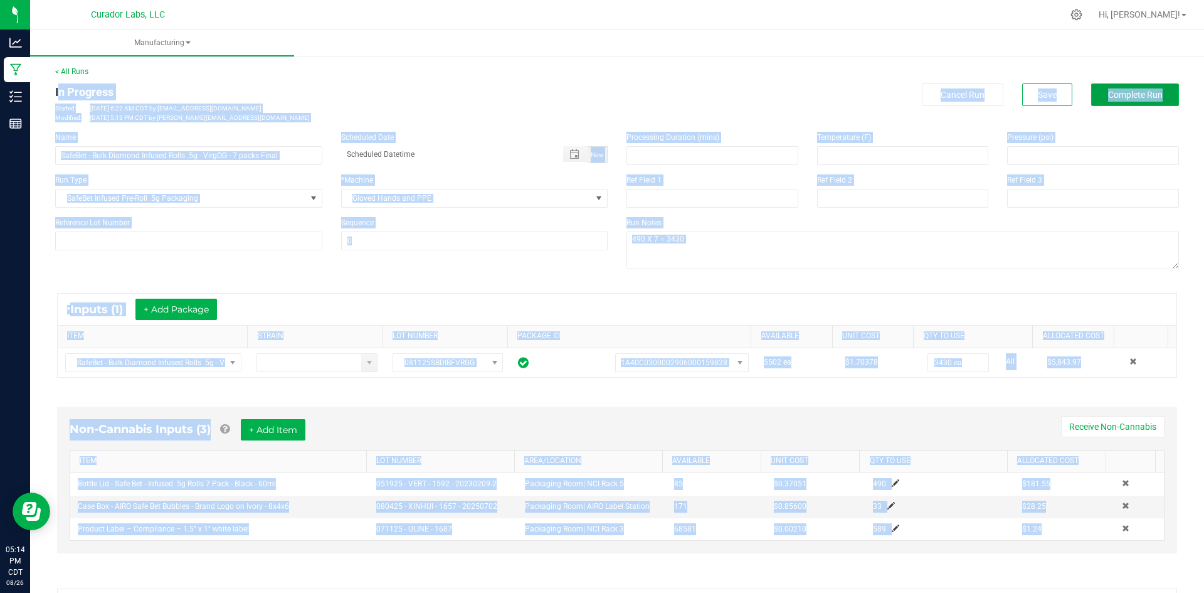
click at [1112, 91] on span "Complete Run" at bounding box center [1135, 95] width 55 height 10
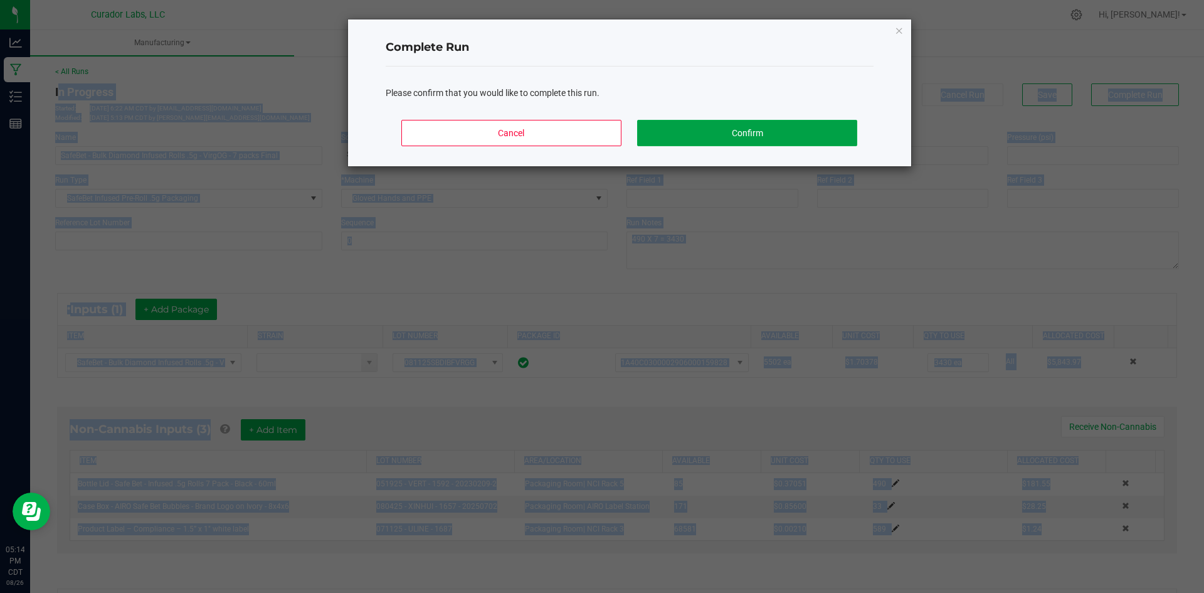
click at [785, 132] on button "Confirm" at bounding box center [747, 133] width 220 height 26
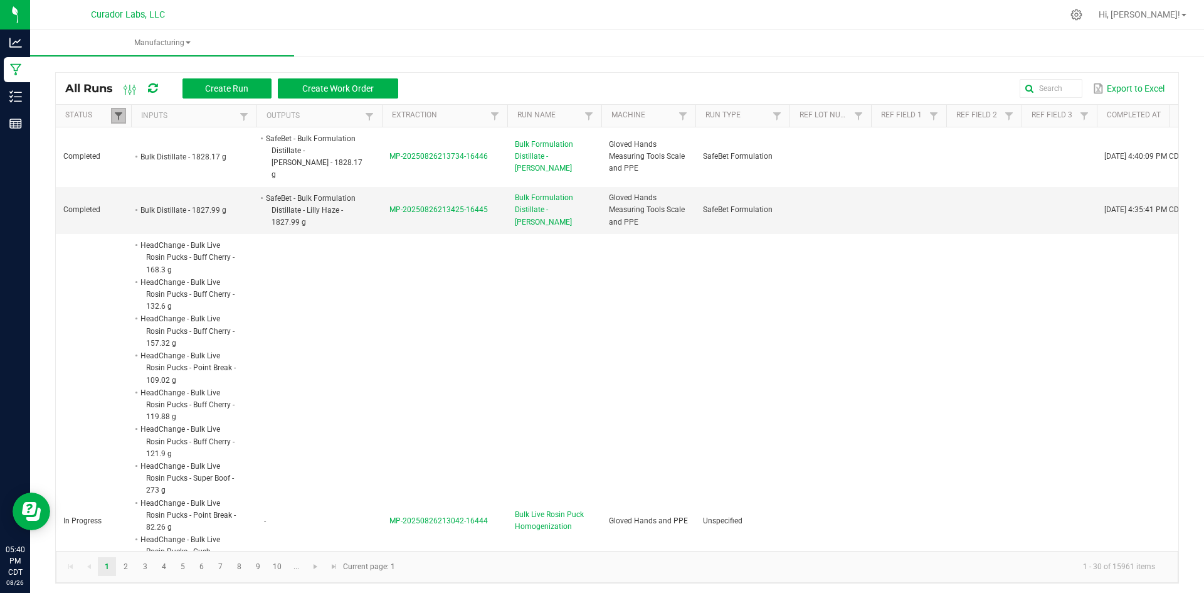
click at [114, 115] on span at bounding box center [119, 116] width 10 height 10
drag, startPoint x: 132, startPoint y: 187, endPoint x: 174, endPoint y: 209, distance: 47.4
click at [132, 187] on li "Completed" at bounding box center [180, 184] width 122 height 16
checkbox input "false"
click at [209, 231] on button "Filter" at bounding box center [217, 229] width 63 height 28
